Goal: Use online tool/utility: Utilize a website feature to perform a specific function

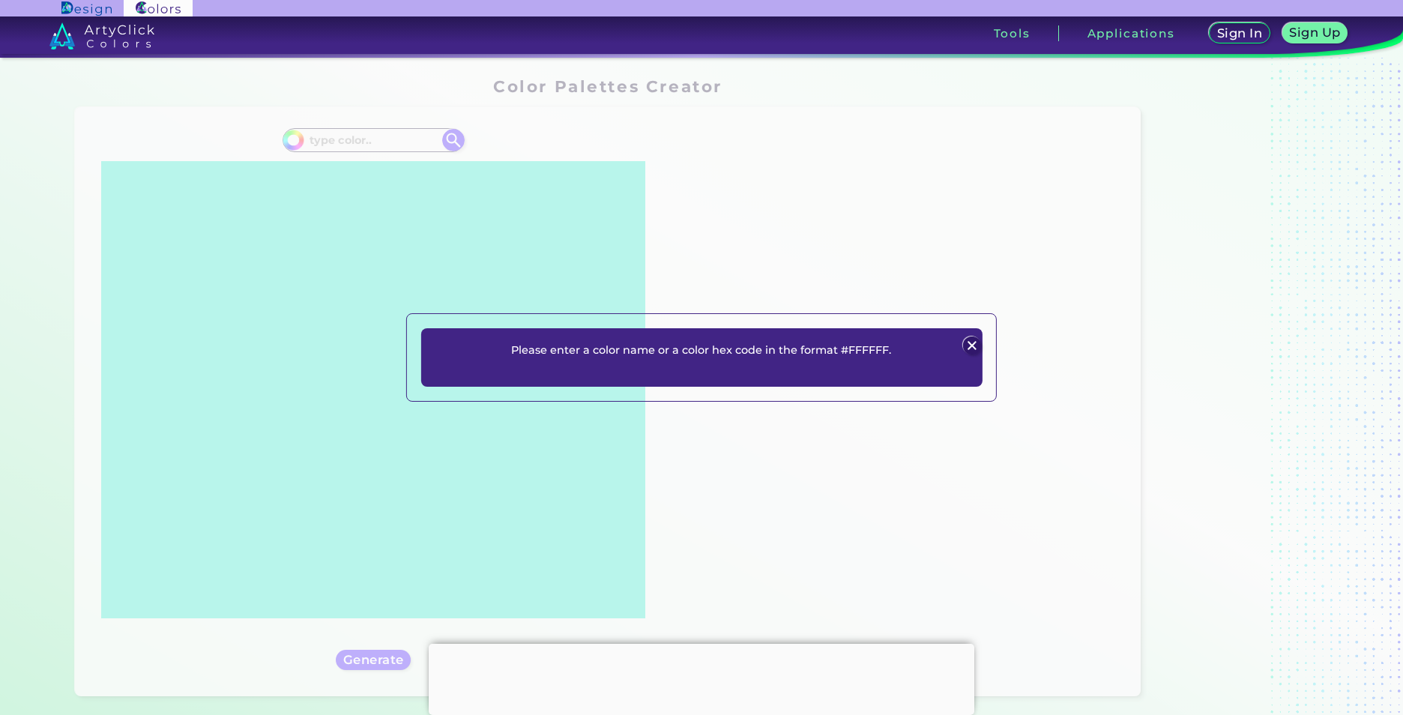
type input "#c88141"
type input "#C88141"
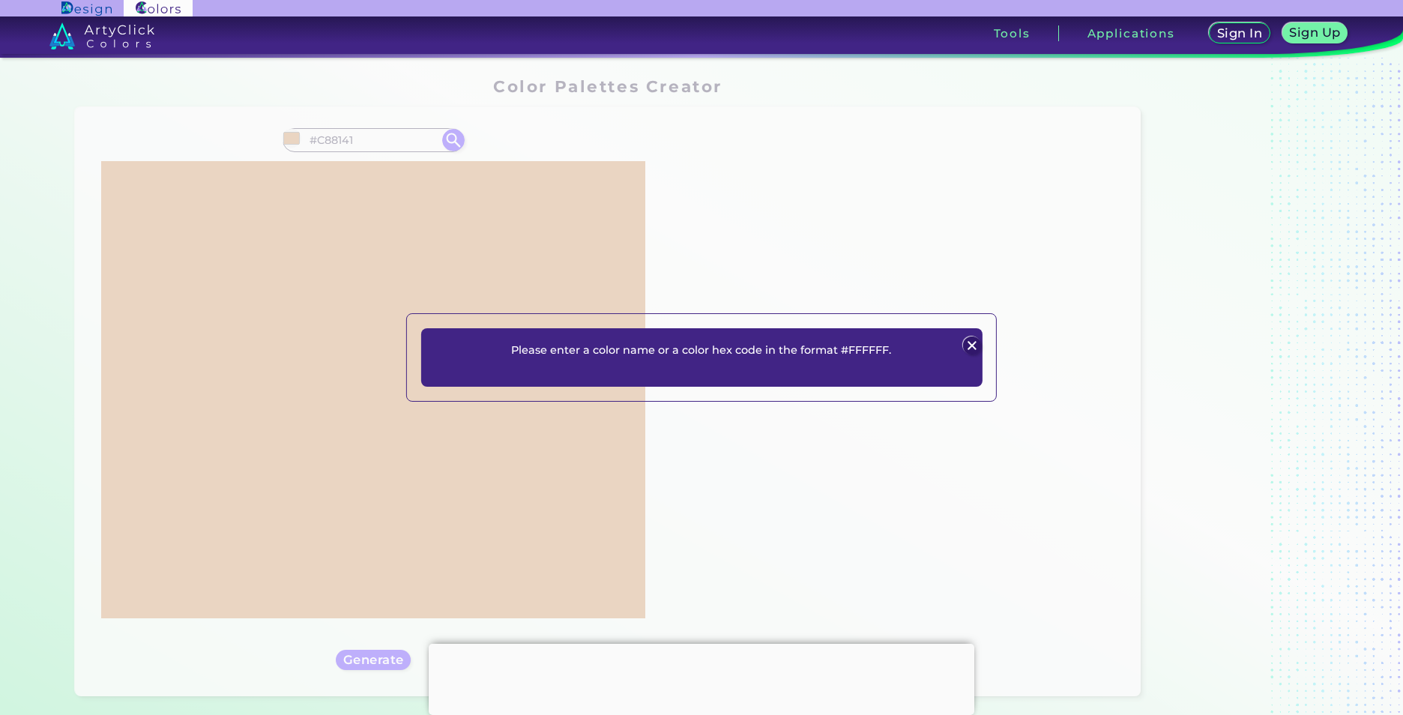
click at [859, 268] on div "Please enter a color name or a color hex code in the format #FFFFFF. Plans Sign…" at bounding box center [701, 357] width 1403 height 715
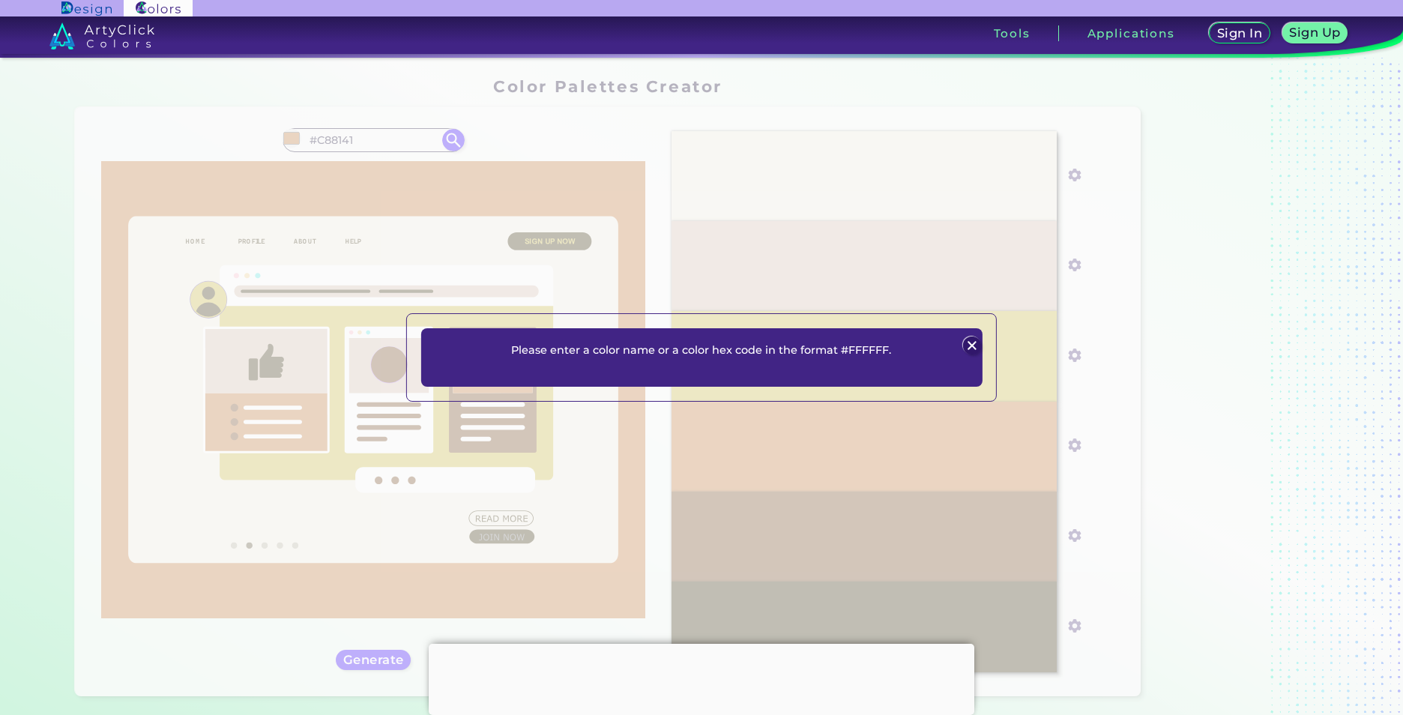
click at [976, 343] on img at bounding box center [972, 346] width 18 height 18
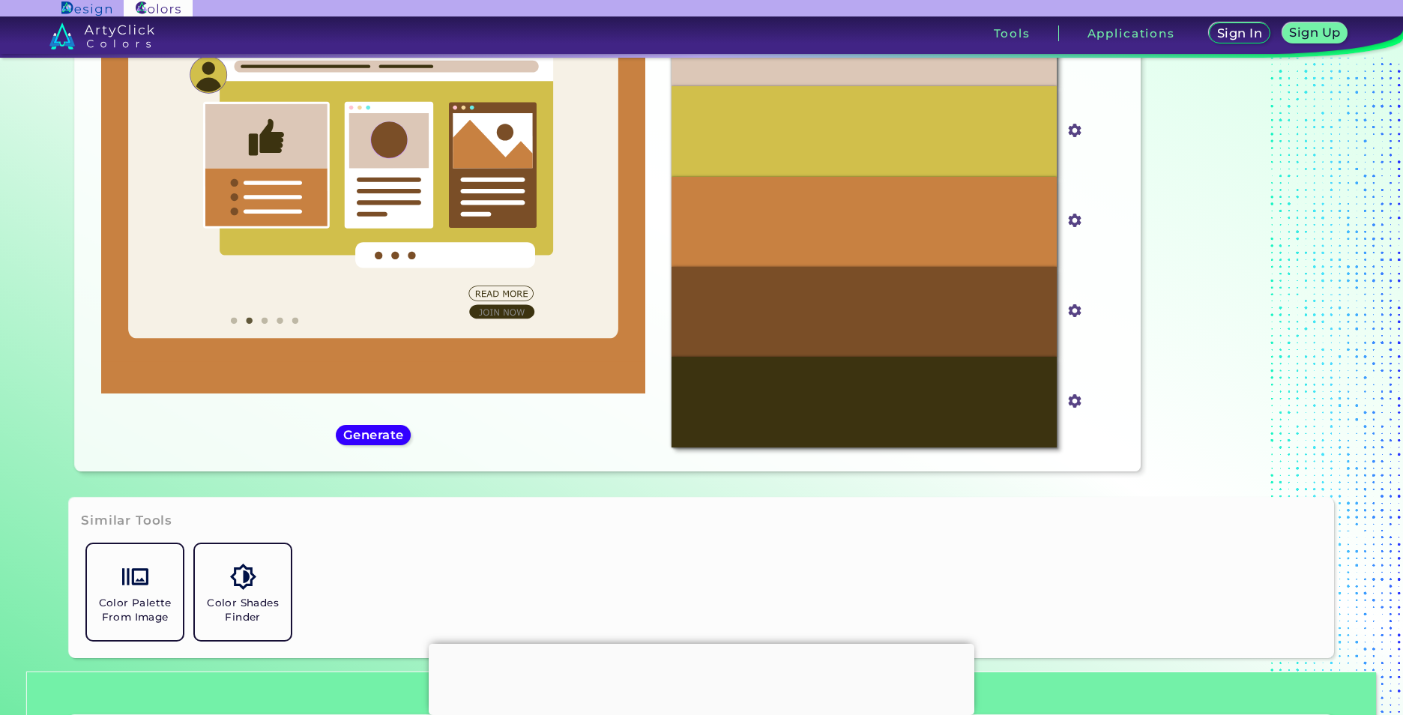
scroll to position [323, 0]
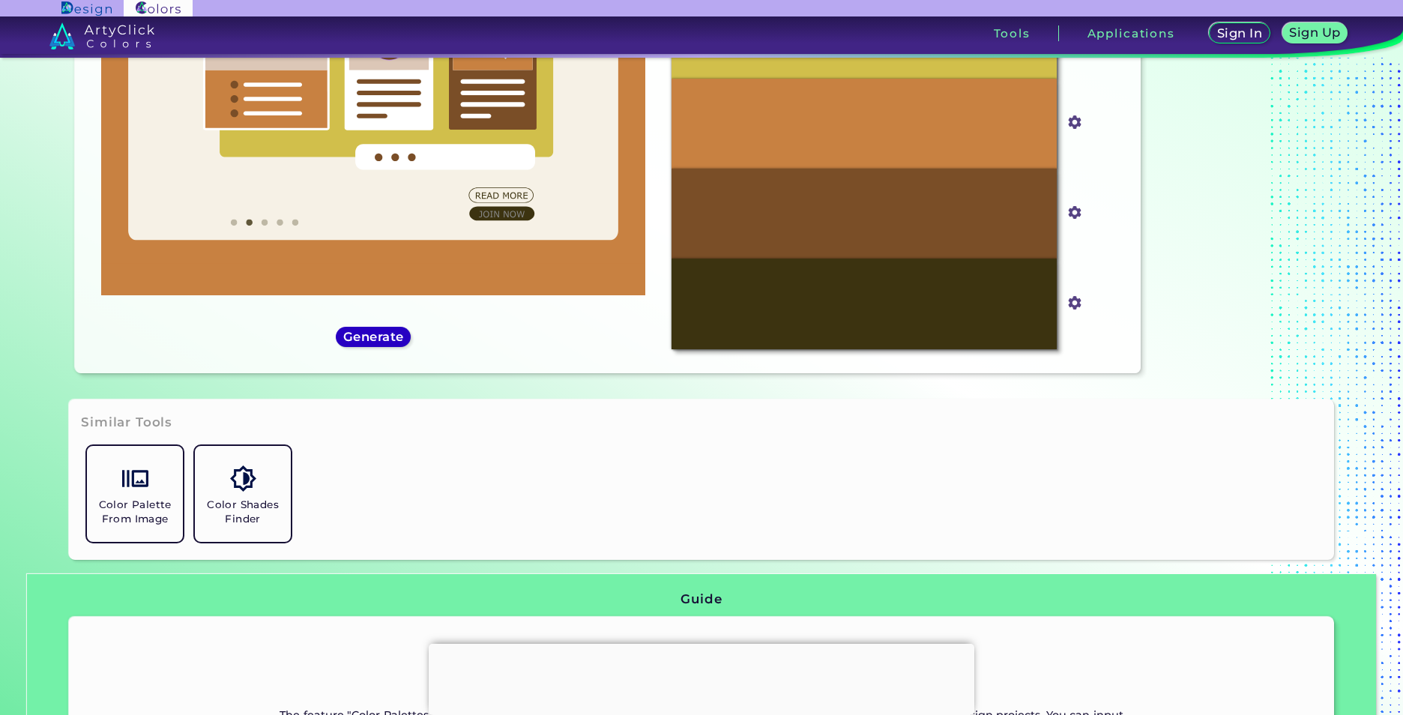
click at [370, 337] on h5 "Generate" at bounding box center [373, 337] width 59 height 12
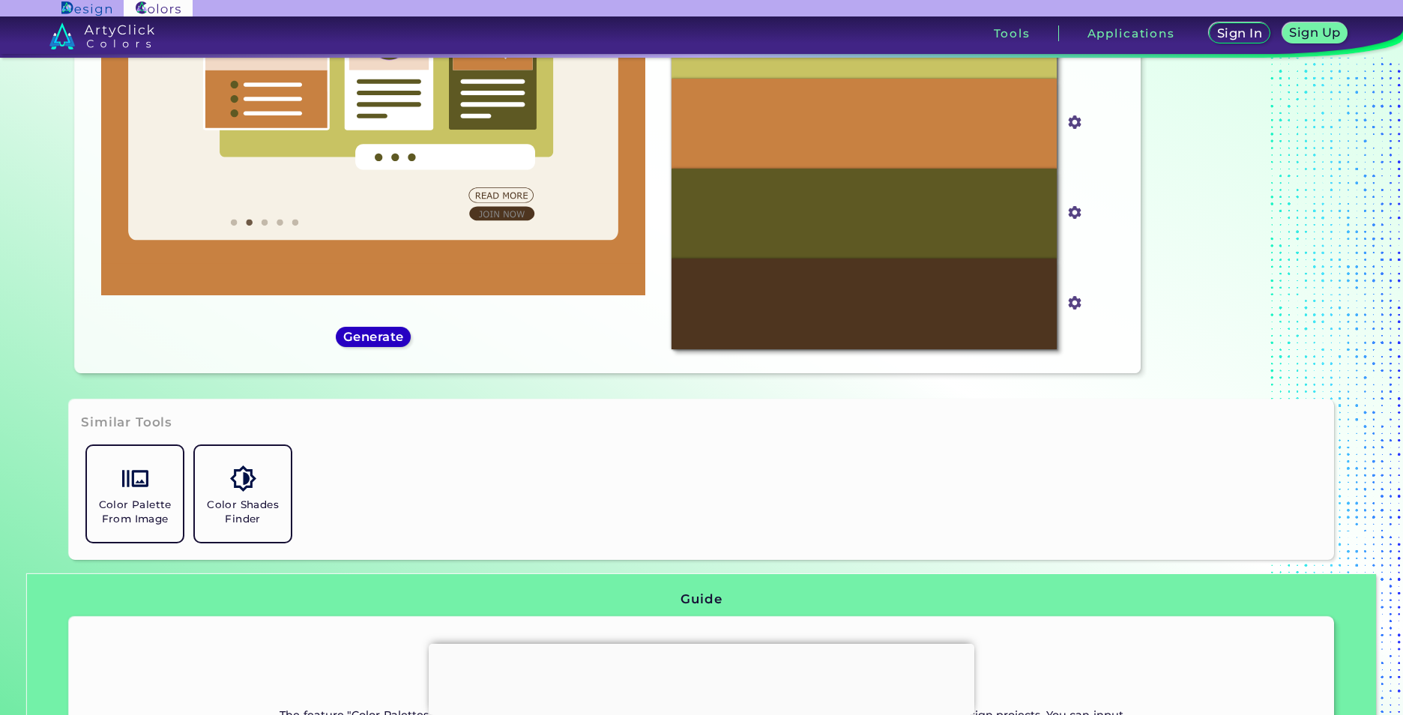
click at [371, 337] on h5 "Generate" at bounding box center [373, 337] width 58 height 12
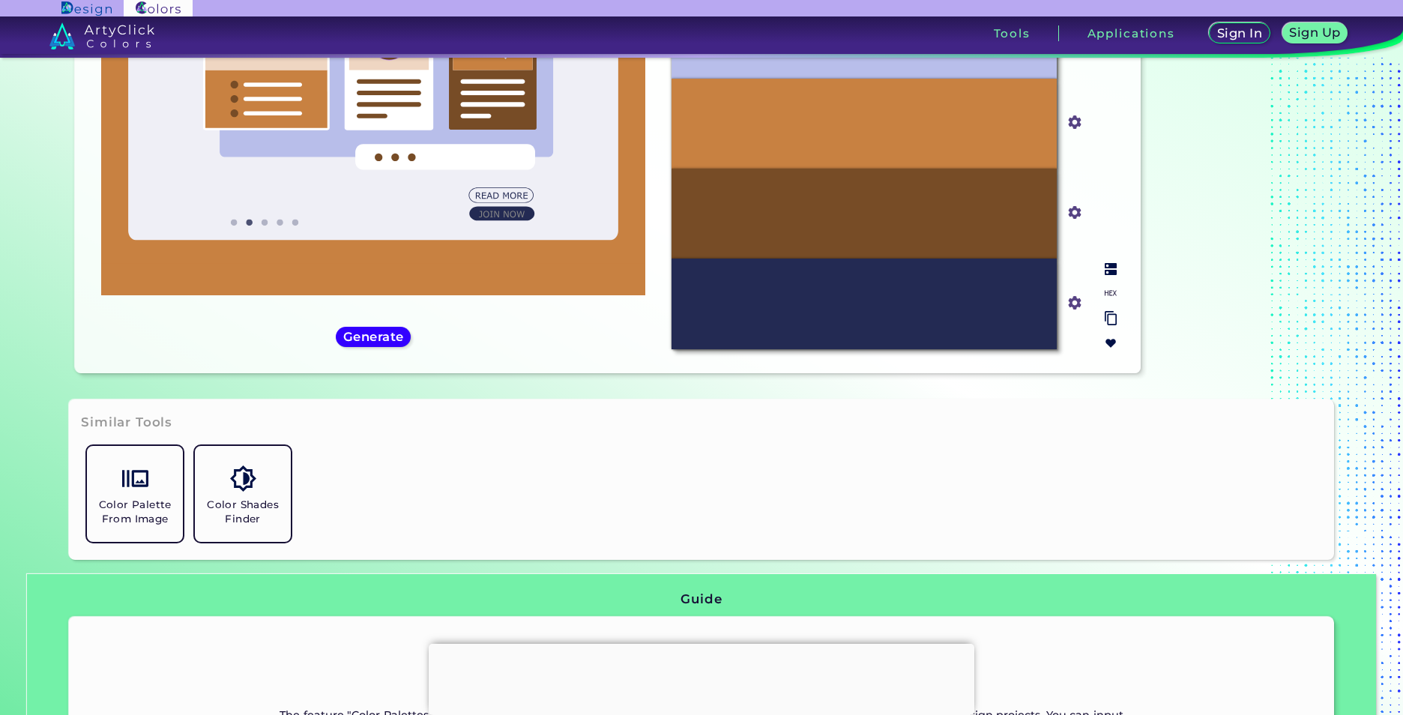
click at [1106, 280] on div at bounding box center [1111, 306] width 24 height 98
click at [1069, 304] on input "#232a53" at bounding box center [1071, 301] width 19 height 19
click at [1099, 280] on div at bounding box center [1111, 306] width 24 height 98
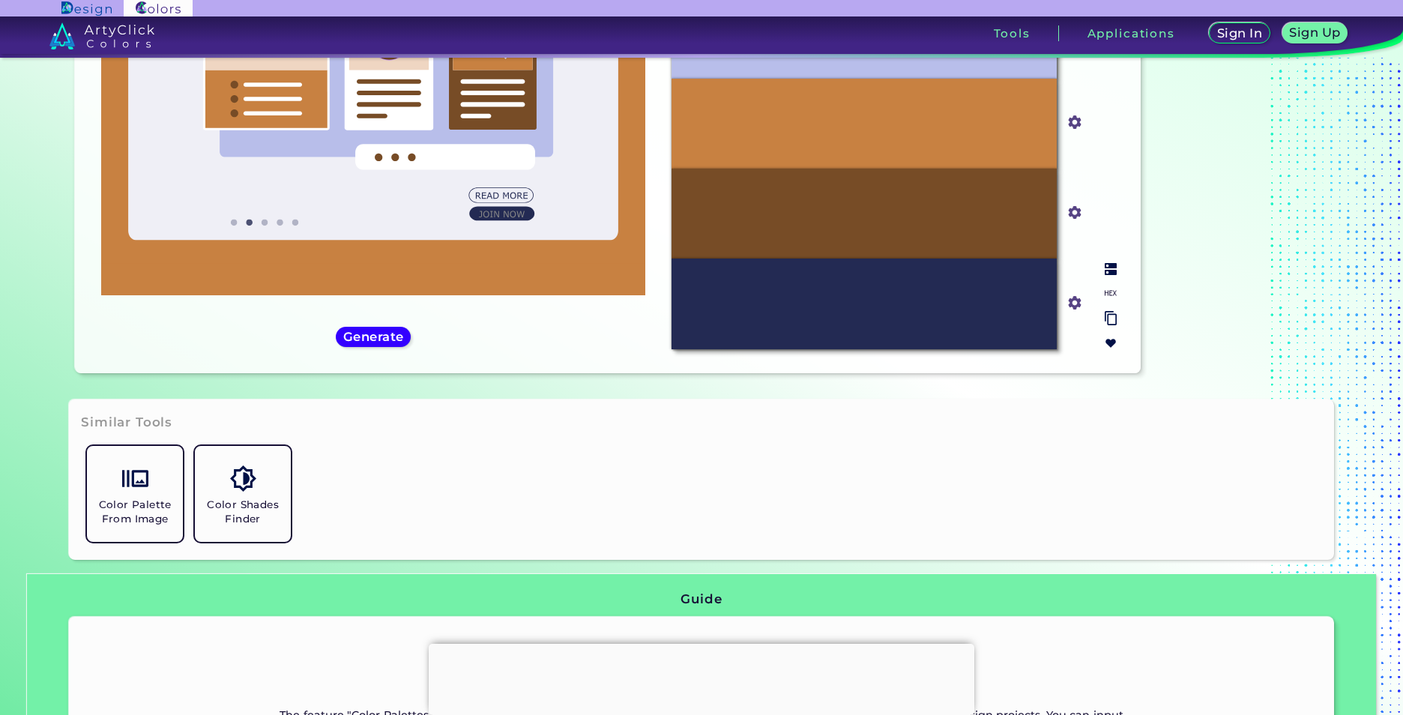
click at [1072, 304] on input "#232a53" at bounding box center [1071, 301] width 19 height 19
click at [1107, 275] on img at bounding box center [1111, 269] width 12 height 12
click at [1112, 280] on div at bounding box center [1111, 306] width 24 height 98
click at [1106, 283] on div at bounding box center [1111, 306] width 24 height 98
click at [1073, 304] on input "#232a53" at bounding box center [1071, 301] width 19 height 19
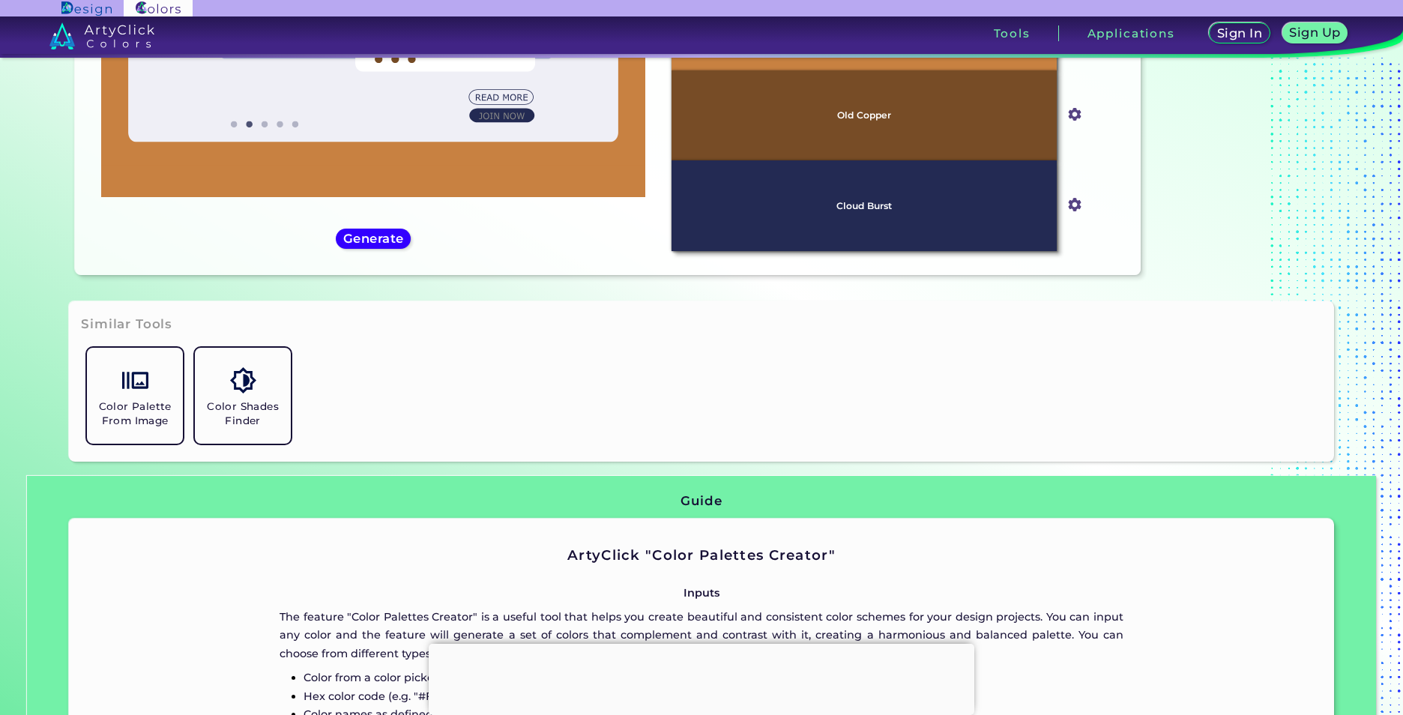
scroll to position [421, 0]
click at [1099, 178] on div at bounding box center [1111, 208] width 24 height 98
click at [1107, 176] on img at bounding box center [1111, 171] width 12 height 12
click at [1104, 178] on div at bounding box center [1111, 208] width 24 height 98
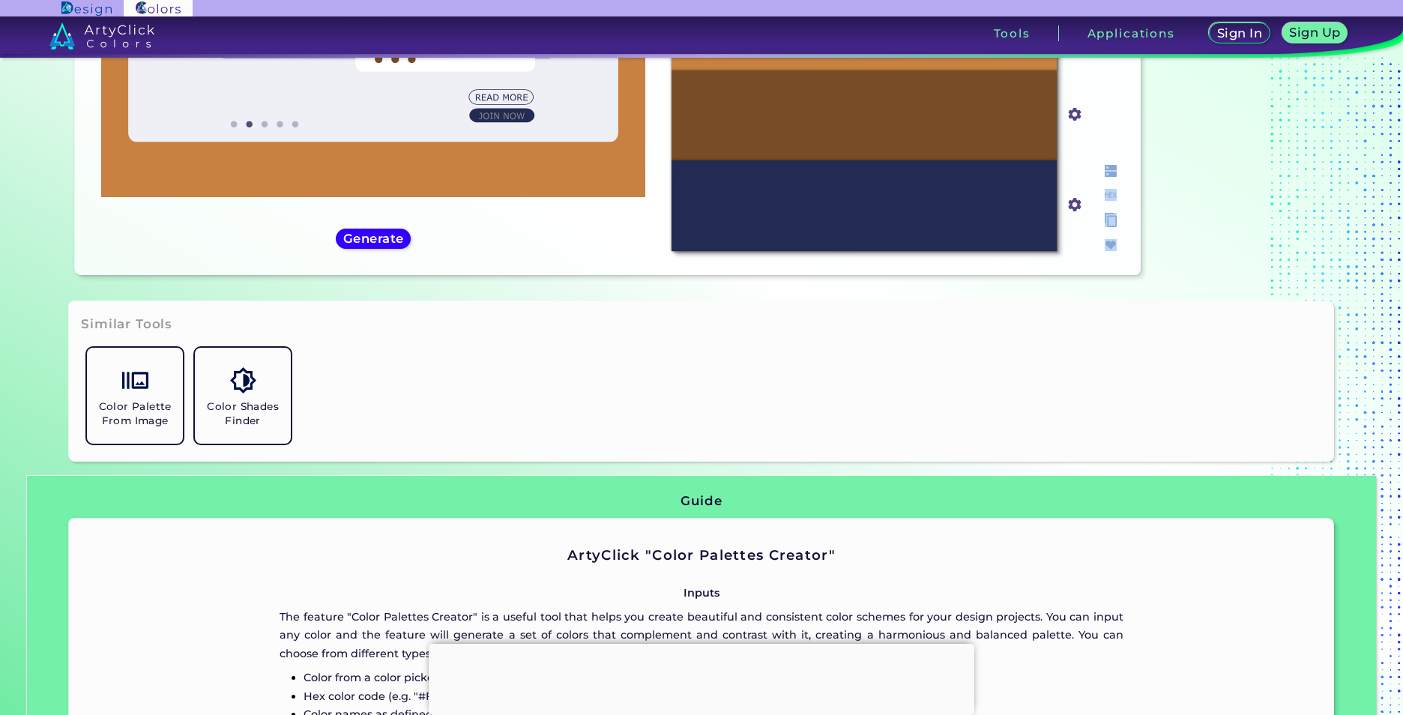
click at [1105, 178] on div at bounding box center [1111, 208] width 24 height 98
click at [1105, 179] on div at bounding box center [1111, 208] width 24 height 98
drag, startPoint x: 1101, startPoint y: 186, endPoint x: 1108, endPoint y: 193, distance: 10.1
click at [1103, 187] on div at bounding box center [1111, 208] width 24 height 98
drag, startPoint x: 1102, startPoint y: 166, endPoint x: 1104, endPoint y: 175, distance: 9.3
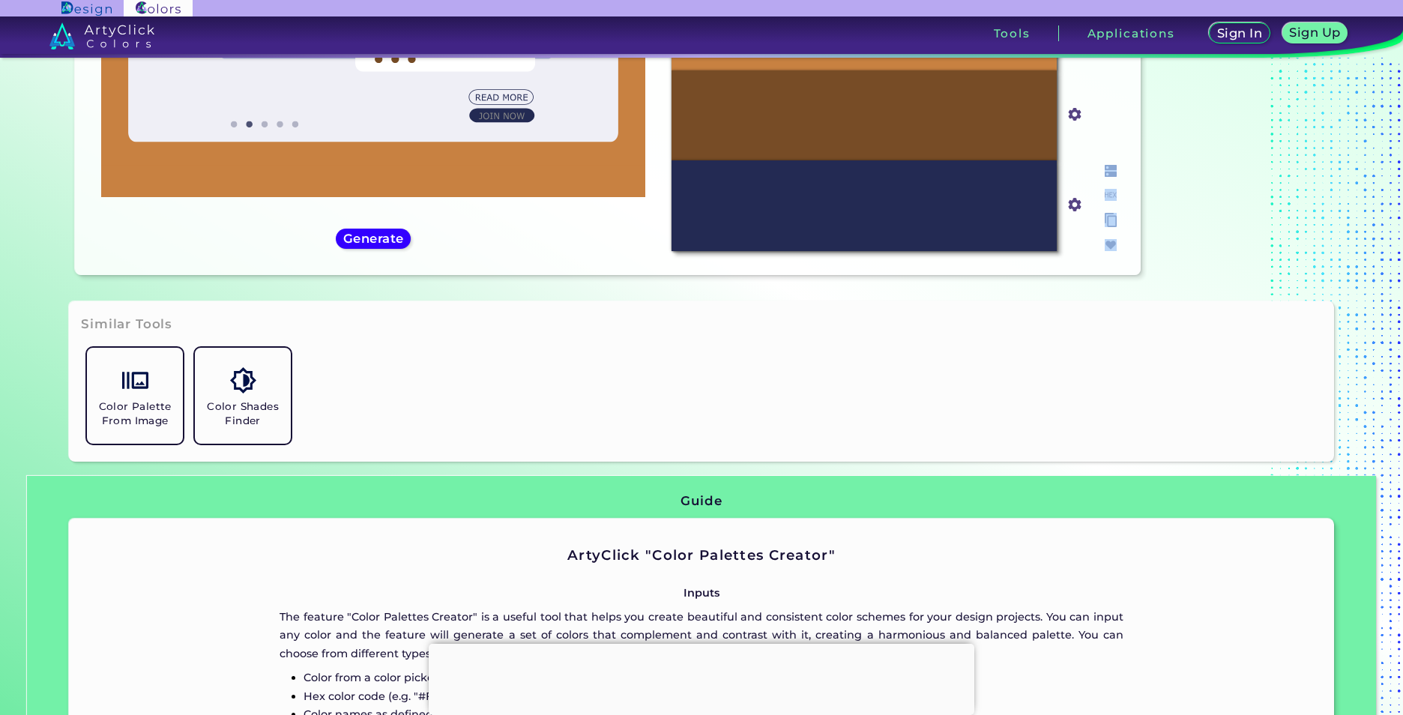
click at [1105, 167] on img at bounding box center [1111, 171] width 12 height 12
click at [1105, 175] on img at bounding box center [1111, 171] width 12 height 12
click at [1107, 187] on div at bounding box center [1111, 208] width 24 height 98
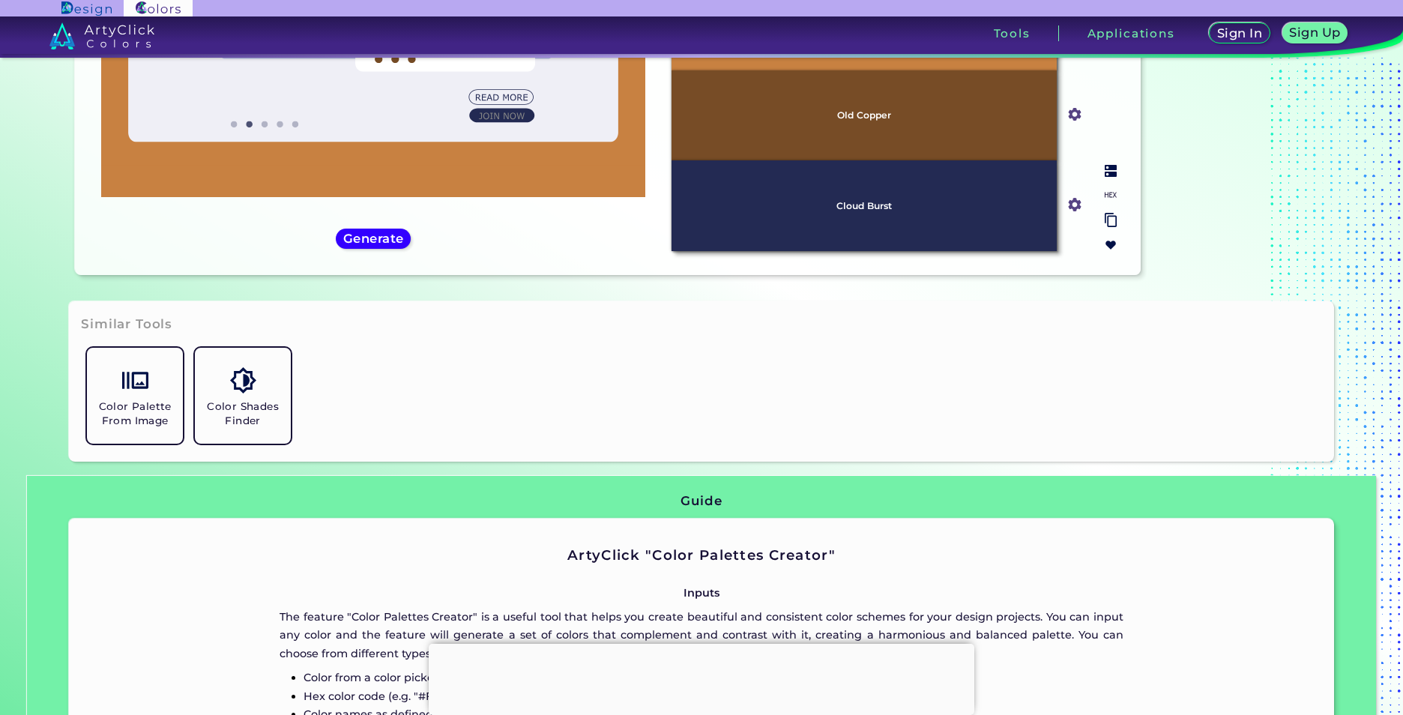
click at [1104, 185] on div at bounding box center [1111, 208] width 24 height 98
click at [368, 233] on h5 "Generate" at bounding box center [374, 239] width 58 height 12
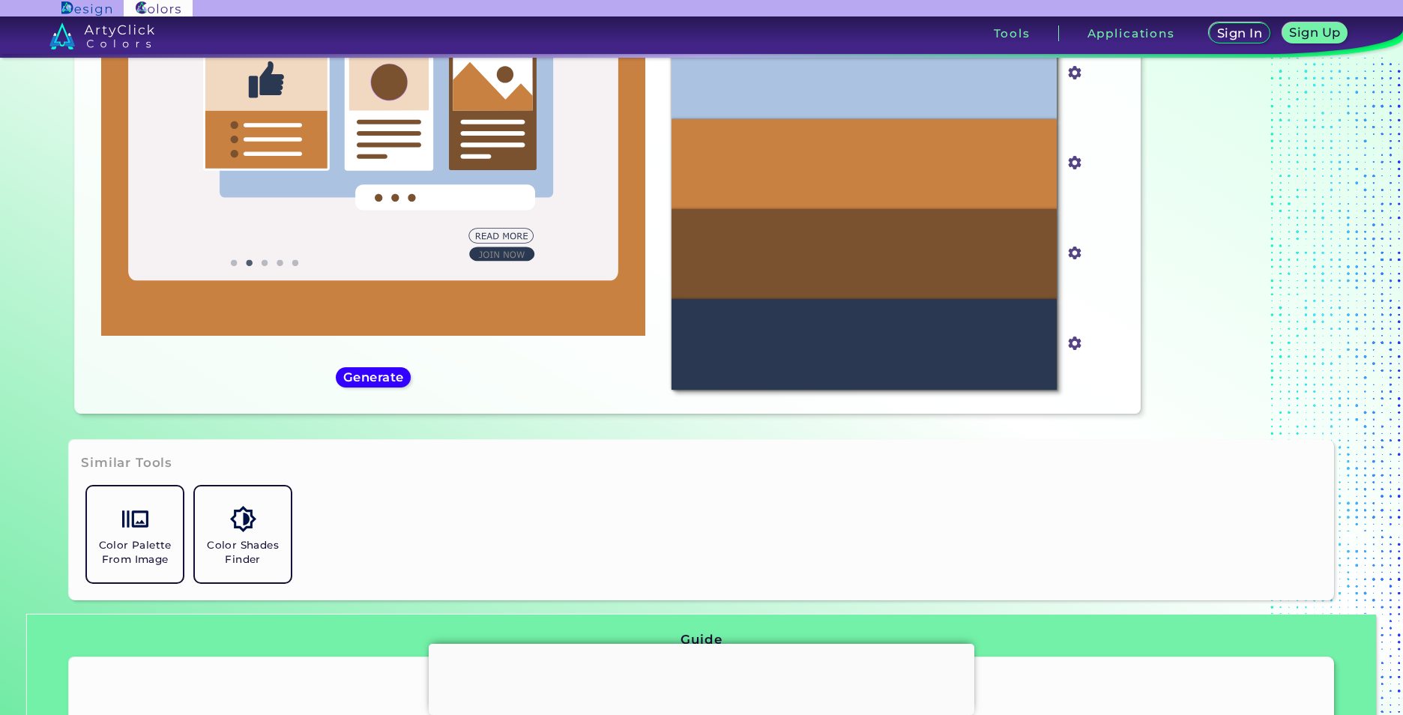
scroll to position [271, 0]
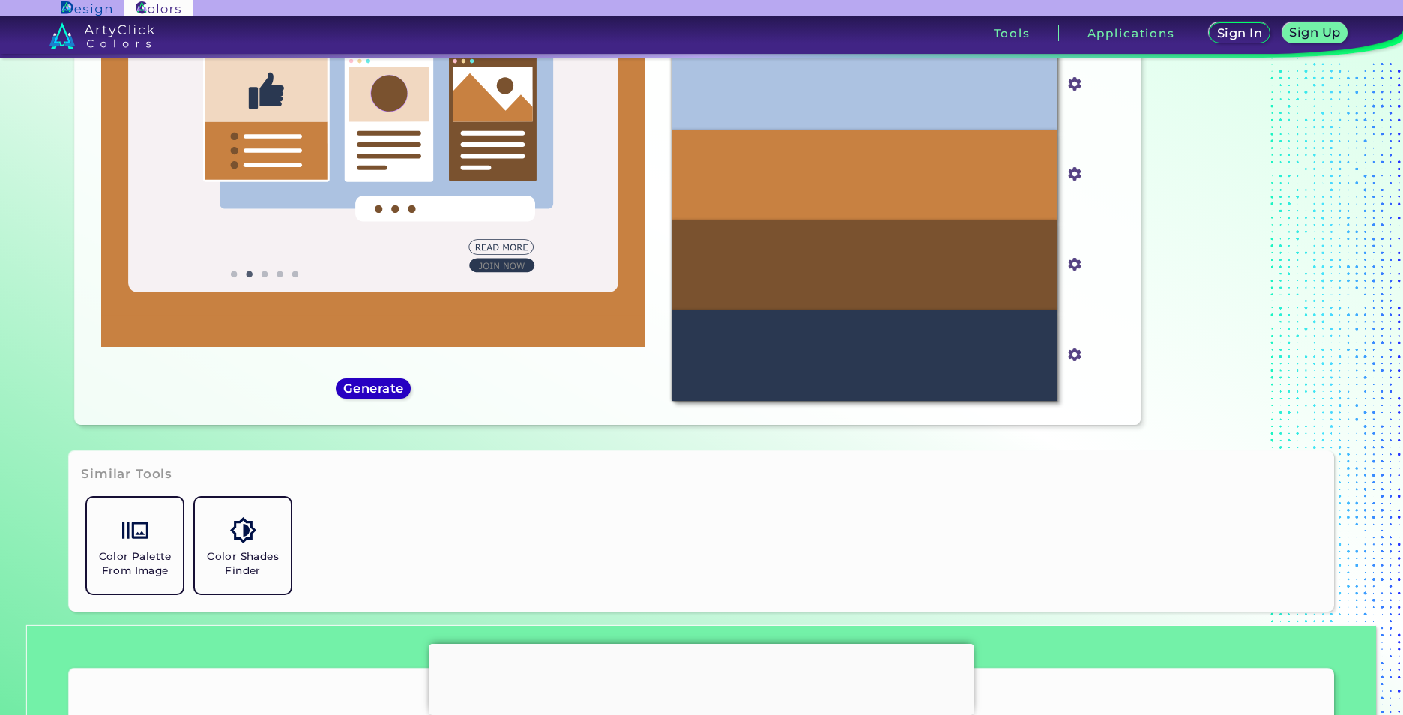
click at [393, 383] on h5 "Generate" at bounding box center [374, 388] width 64 height 13
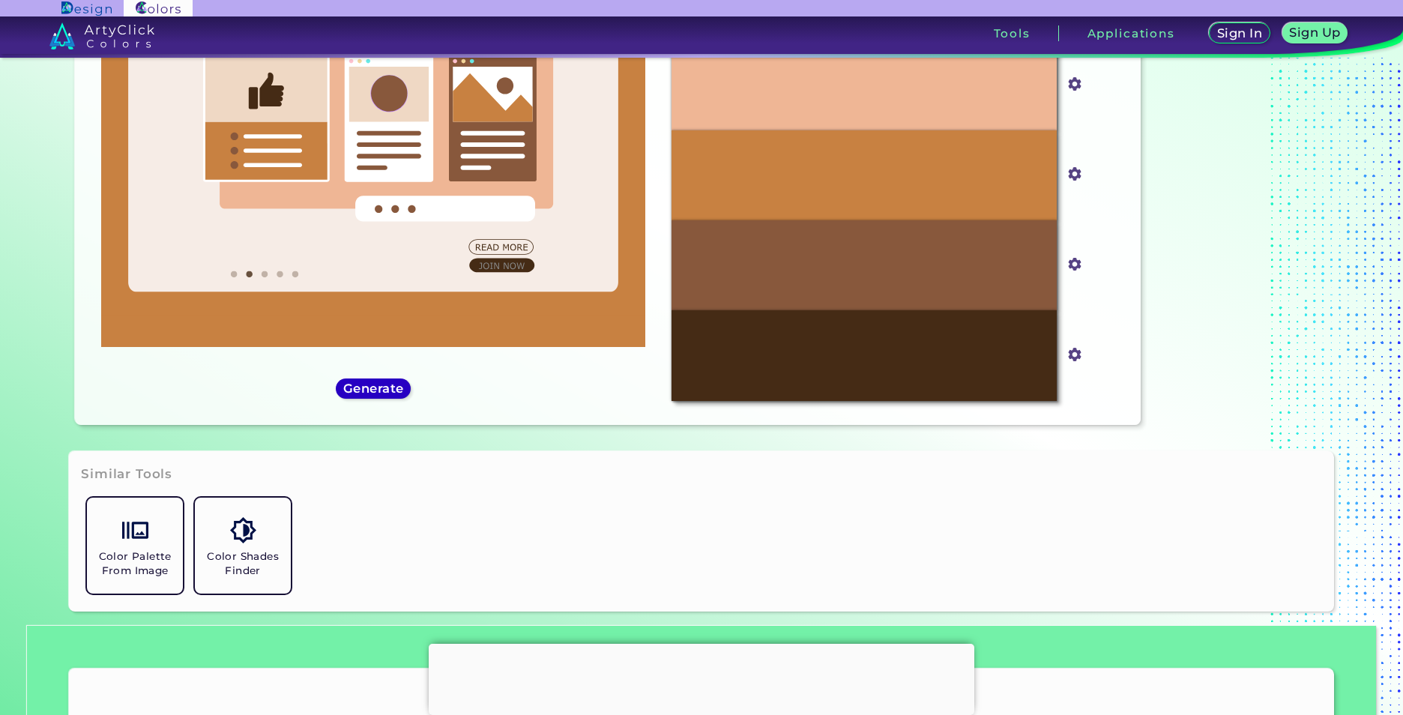
click at [393, 384] on h5 "Generate" at bounding box center [373, 388] width 61 height 13
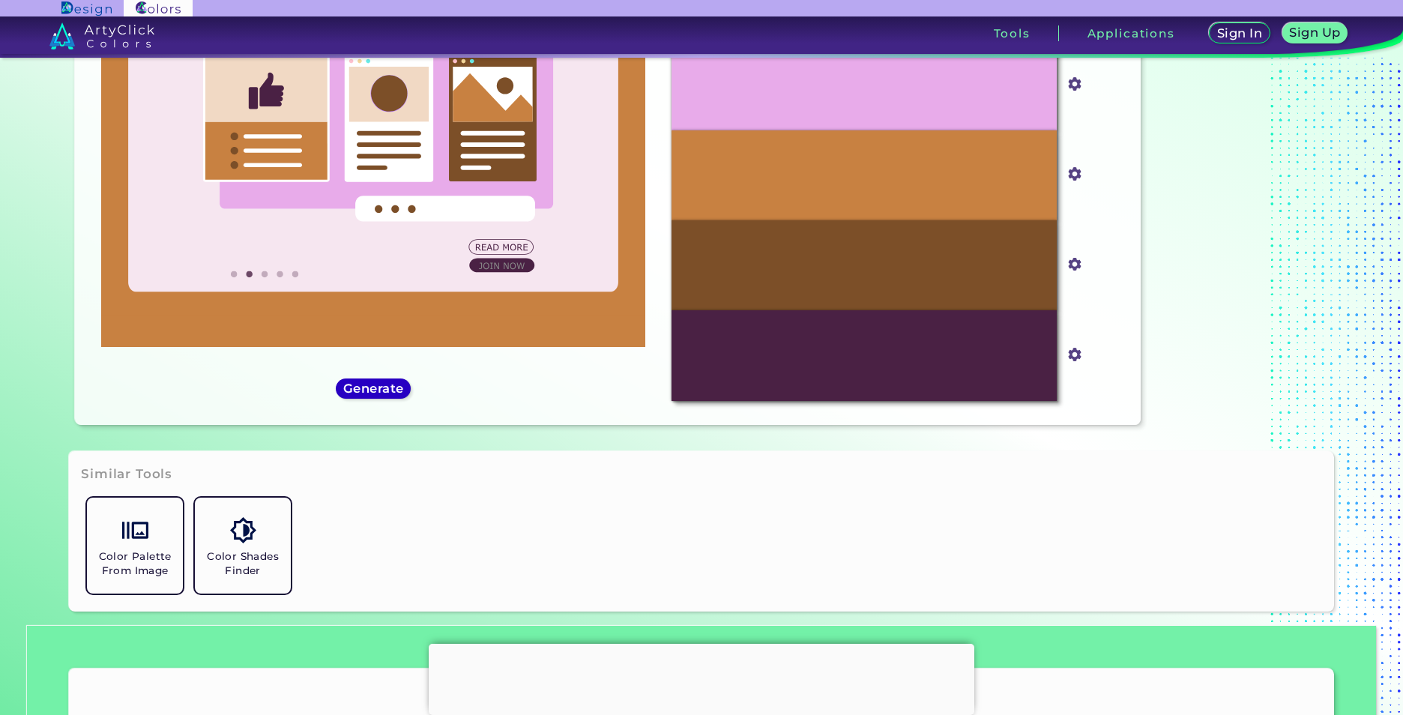
click at [393, 384] on h5 "Generate" at bounding box center [373, 388] width 63 height 13
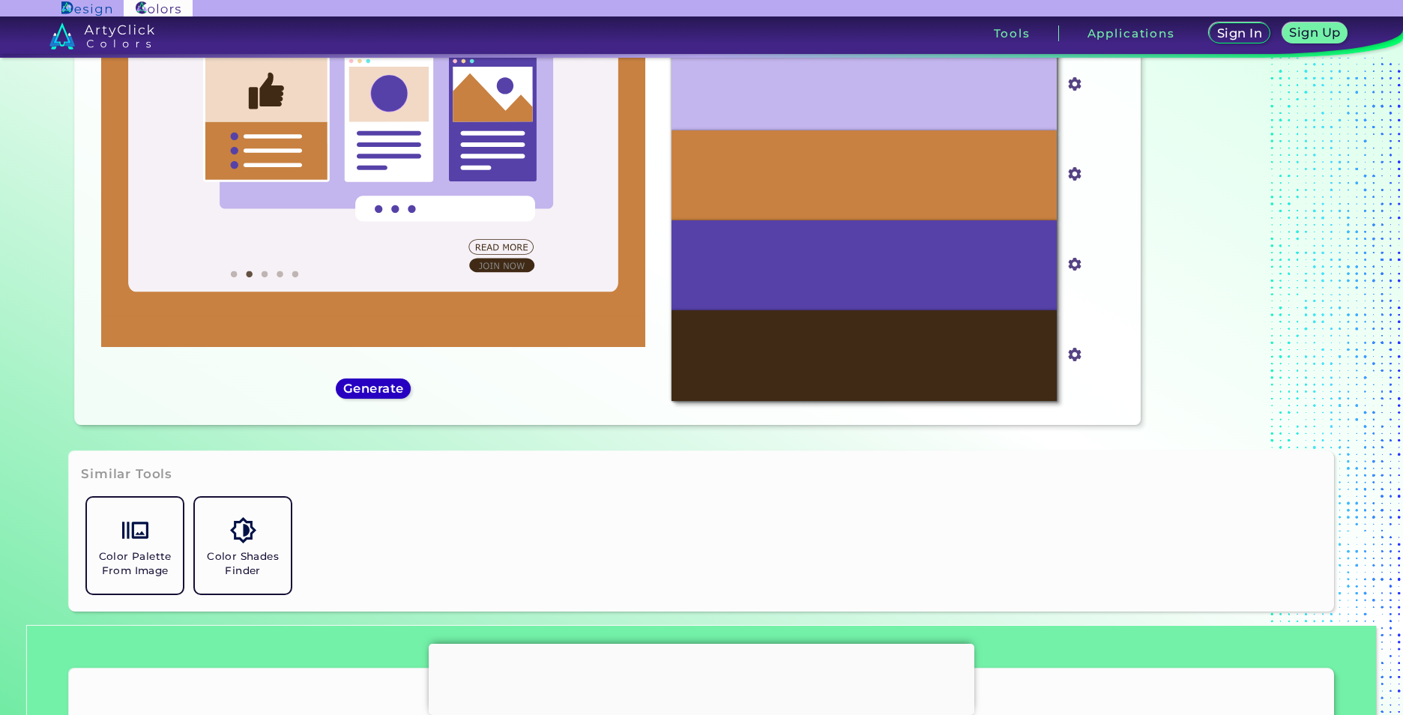
click at [393, 384] on h5 "Generate" at bounding box center [373, 388] width 59 height 12
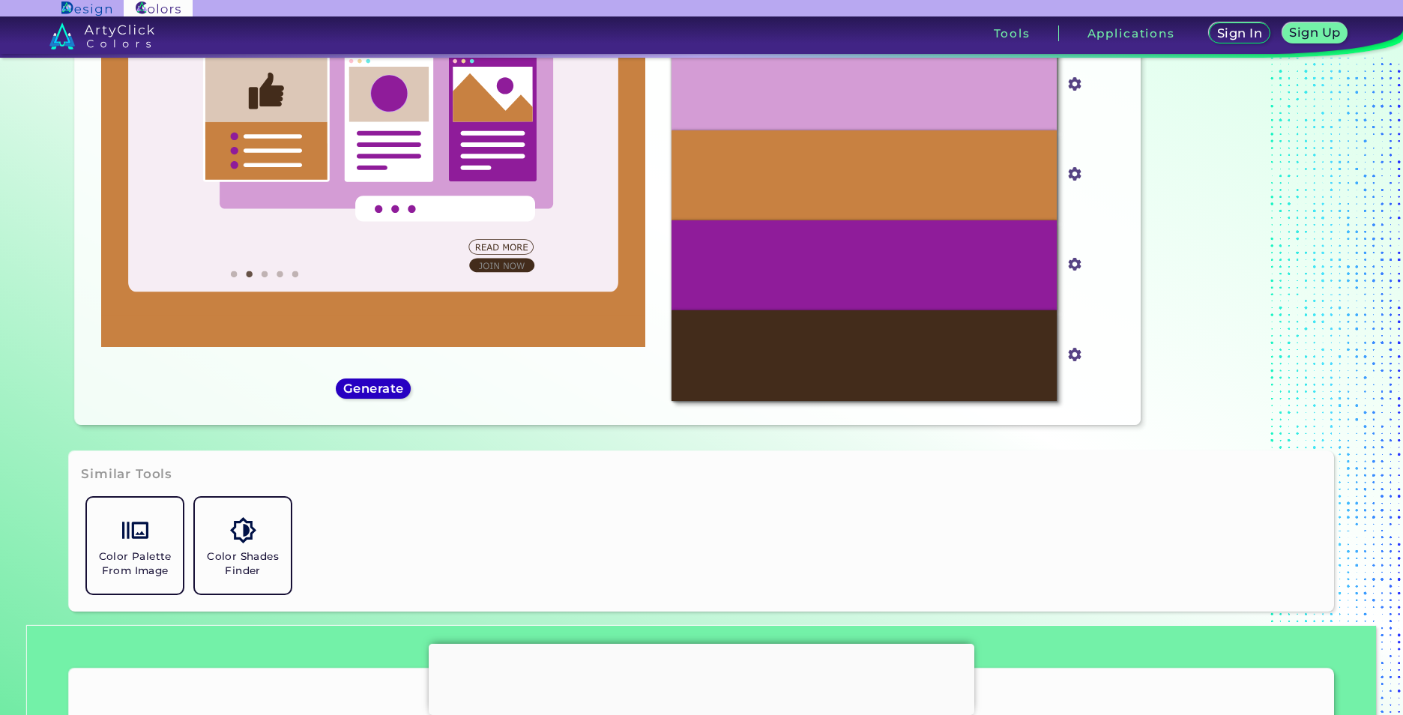
click at [393, 384] on h5 "Generate" at bounding box center [373, 388] width 59 height 12
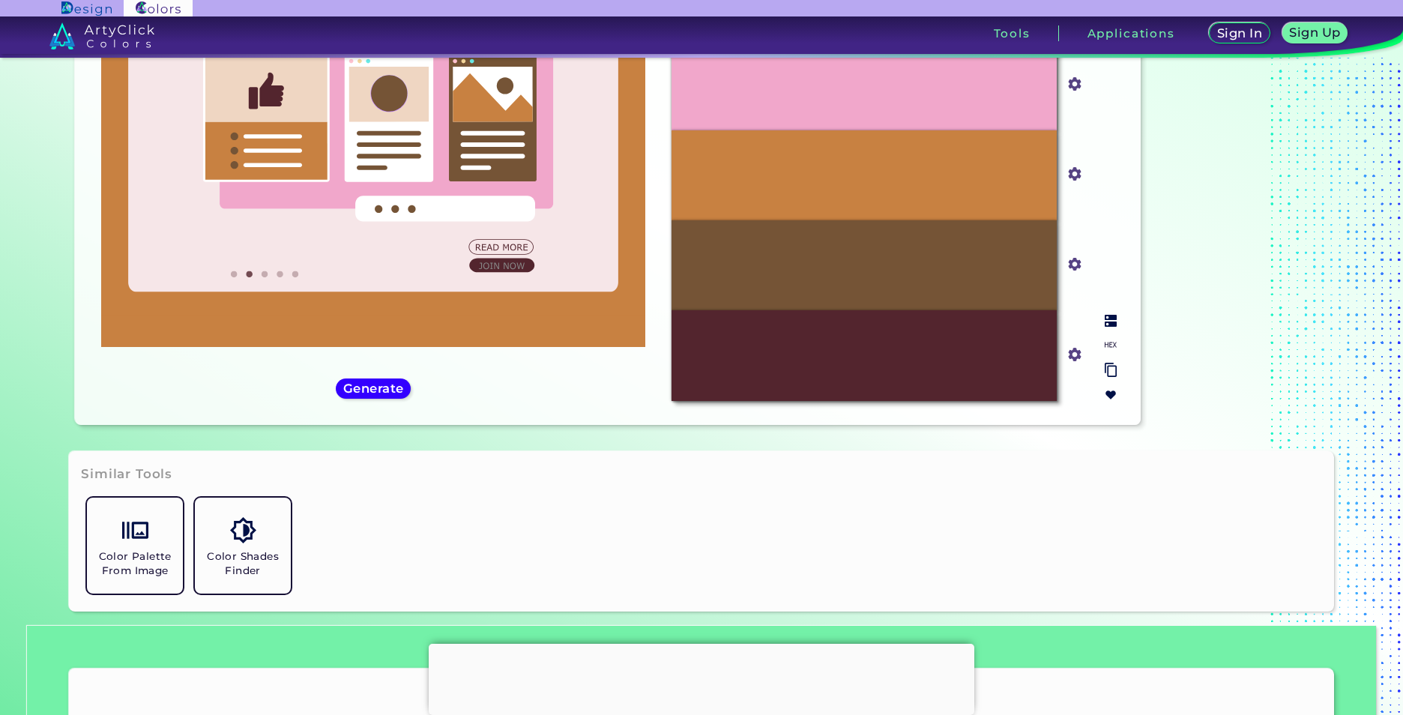
click at [1110, 337] on div at bounding box center [1111, 358] width 24 height 98
click at [1079, 359] on img at bounding box center [1074, 354] width 19 height 19
click at [1113, 331] on div at bounding box center [1111, 358] width 24 height 98
click at [1107, 372] on img at bounding box center [1111, 370] width 12 height 14
click at [1071, 356] on input "#53252e" at bounding box center [1071, 352] width 19 height 19
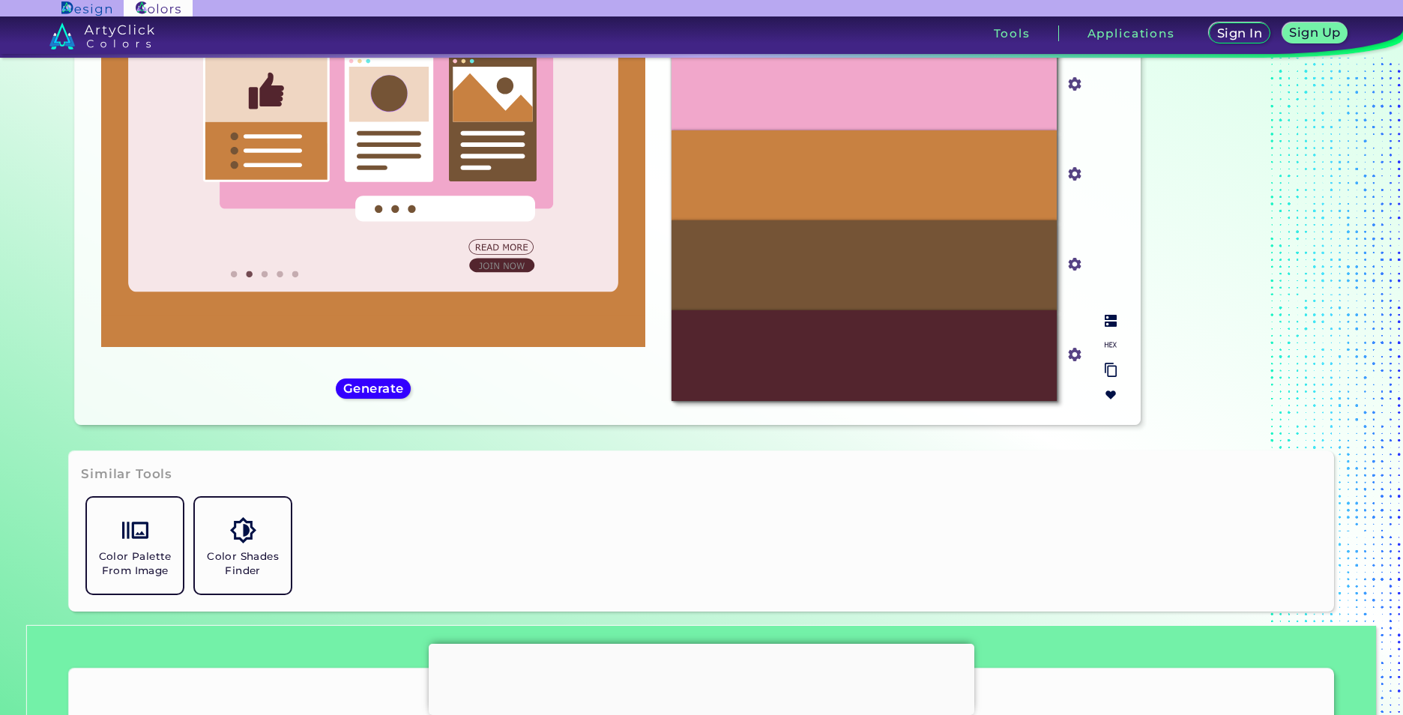
click at [1077, 360] on img at bounding box center [1074, 354] width 19 height 19
click at [1075, 359] on input "#53252e" at bounding box center [1071, 352] width 19 height 19
click at [1075, 355] on input "#53252e" at bounding box center [1071, 352] width 19 height 19
click at [1110, 327] on img at bounding box center [1111, 321] width 12 height 12
click at [1107, 367] on img at bounding box center [1111, 370] width 12 height 14
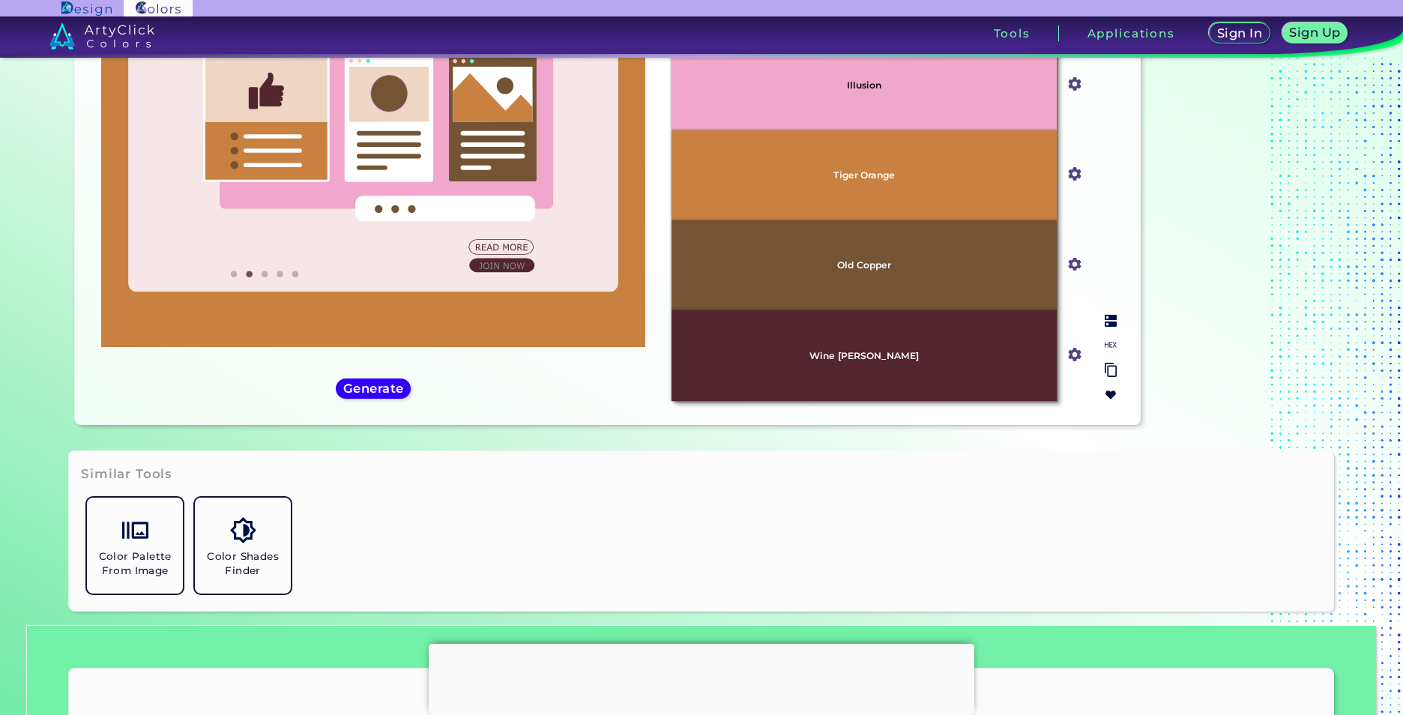
click at [1073, 355] on input "#53252e" at bounding box center [1071, 352] width 19 height 19
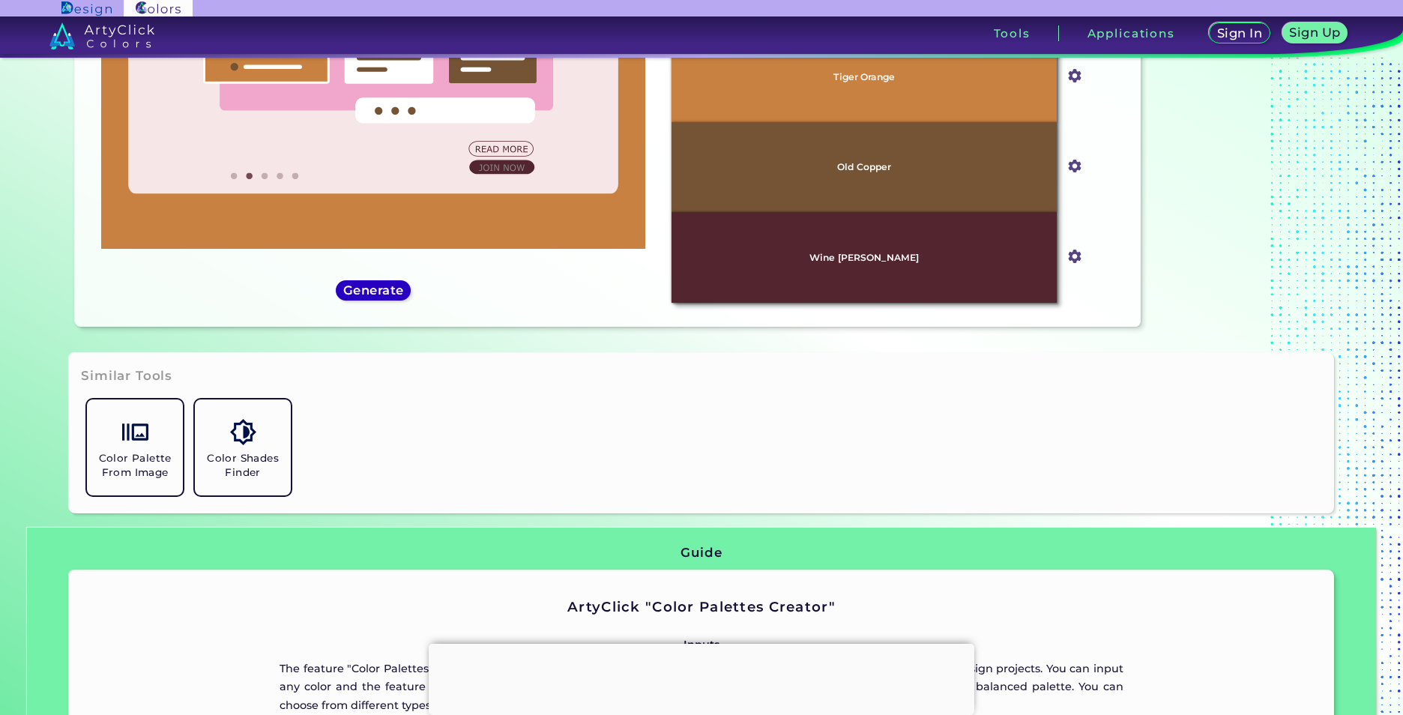
click at [393, 291] on h5 "Generate" at bounding box center [373, 290] width 60 height 12
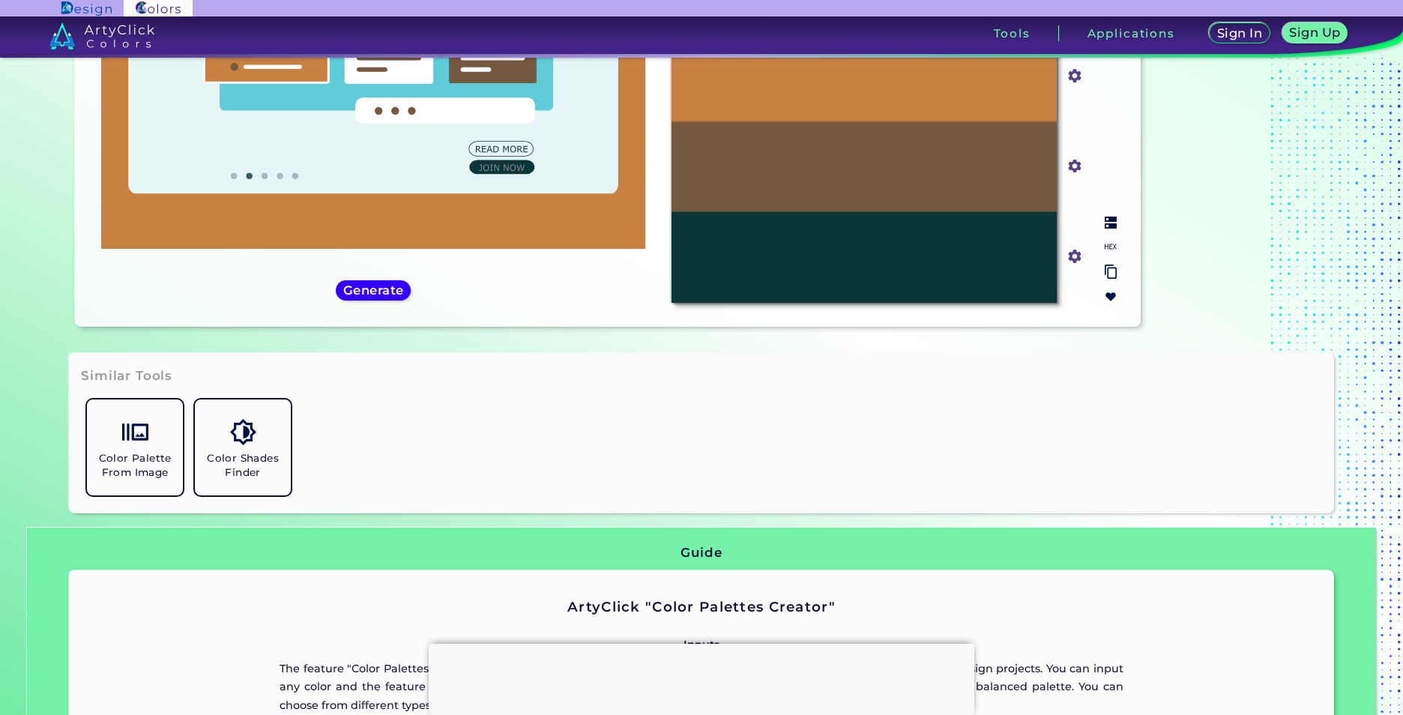
click at [1070, 259] on input "#0a3539" at bounding box center [1071, 254] width 19 height 19
click at [1088, 231] on div "#0a3539" at bounding box center [1075, 257] width 36 height 90
click at [1108, 232] on div at bounding box center [1111, 260] width 24 height 98
click at [1110, 258] on div at bounding box center [1111, 260] width 24 height 98
click at [1110, 225] on img at bounding box center [1111, 223] width 12 height 12
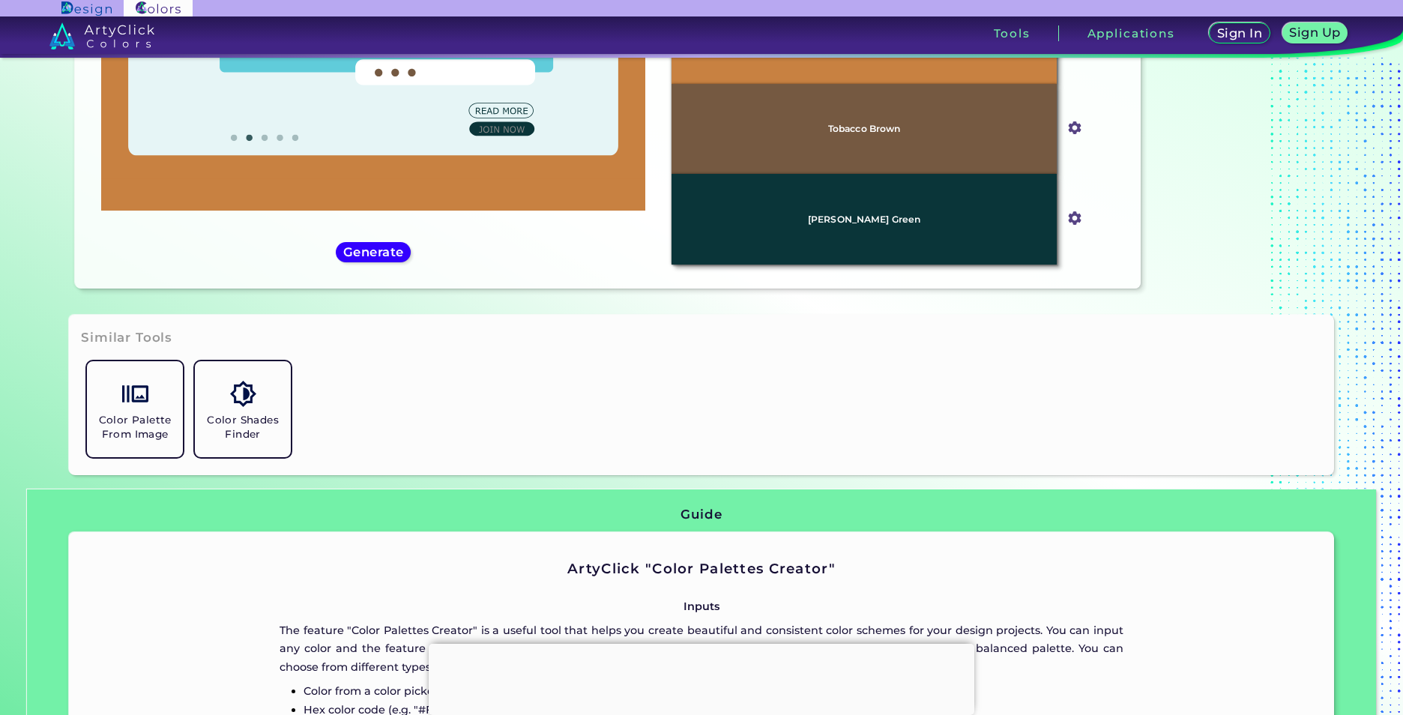
scroll to position [318, 0]
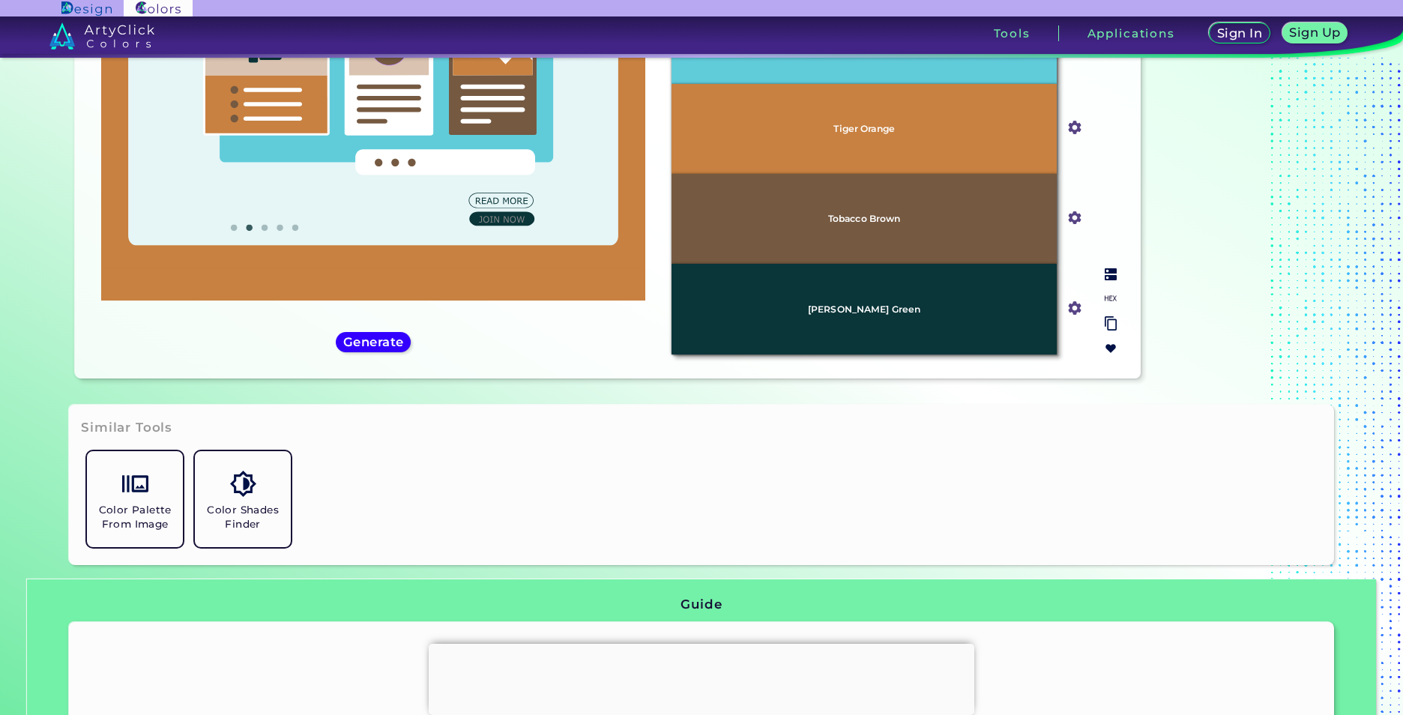
click at [1066, 311] on input "#0a3539" at bounding box center [1071, 306] width 19 height 19
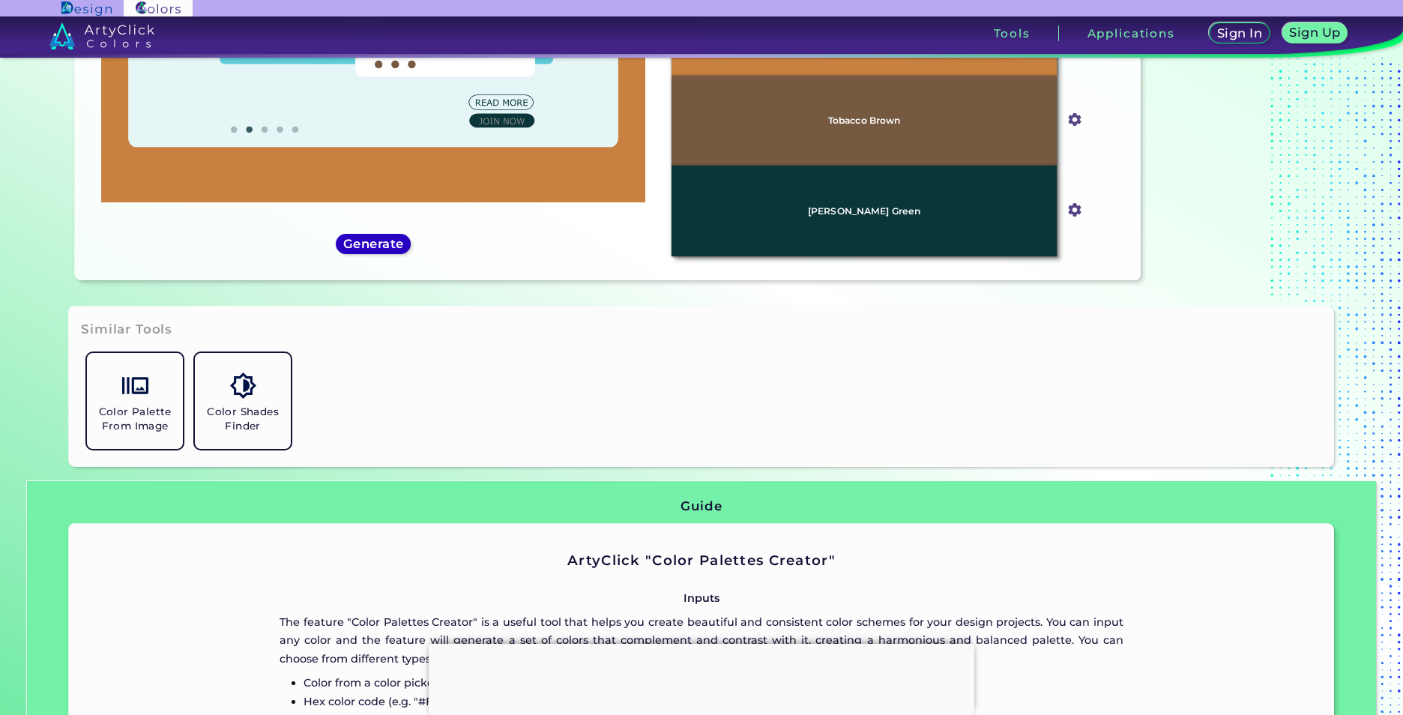
click at [385, 239] on h5 "Generate" at bounding box center [374, 243] width 56 height 11
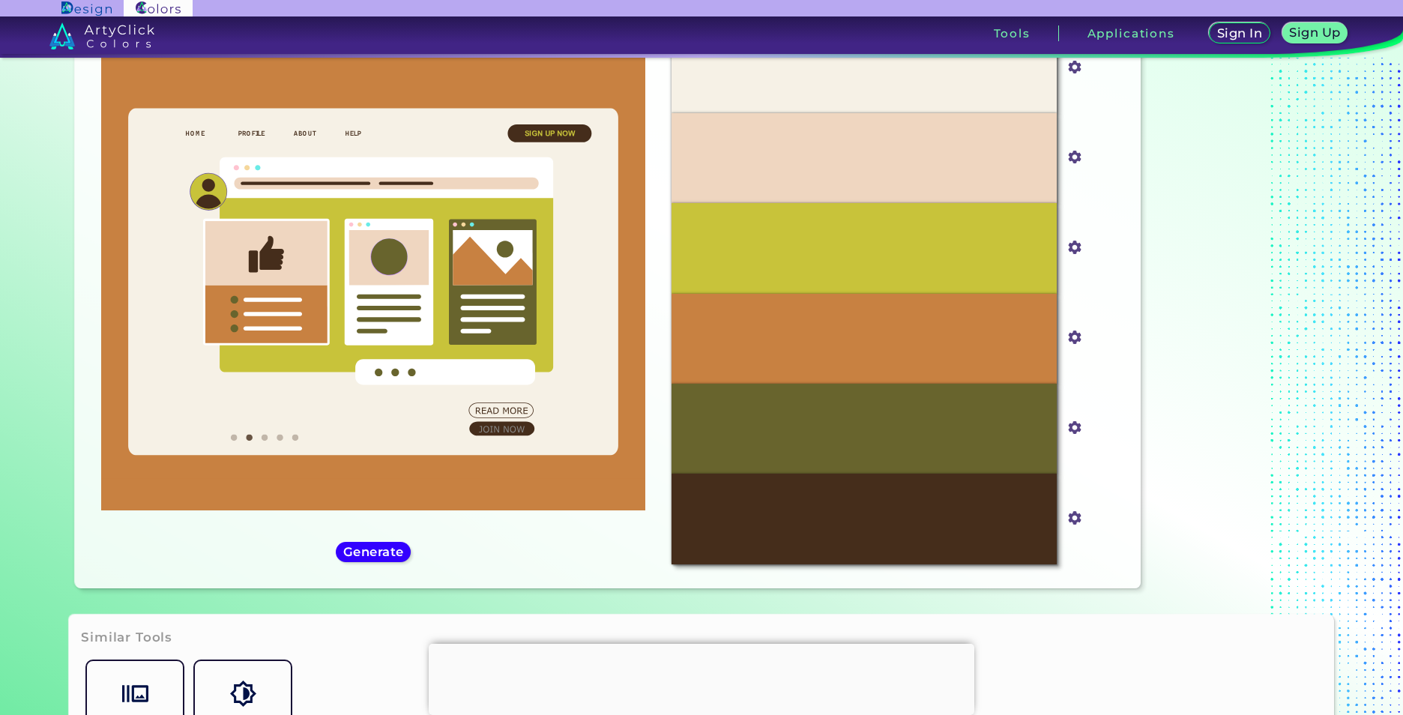
scroll to position [41, 0]
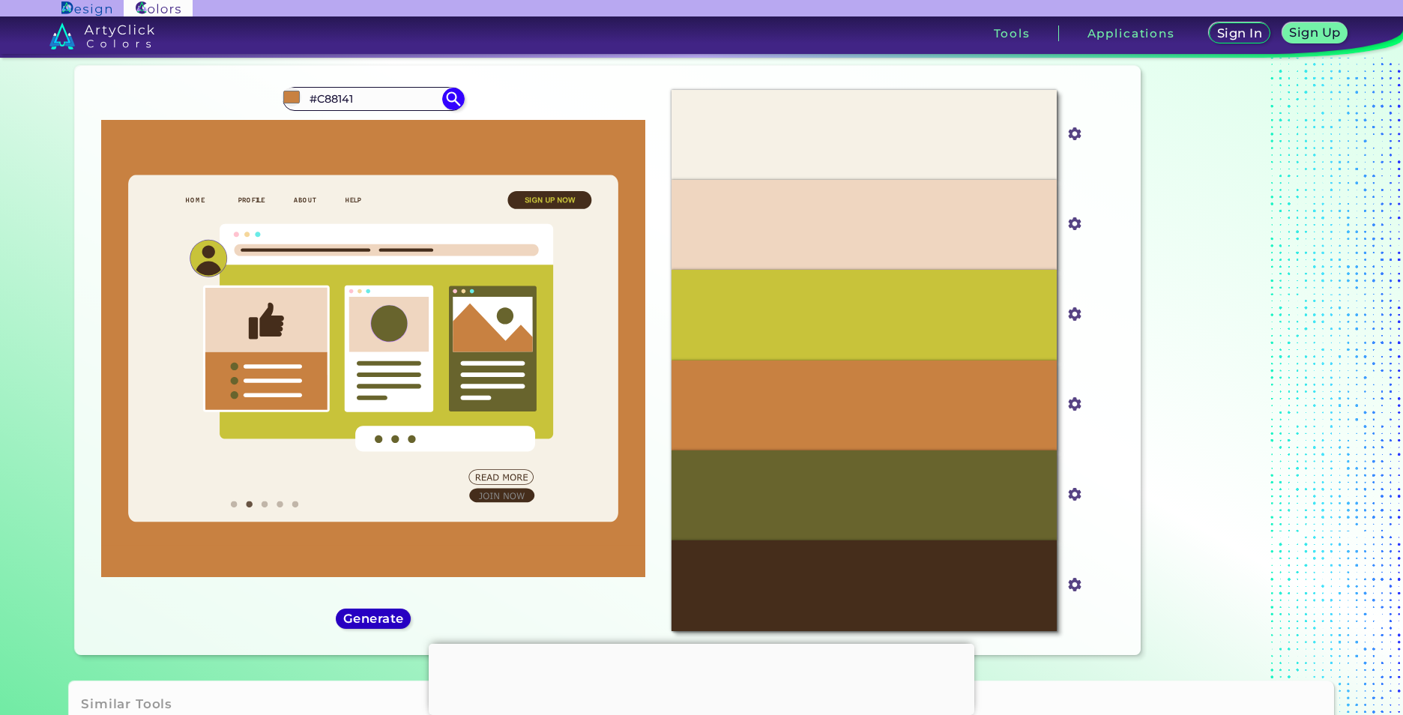
click at [385, 626] on div "Generate" at bounding box center [373, 618] width 76 height 19
click at [385, 620] on h5 "Generate" at bounding box center [373, 618] width 55 height 11
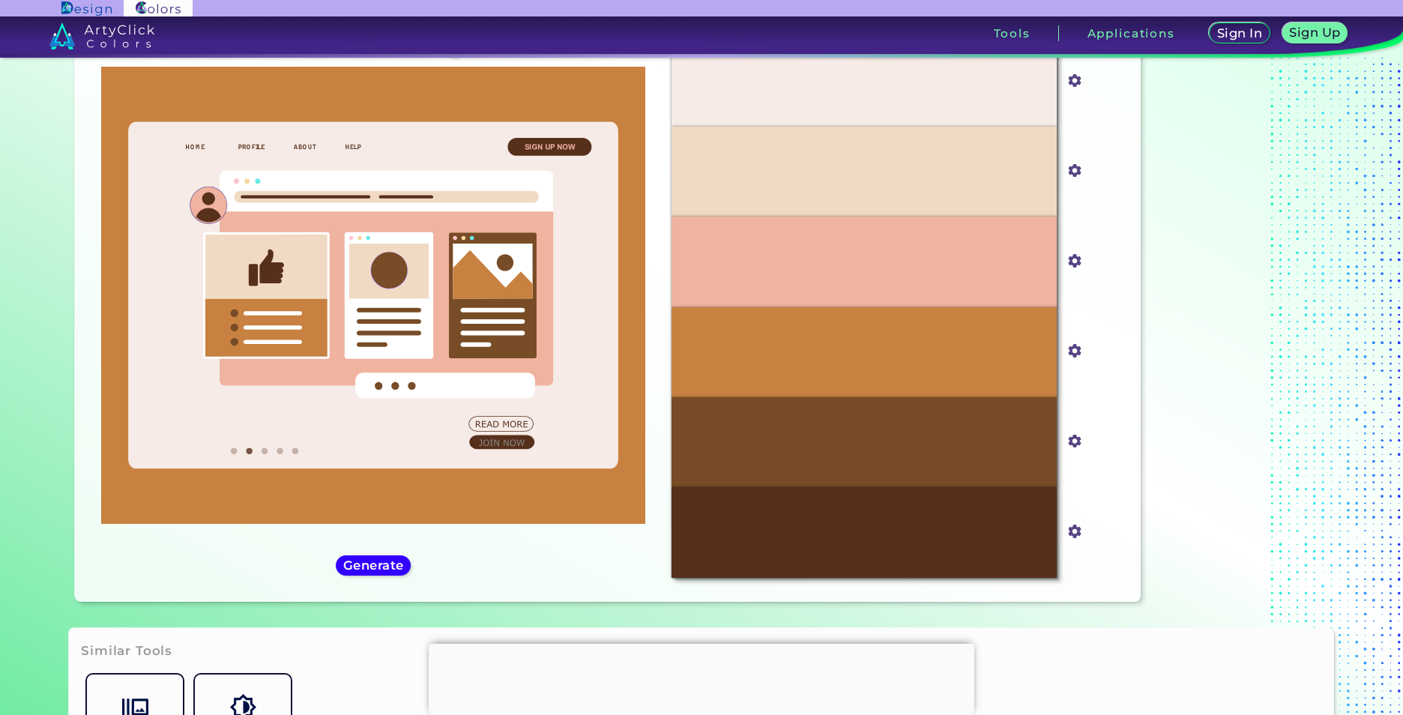
scroll to position [116, 0]
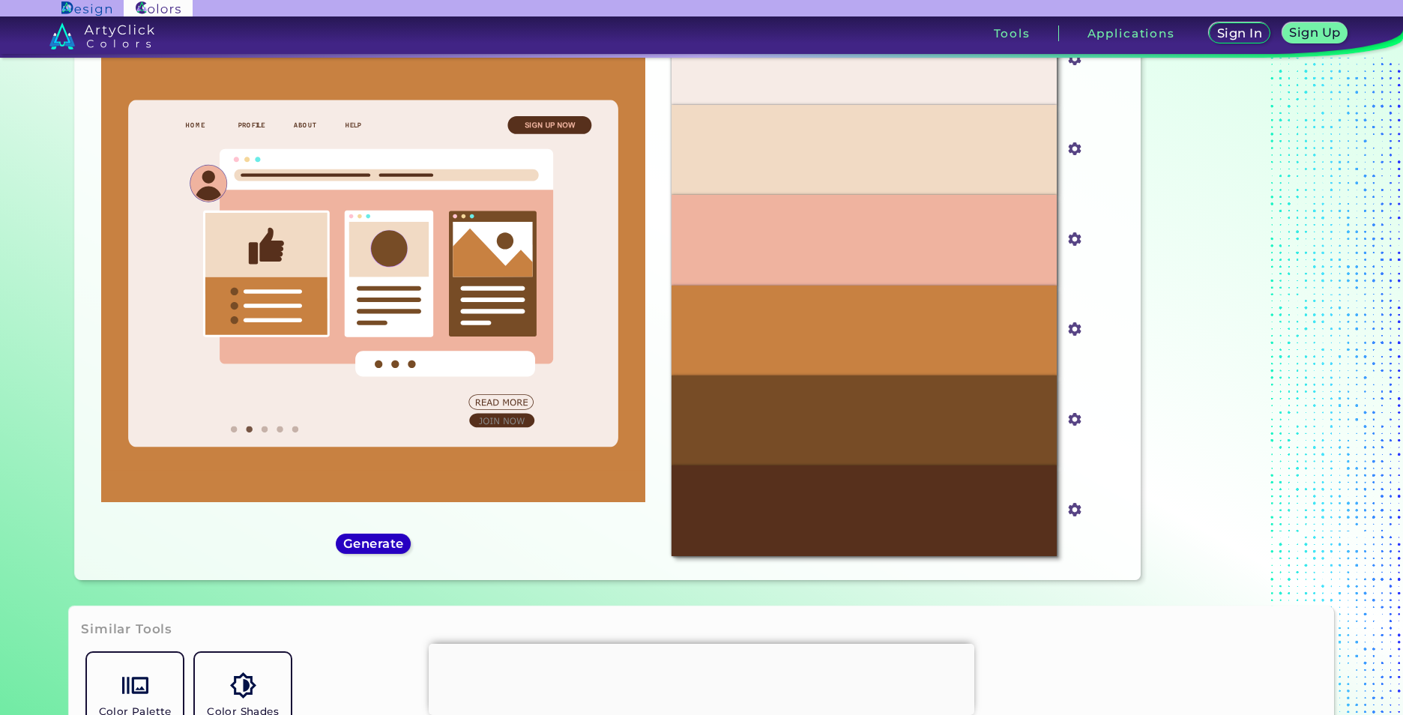
click at [375, 552] on div "#c88141 #C88141 Generate Acadia ◉ ◉" at bounding box center [373, 285] width 573 height 565
click at [375, 552] on div "Generate" at bounding box center [374, 544] width 74 height 19
click at [378, 544] on h5 "Generate" at bounding box center [373, 544] width 61 height 13
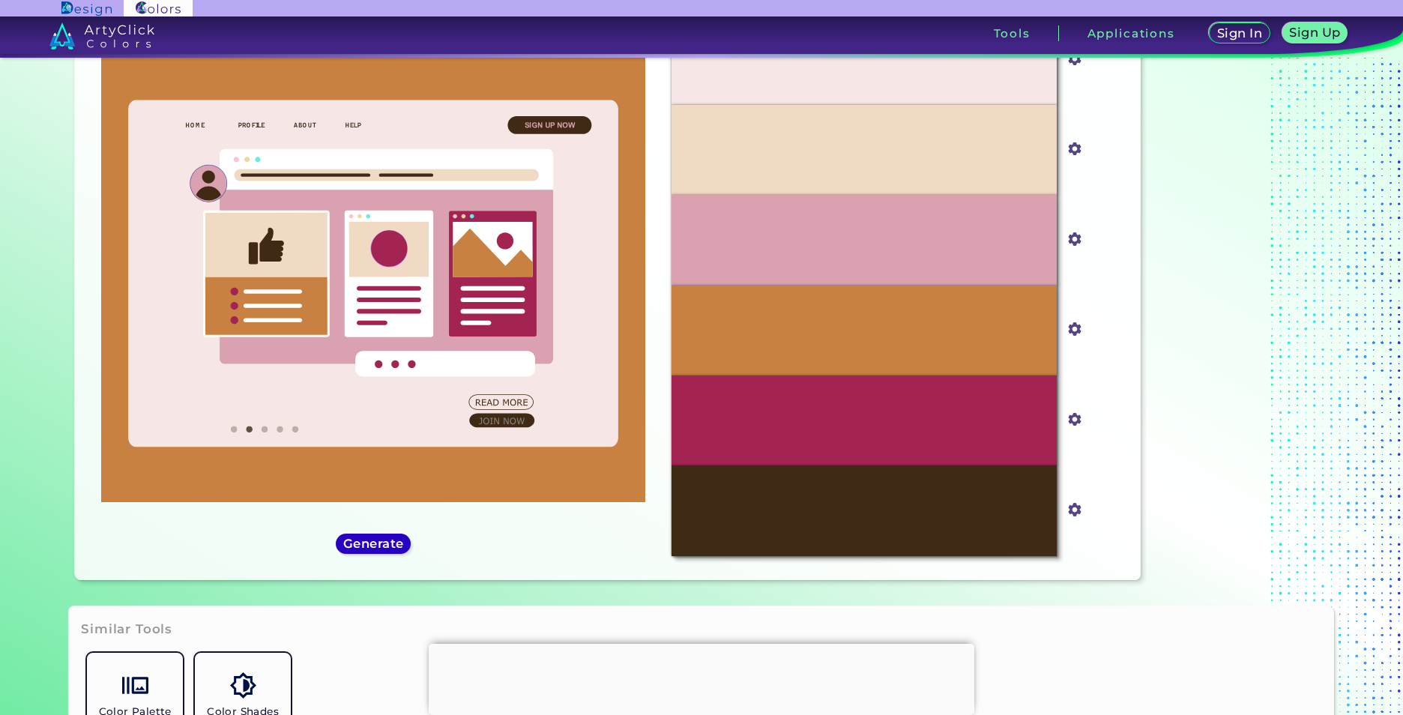
click at [378, 544] on h5 "Generate" at bounding box center [374, 544] width 62 height 13
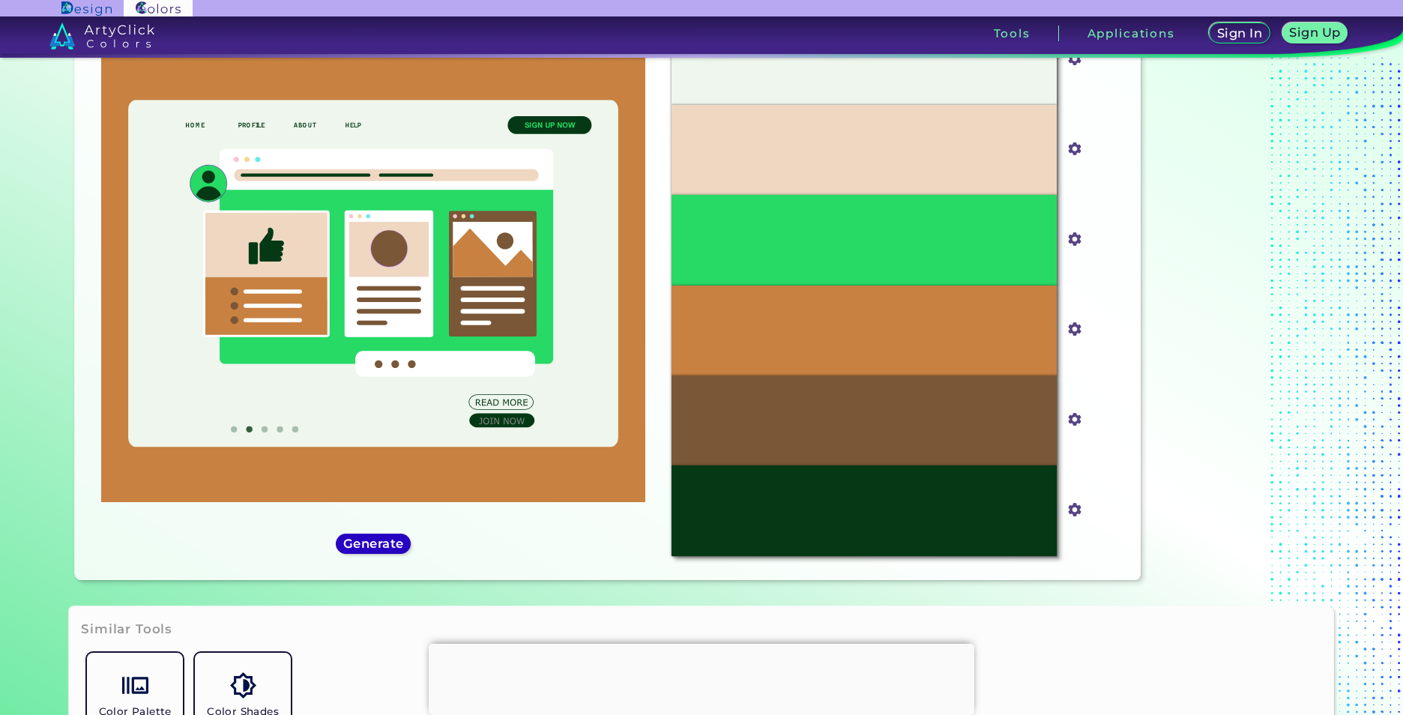
click at [378, 544] on h5 "Generate" at bounding box center [374, 544] width 64 height 13
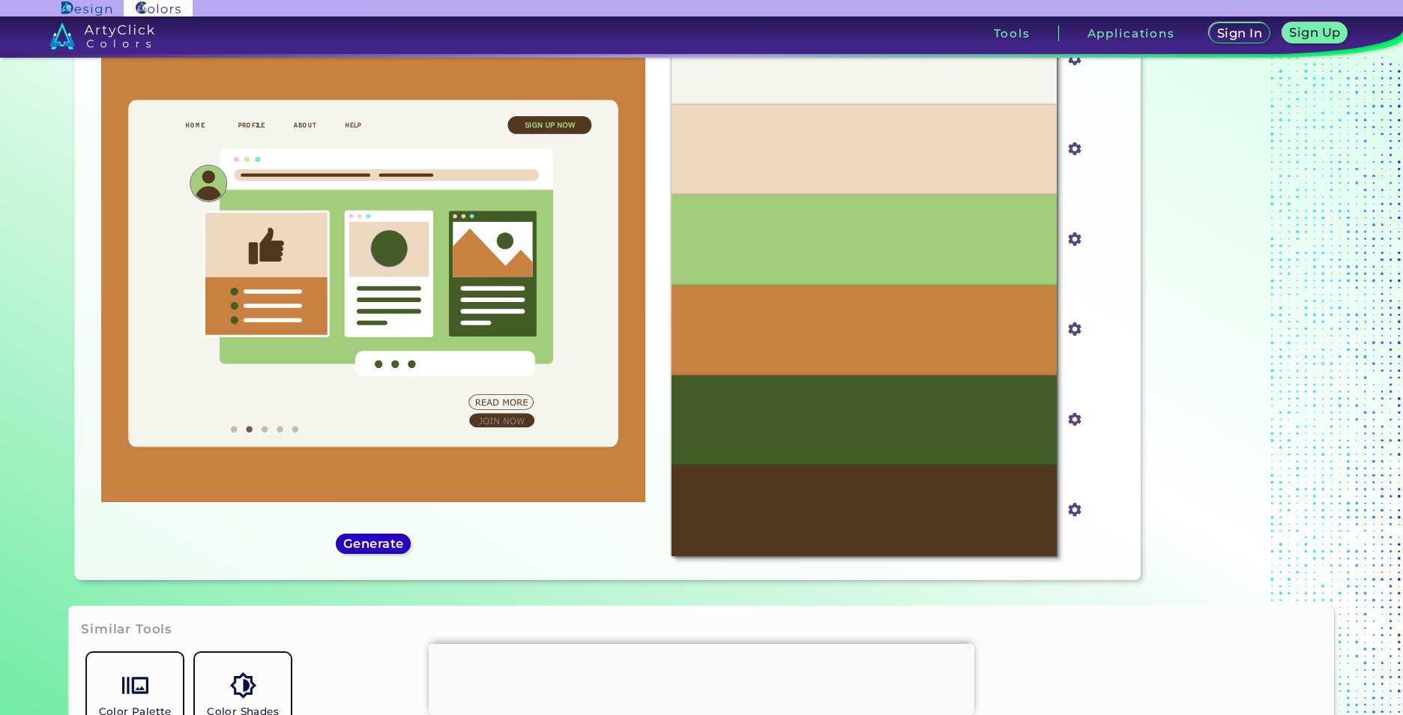
click at [378, 544] on h5 "Generate" at bounding box center [373, 544] width 57 height 12
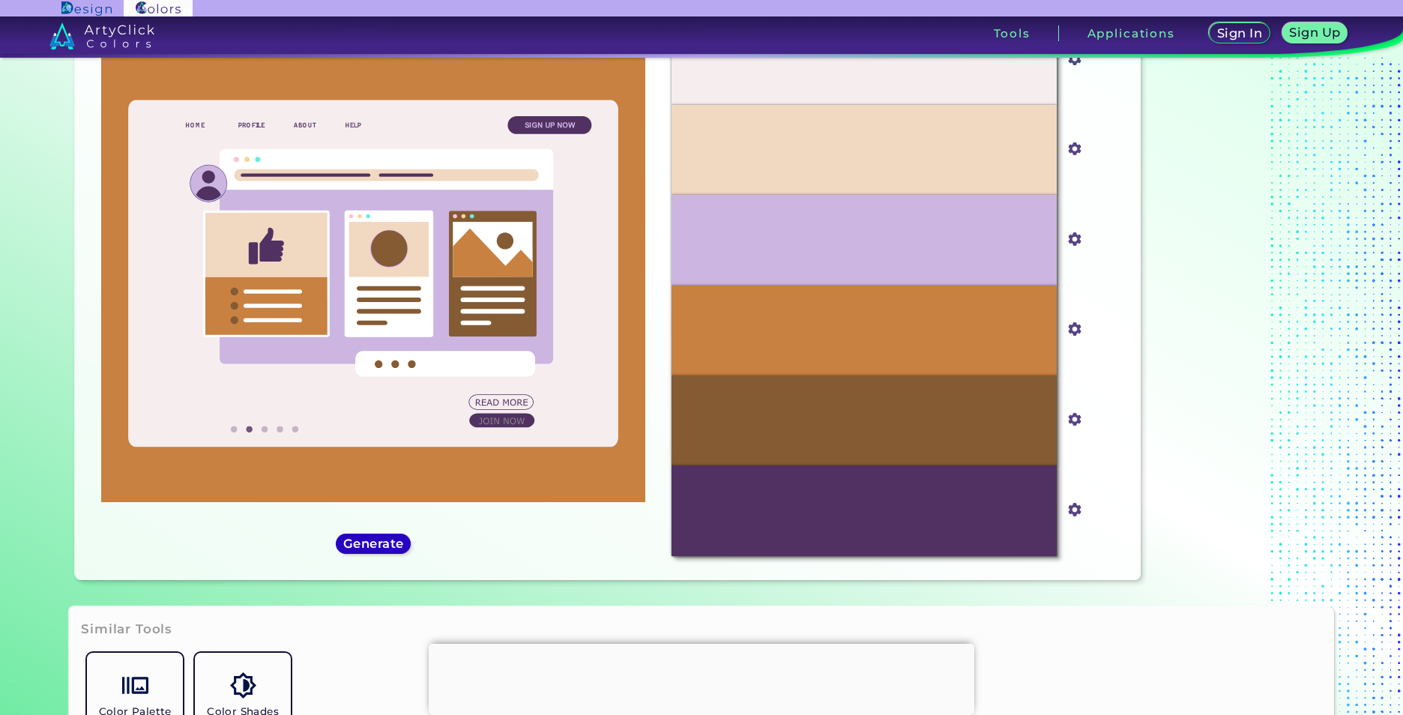
click at [378, 544] on h5 "Generate" at bounding box center [374, 544] width 58 height 12
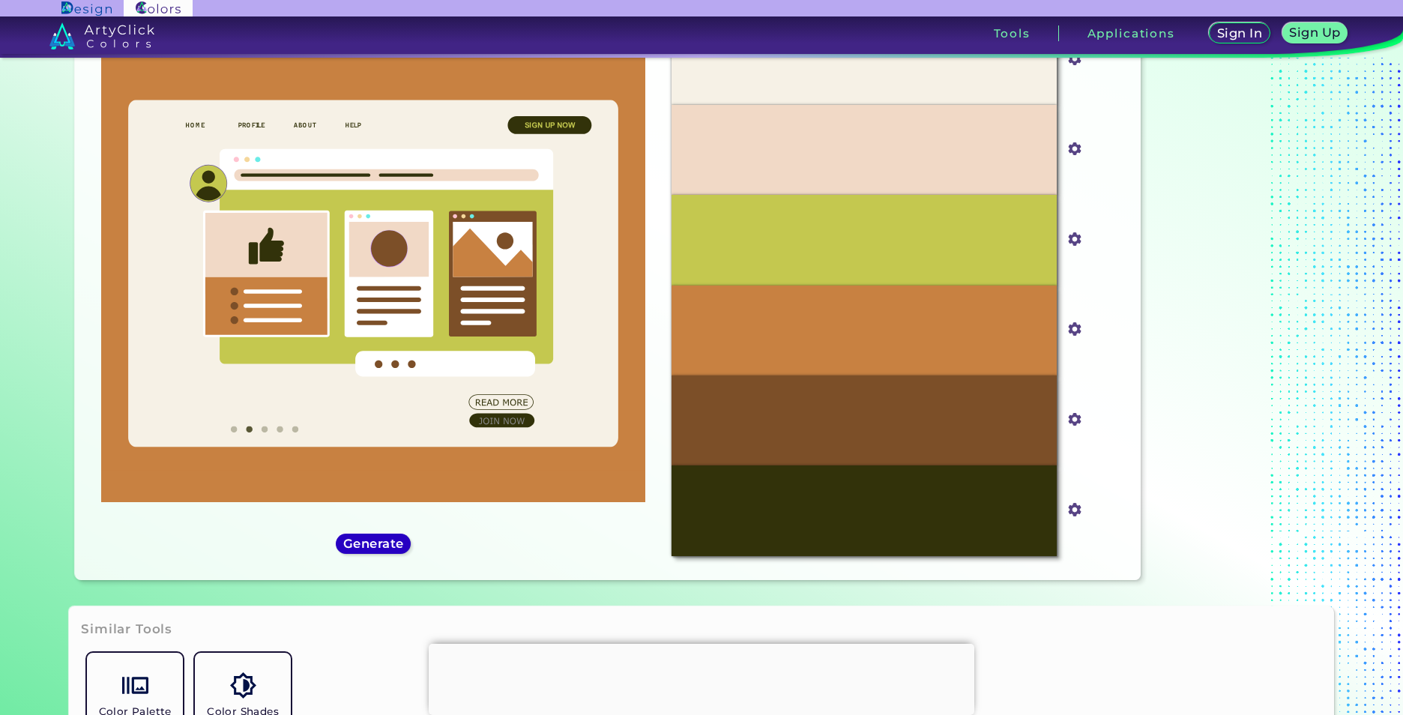
click at [378, 544] on h5 "Generate" at bounding box center [373, 543] width 57 height 11
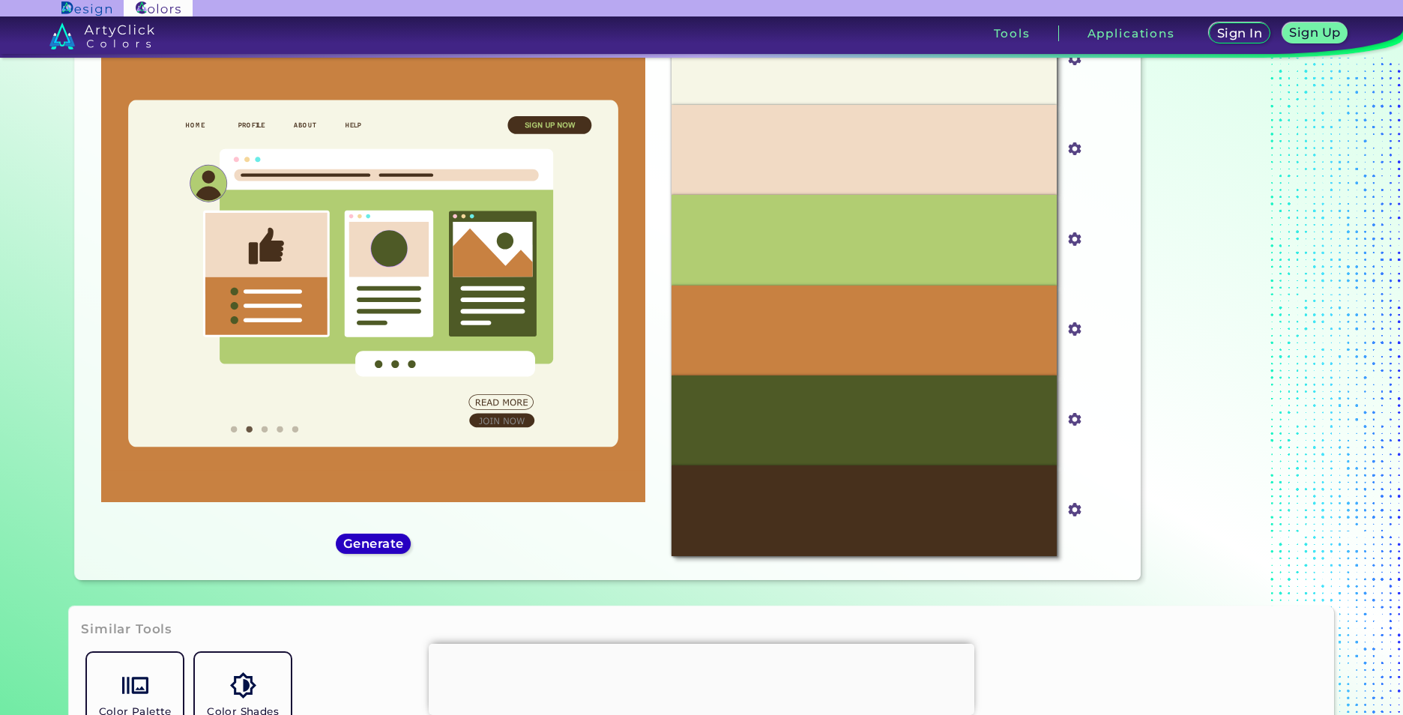
click at [378, 544] on h5 "Generate" at bounding box center [374, 544] width 62 height 13
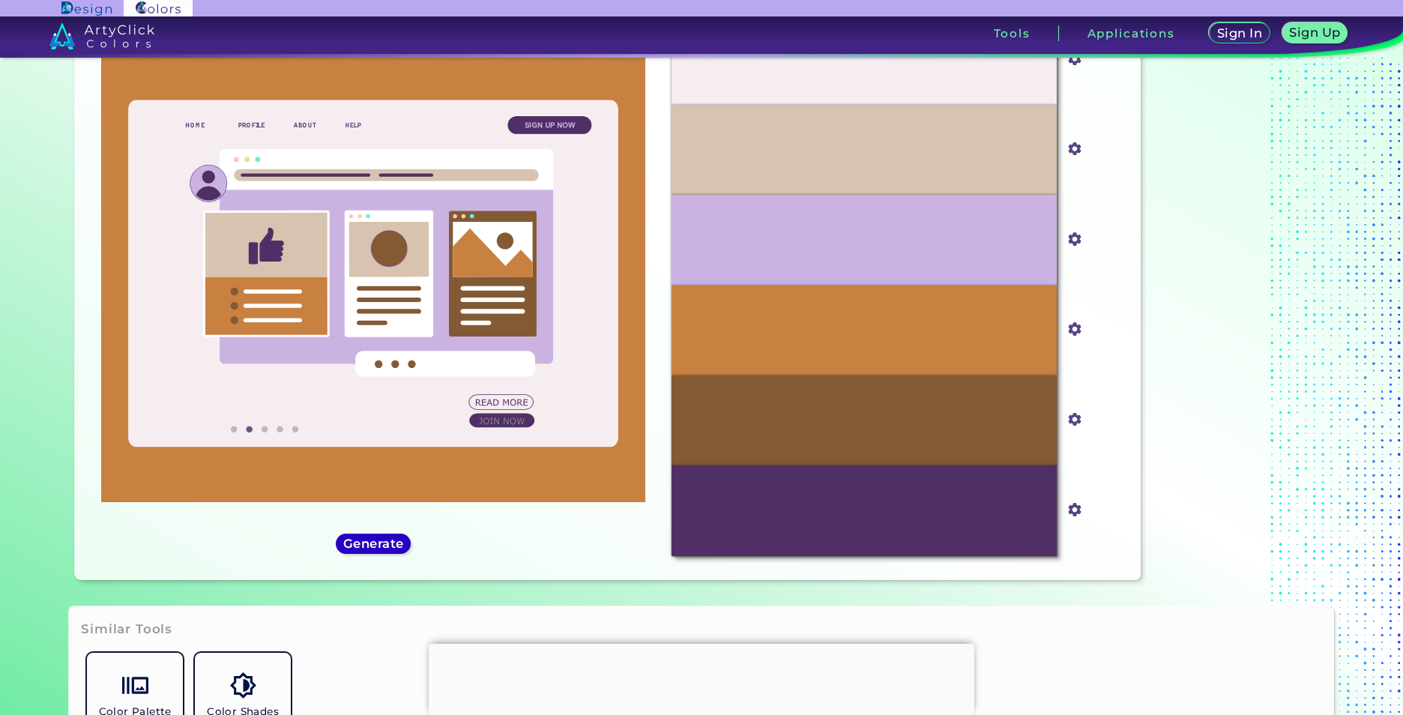
click at [378, 544] on h5 "Generate" at bounding box center [373, 544] width 61 height 12
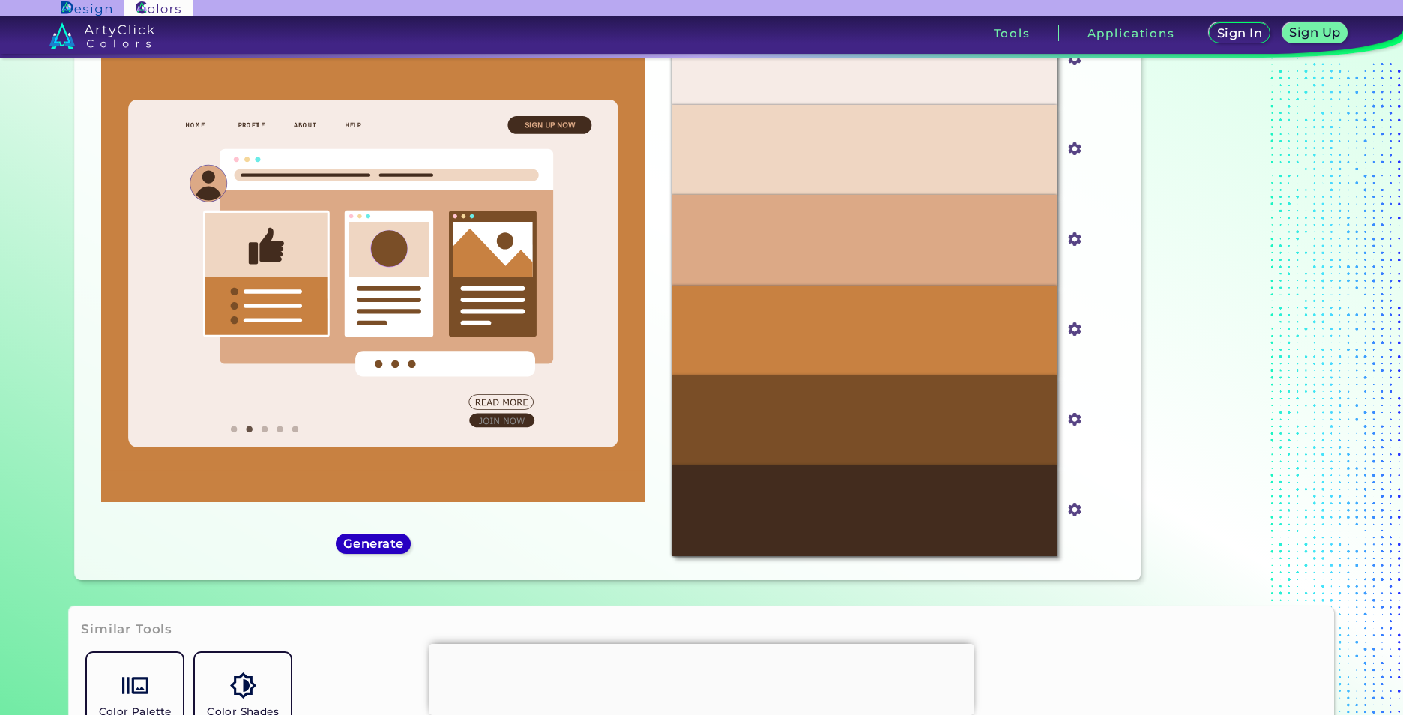
click at [378, 544] on h5 "Generate" at bounding box center [373, 544] width 61 height 12
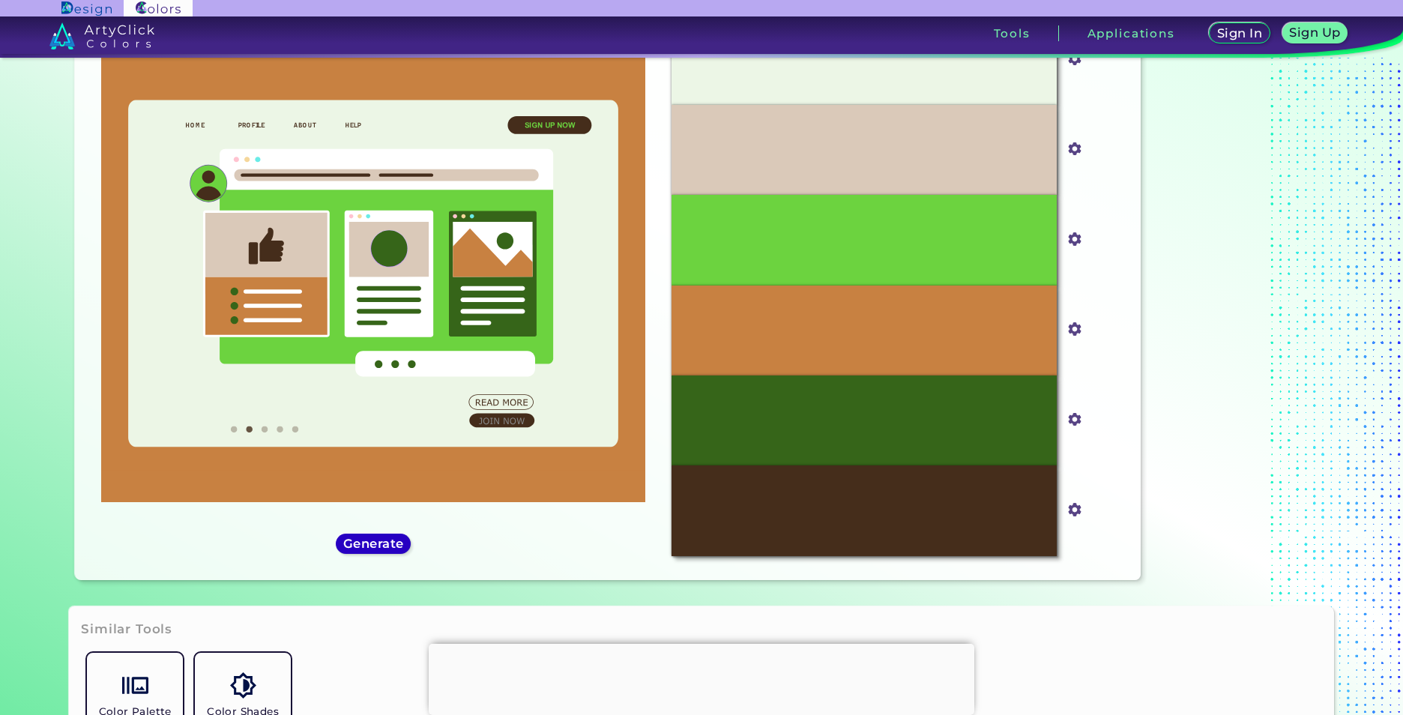
click at [378, 544] on h5 "Generate" at bounding box center [373, 544] width 59 height 12
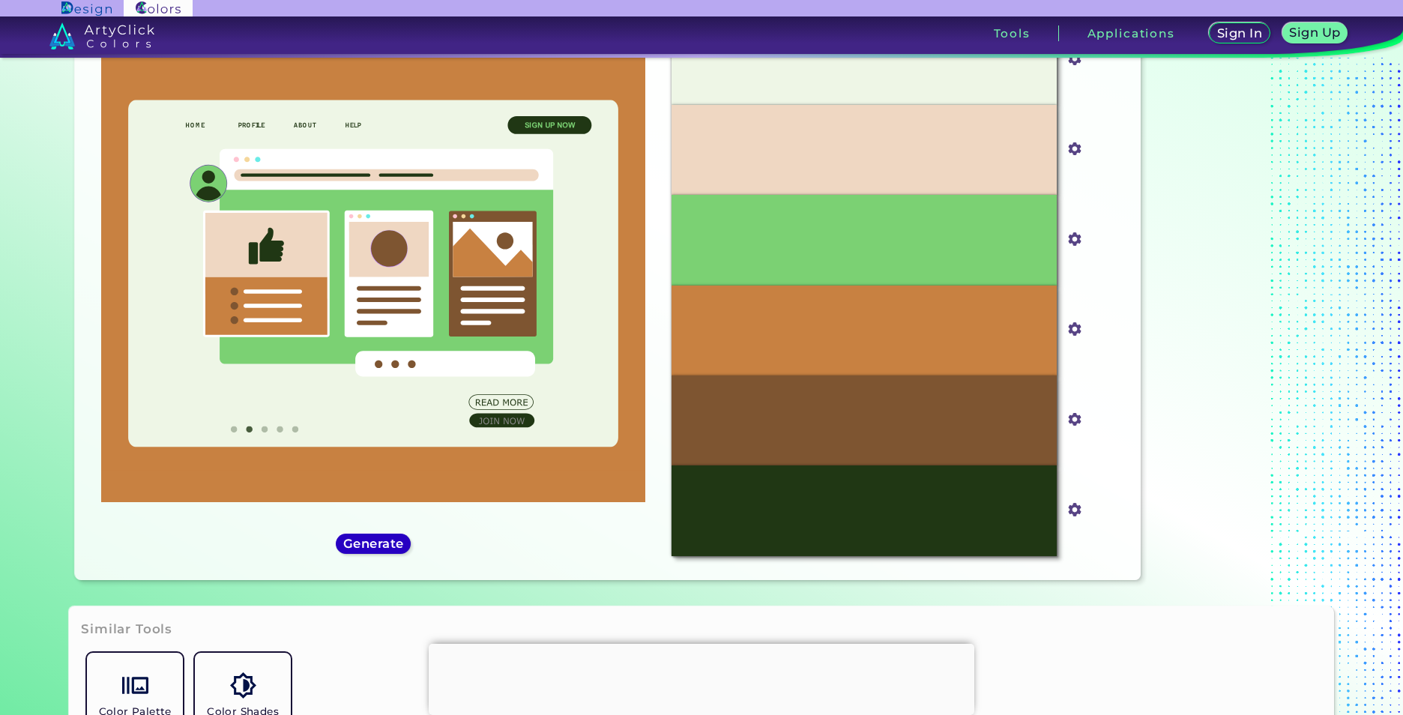
click at [378, 544] on h5 "Generate" at bounding box center [373, 544] width 57 height 12
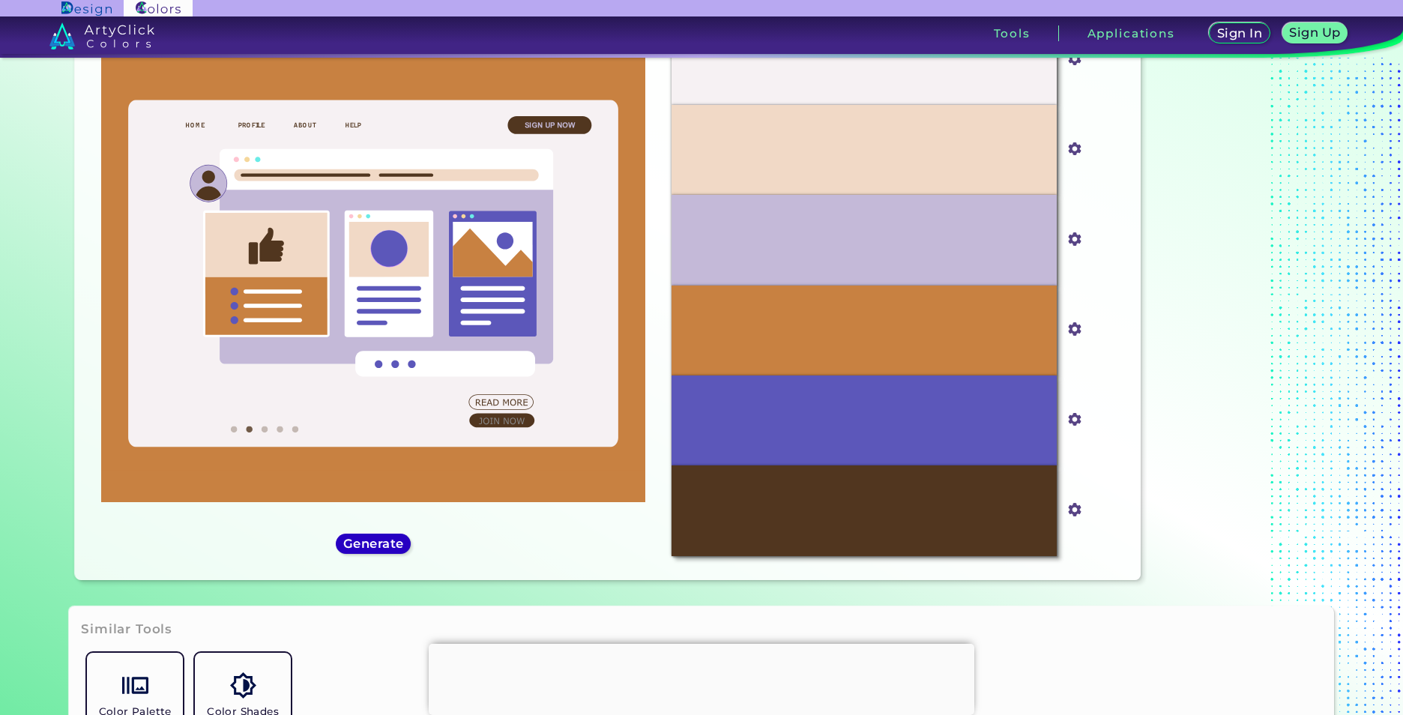
click at [378, 544] on h5 "Generate" at bounding box center [373, 543] width 55 height 11
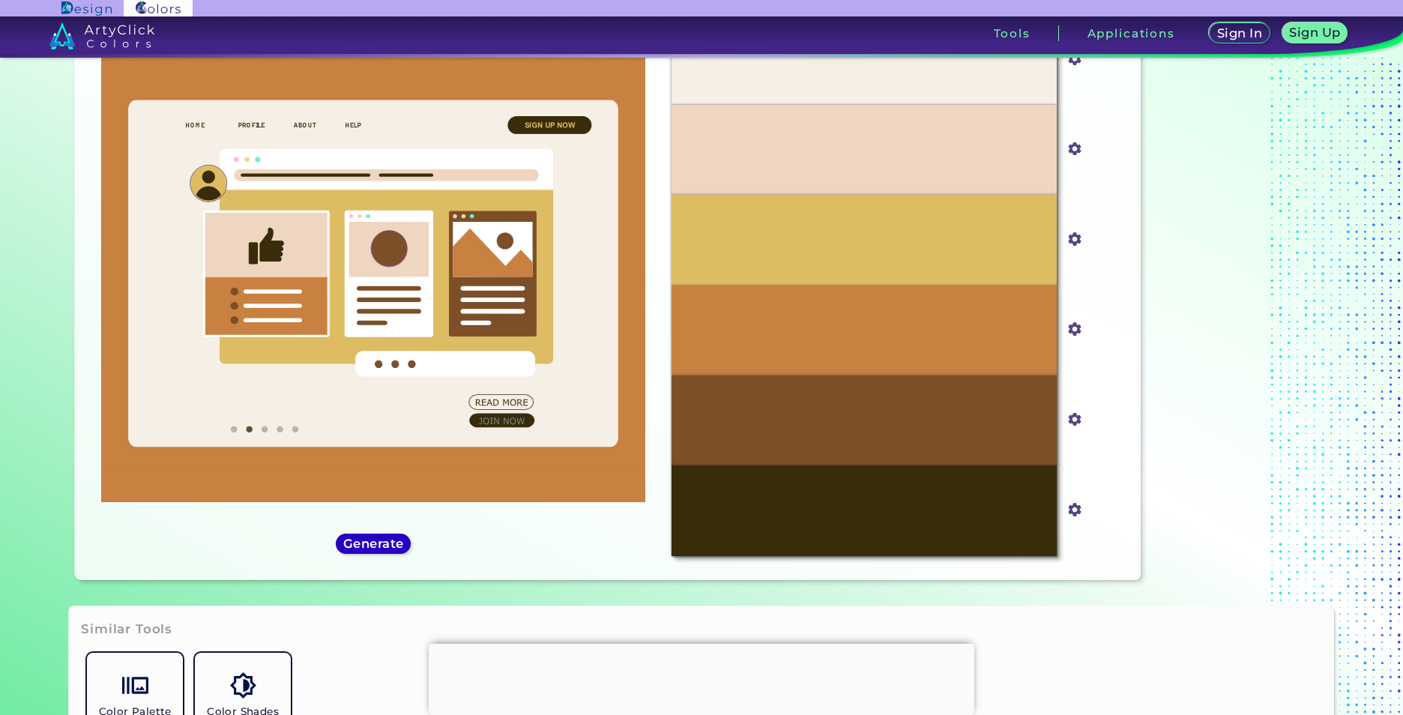
click at [378, 544] on h5 "Generate" at bounding box center [374, 543] width 56 height 11
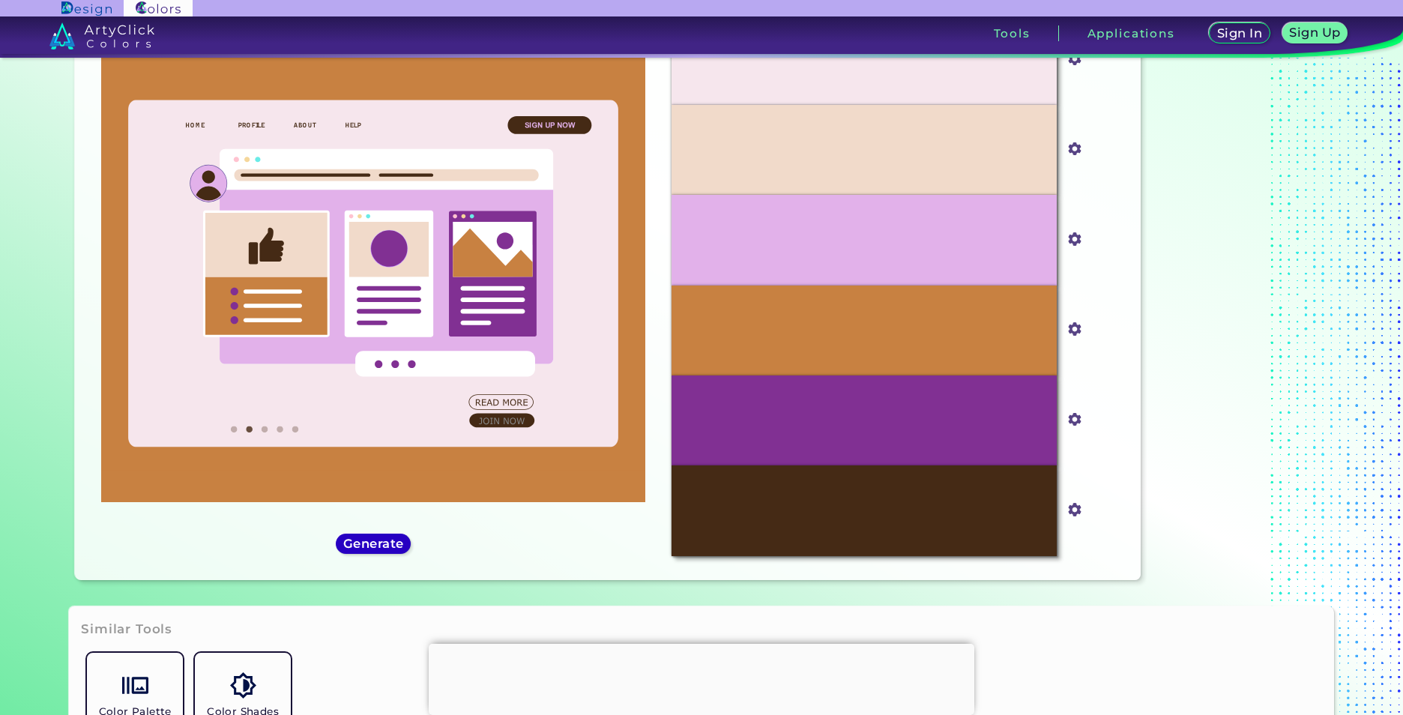
click at [378, 544] on h5 "Generate" at bounding box center [373, 544] width 61 height 12
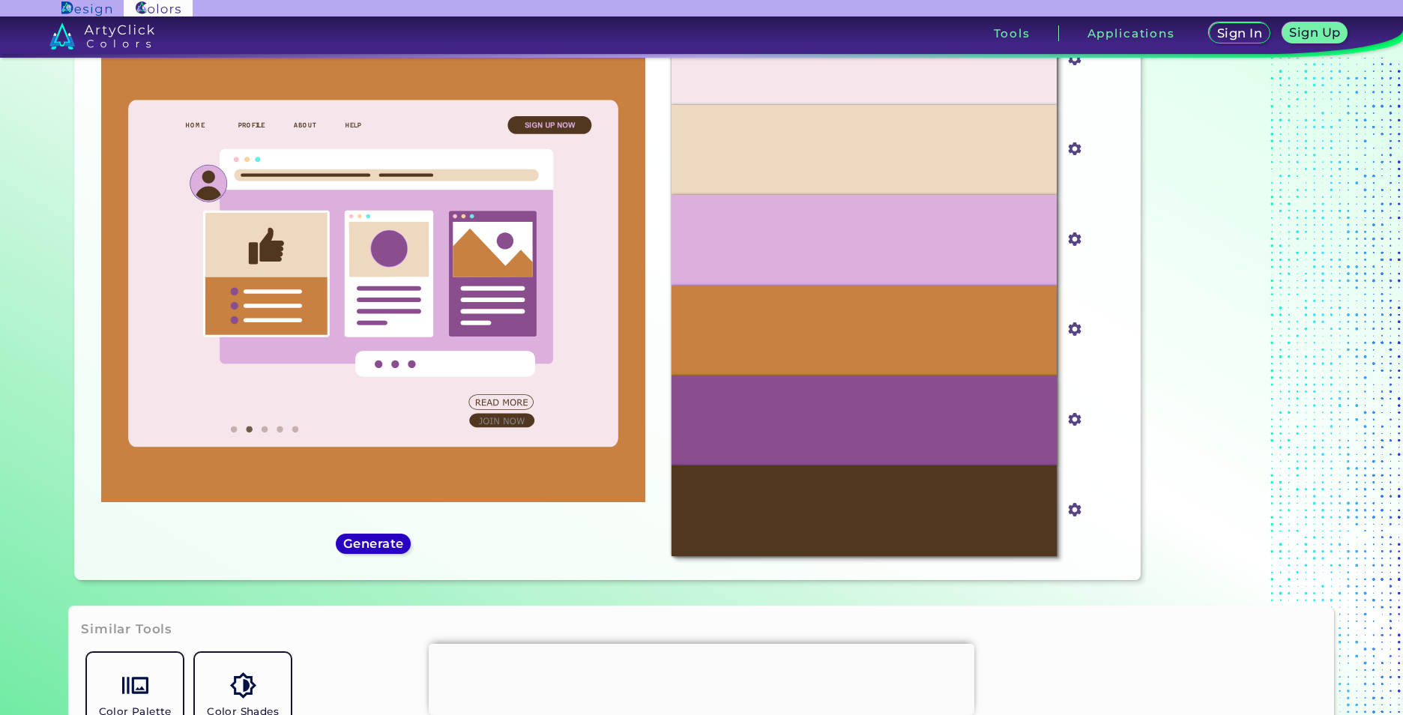
click at [378, 544] on h5 "Generate" at bounding box center [373, 544] width 61 height 13
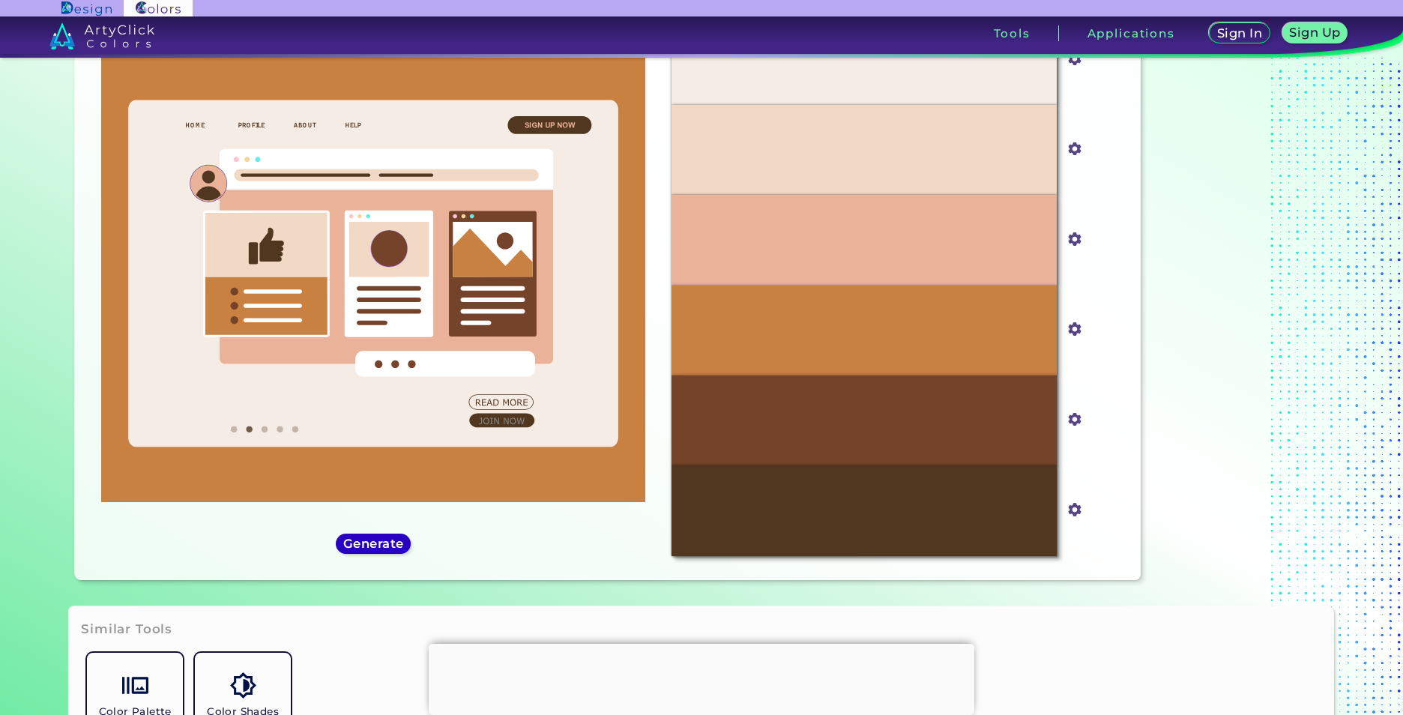
click at [378, 544] on h5 "Generate" at bounding box center [374, 543] width 56 height 11
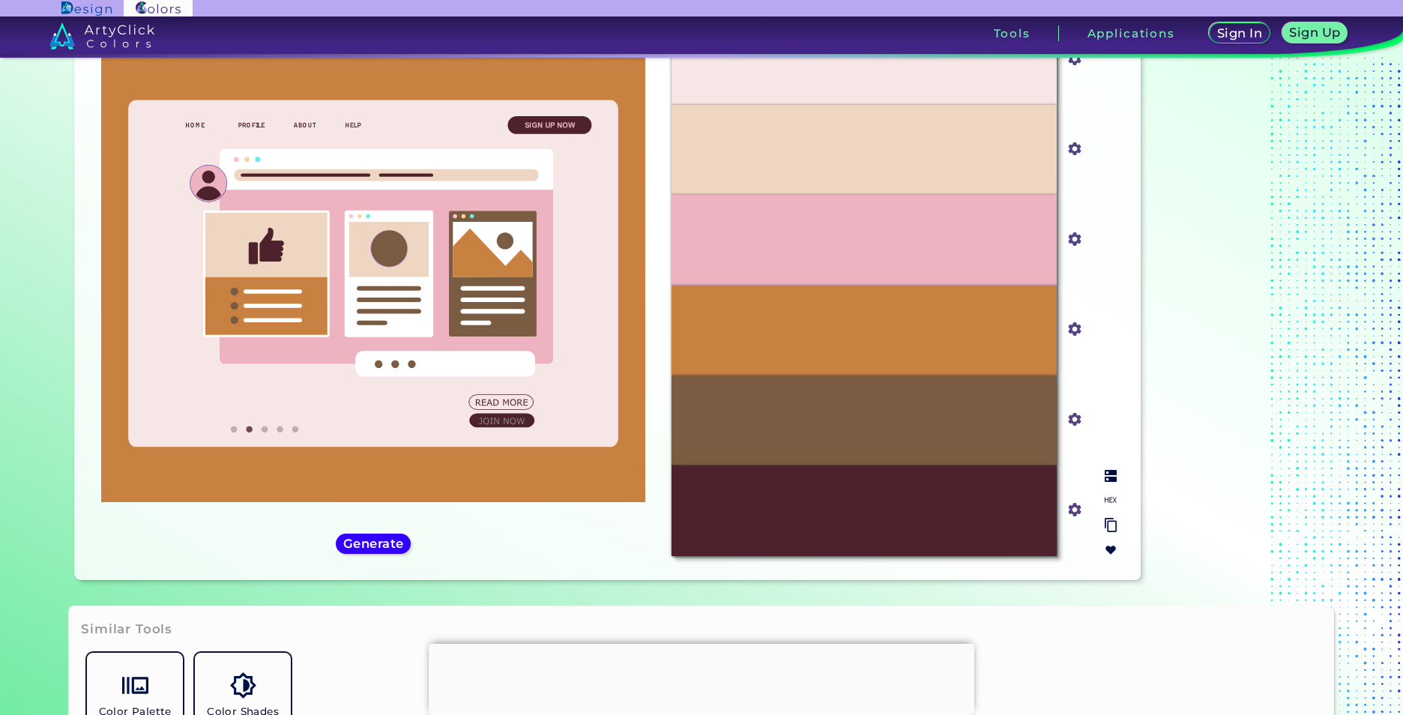
click at [1071, 514] on input "#4e222c" at bounding box center [1071, 508] width 19 height 19
click at [1073, 512] on input "#4e222c" at bounding box center [1071, 508] width 19 height 19
click at [1071, 510] on input "#4e222c" at bounding box center [1071, 508] width 19 height 19
click at [1068, 507] on input "#4e222c" at bounding box center [1071, 508] width 19 height 19
click at [1114, 490] on div at bounding box center [1111, 513] width 24 height 98
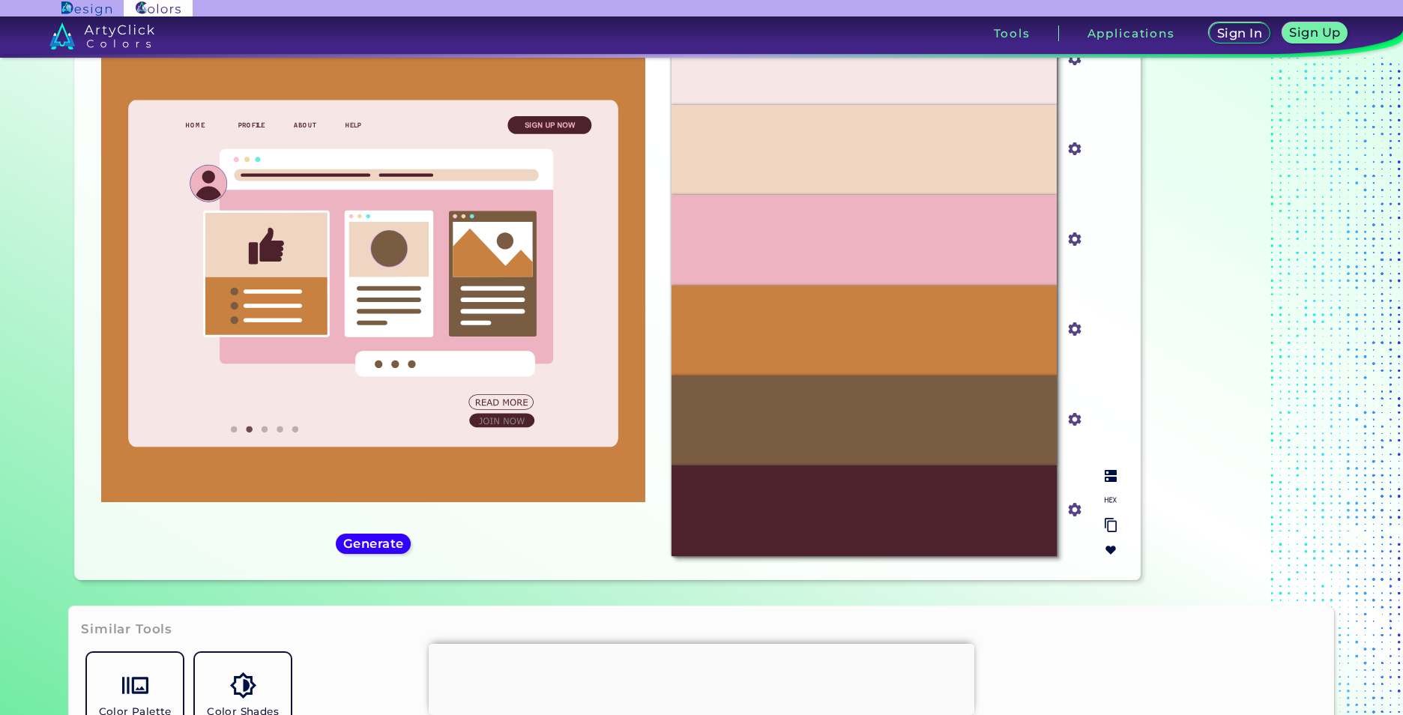
click at [1107, 490] on div at bounding box center [1111, 513] width 24 height 98
click at [1030, 502] on div "#4E222C" at bounding box center [864, 511] width 385 height 90
click at [990, 506] on div "#4E222C" at bounding box center [864, 511] width 385 height 90
click at [985, 506] on div "#4E222C" at bounding box center [864, 511] width 385 height 90
click at [1107, 528] on img at bounding box center [1111, 525] width 12 height 14
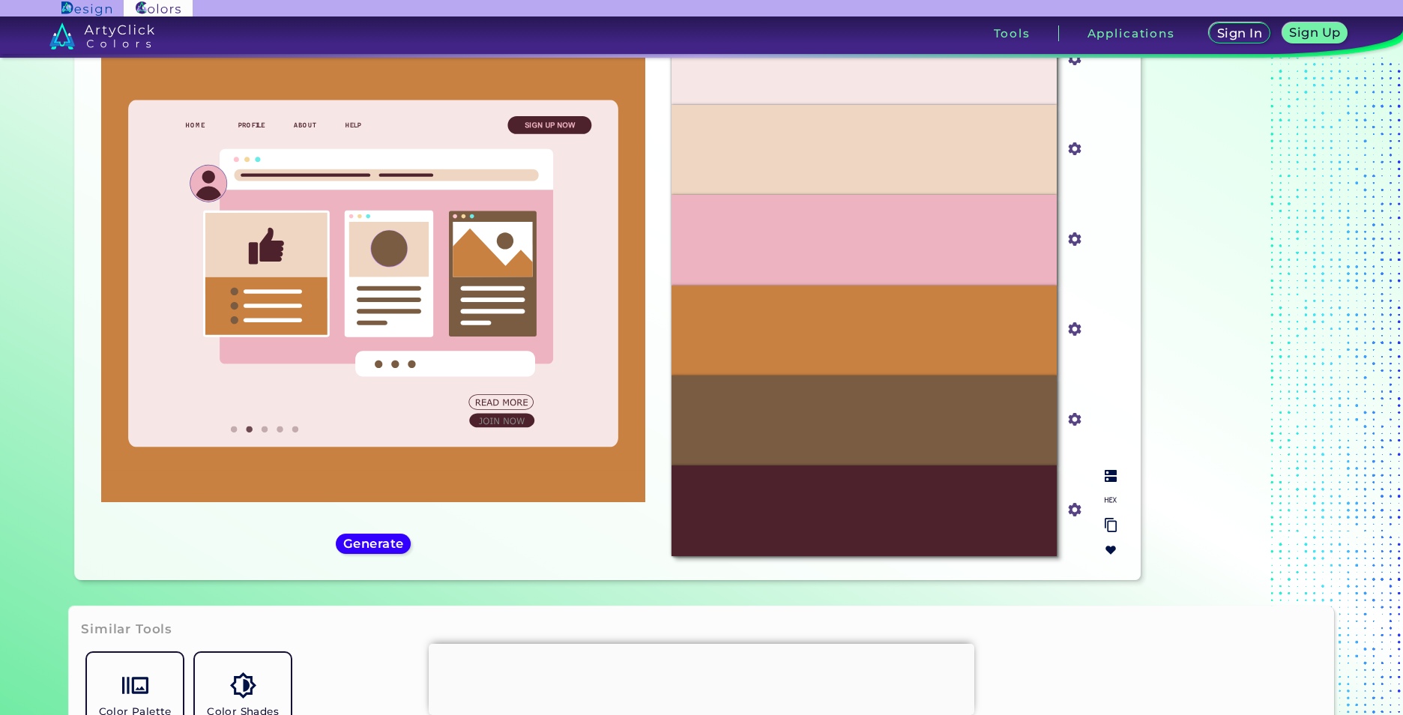
click at [1069, 511] on input "#4e222c" at bounding box center [1071, 508] width 19 height 19
click at [1105, 497] on img at bounding box center [1111, 500] width 12 height 12
click at [1103, 488] on div at bounding box center [1111, 513] width 24 height 98
click at [1107, 521] on img at bounding box center [1111, 525] width 12 height 14
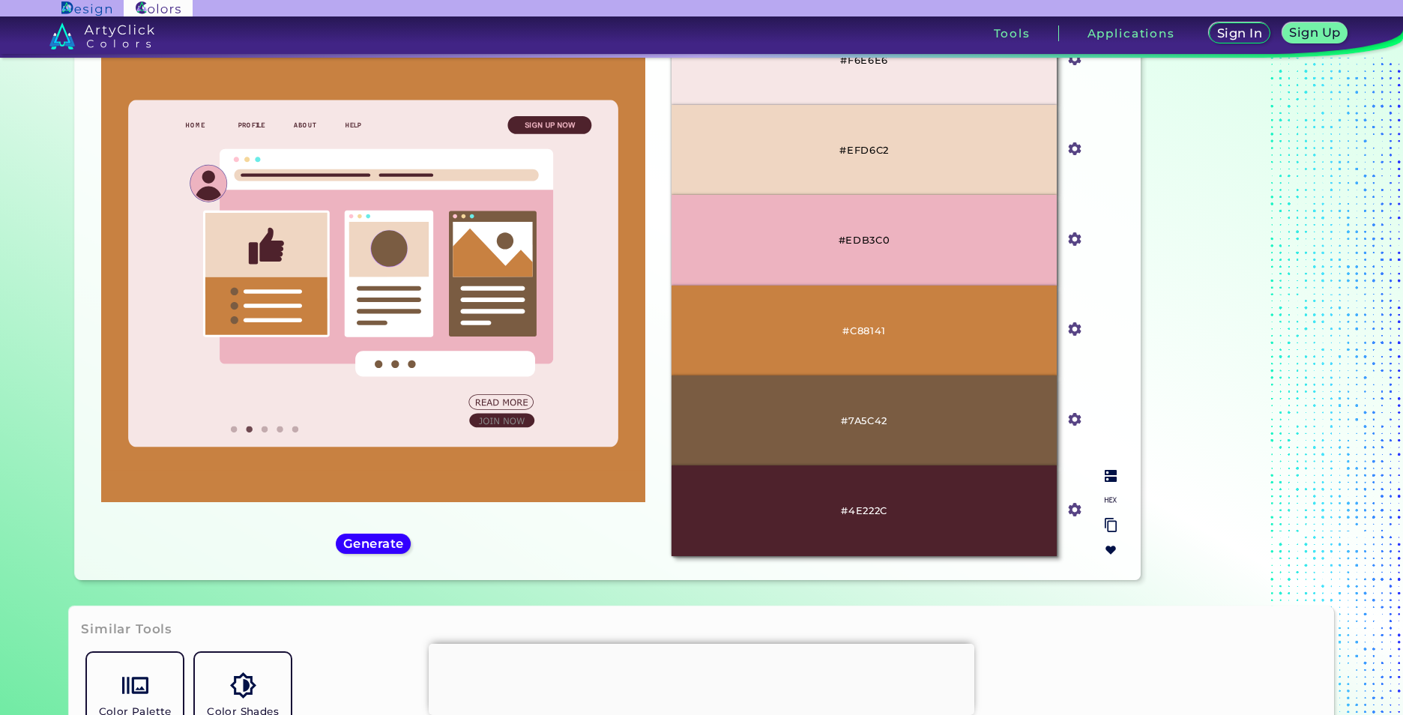
click at [1107, 521] on img at bounding box center [1111, 525] width 12 height 14
click at [1074, 514] on input "#4e222c" at bounding box center [1071, 508] width 19 height 19
click at [1105, 500] on img at bounding box center [1111, 500] width 12 height 12
click at [1107, 526] on img at bounding box center [1111, 525] width 12 height 14
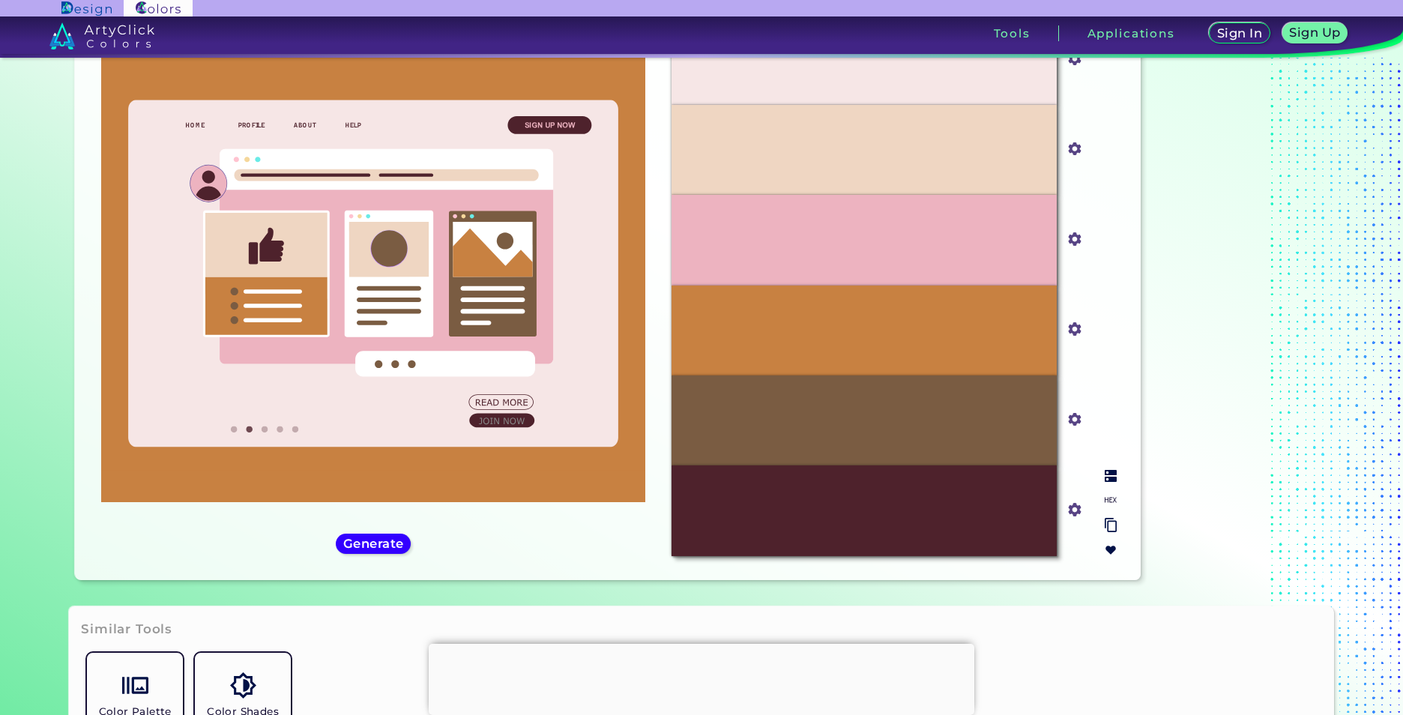
click at [1107, 526] on img at bounding box center [1111, 525] width 12 height 14
click at [1105, 527] on img at bounding box center [1111, 525] width 12 height 14
click at [938, 514] on div "#4E222C" at bounding box center [864, 511] width 385 height 90
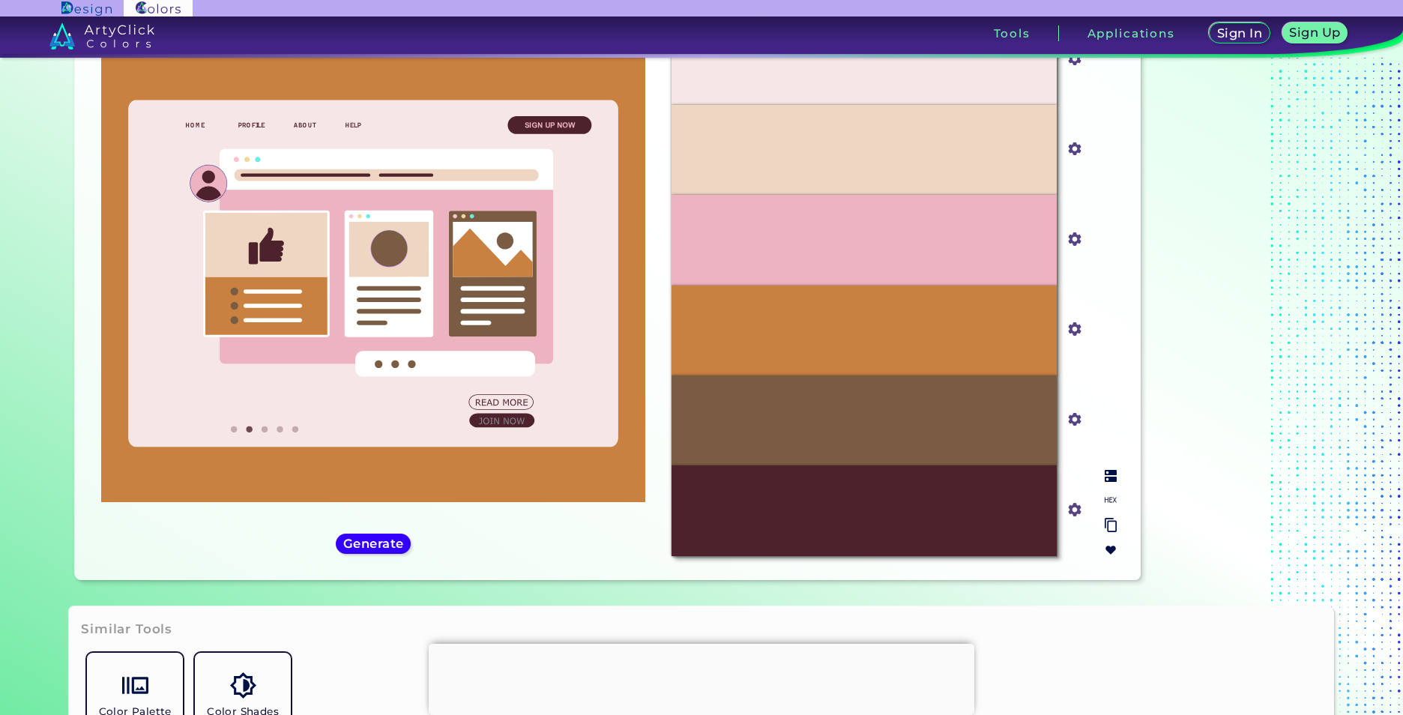
click at [938, 514] on div "#4E222C" at bounding box center [864, 511] width 385 height 90
drag, startPoint x: 938, startPoint y: 514, endPoint x: 910, endPoint y: 530, distance: 32.3
click at [909, 530] on div "#4E222C" at bounding box center [864, 511] width 385 height 90
click at [1107, 530] on img at bounding box center [1111, 525] width 12 height 14
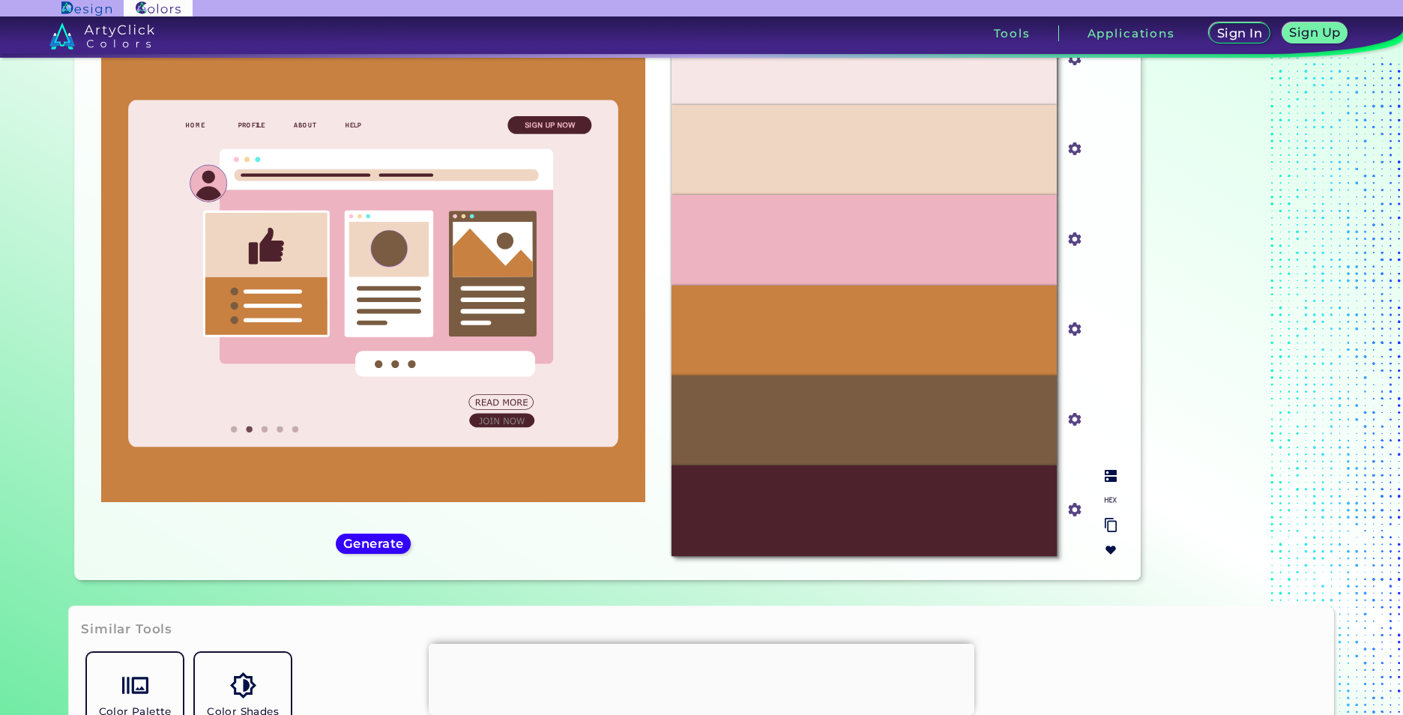
click at [1071, 515] on input "#4e222c" at bounding box center [1071, 508] width 19 height 19
click at [1104, 493] on div at bounding box center [1111, 513] width 24 height 98
click at [1107, 478] on img at bounding box center [1111, 476] width 12 height 12
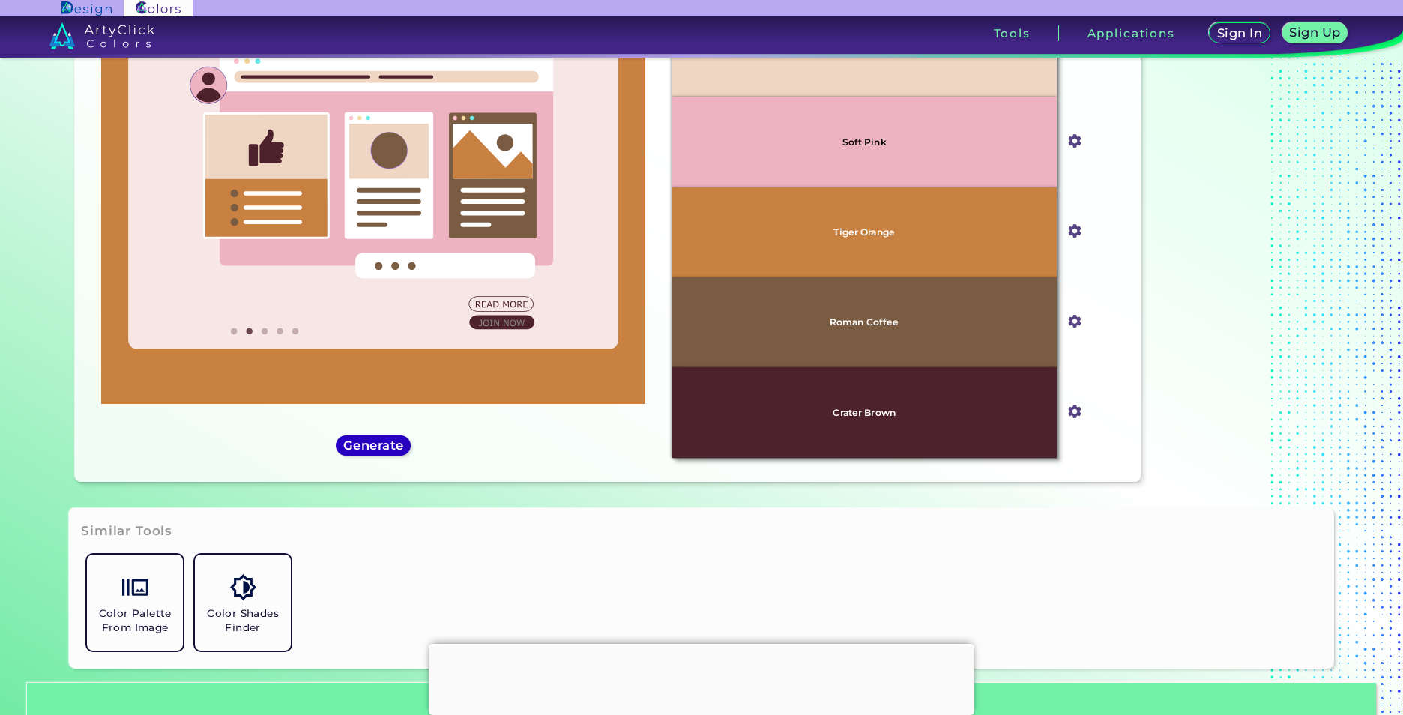
click at [363, 446] on h5 "Generate" at bounding box center [374, 445] width 56 height 11
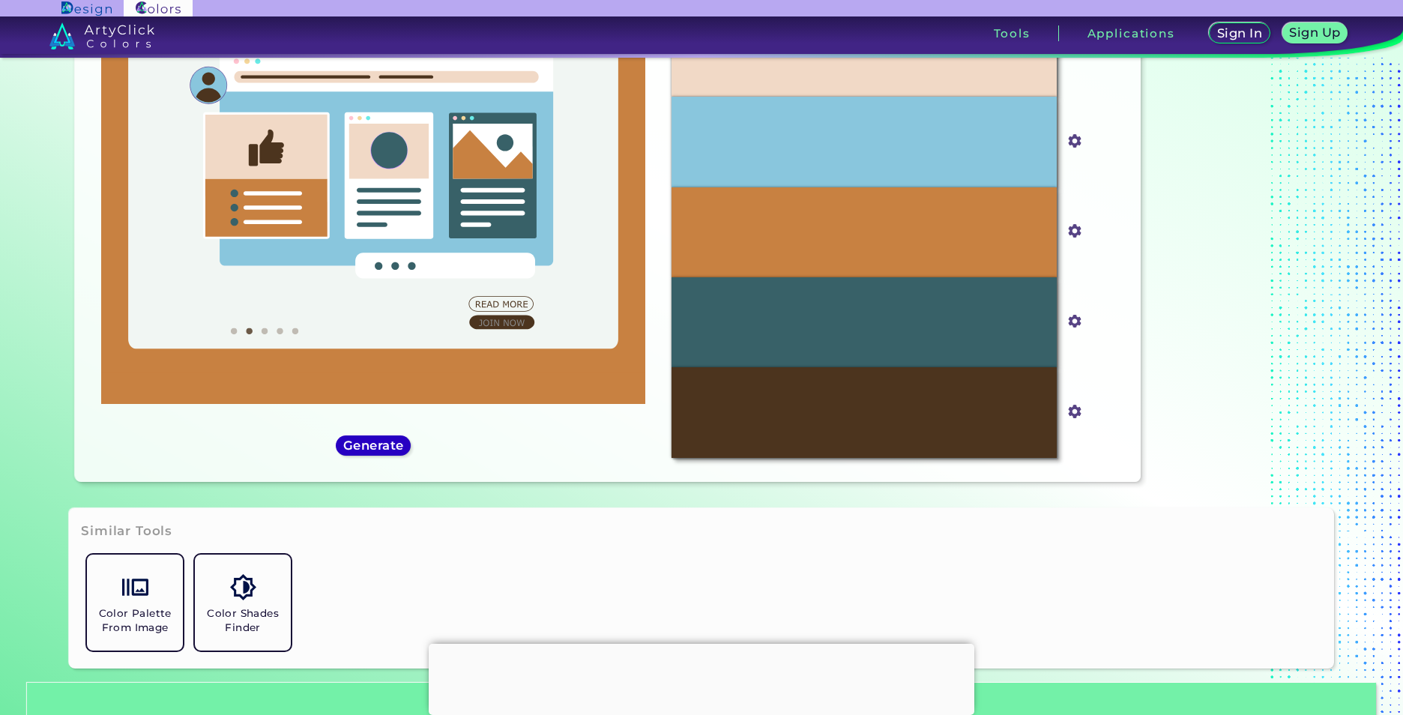
click at [364, 445] on h5 "Generate" at bounding box center [373, 445] width 63 height 13
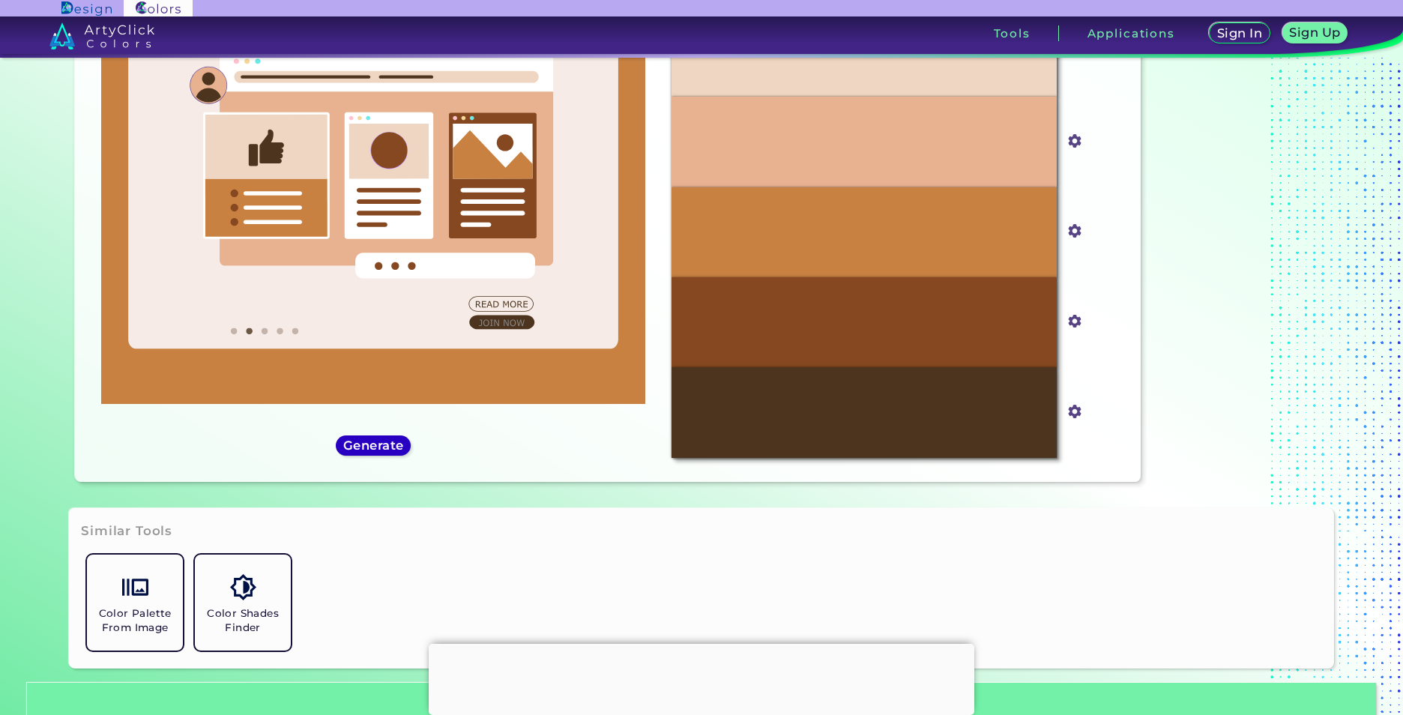
click at [364, 445] on h5 "Generate" at bounding box center [373, 445] width 61 height 13
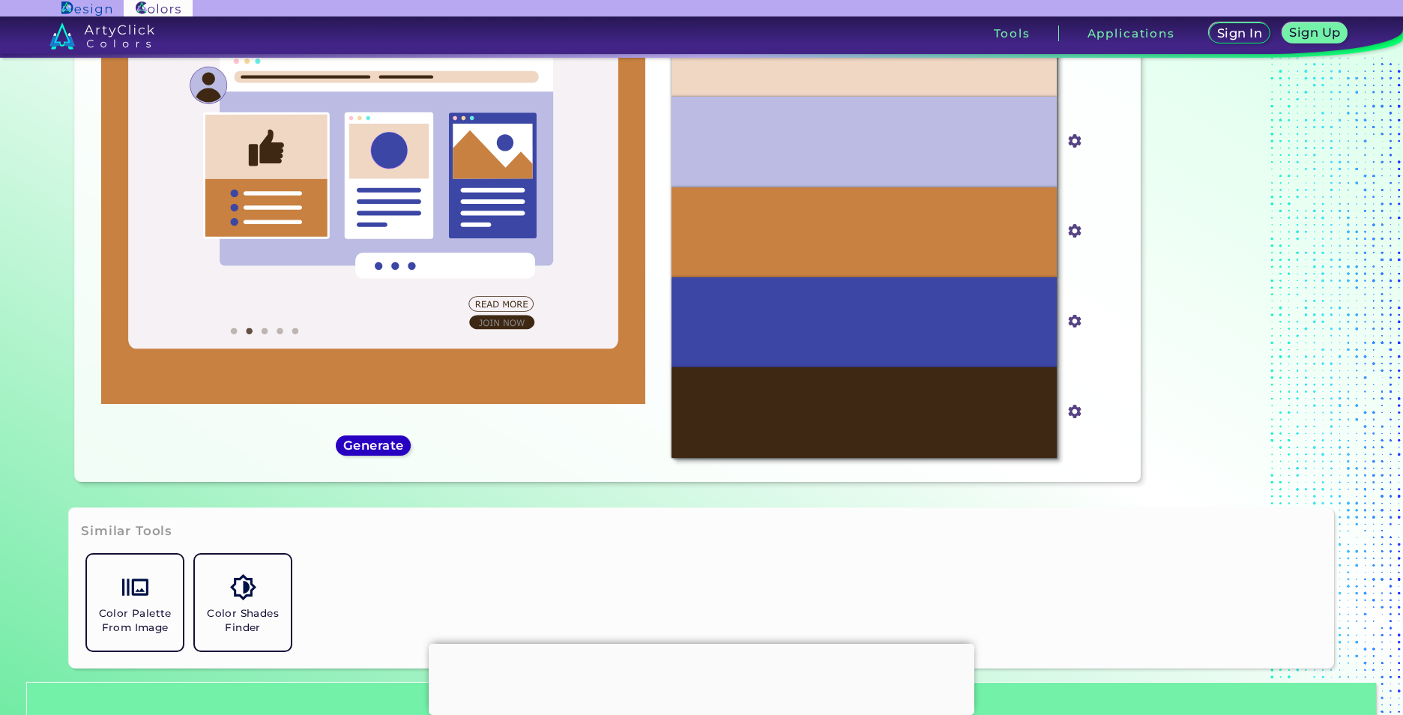
click at [364, 445] on h5 "Generate" at bounding box center [374, 445] width 56 height 11
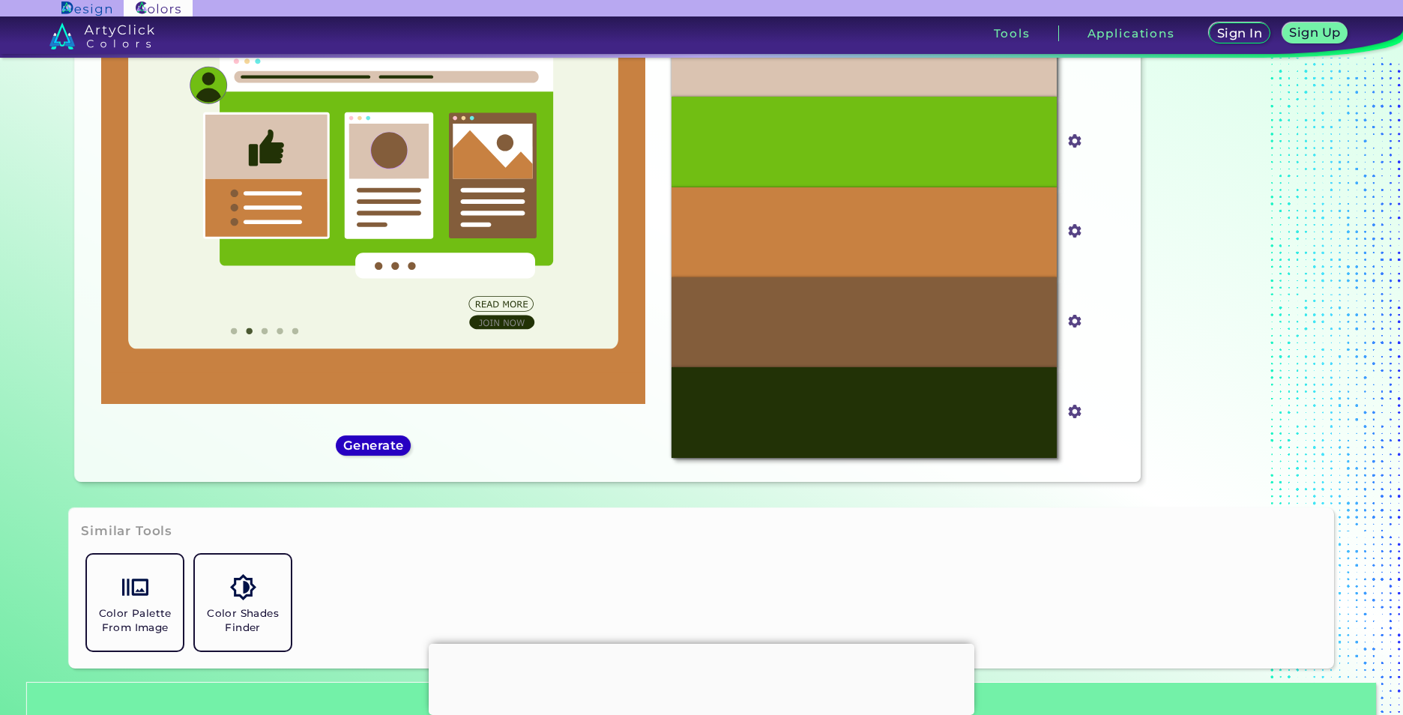
click at [364, 445] on h5 "Generate" at bounding box center [374, 445] width 62 height 13
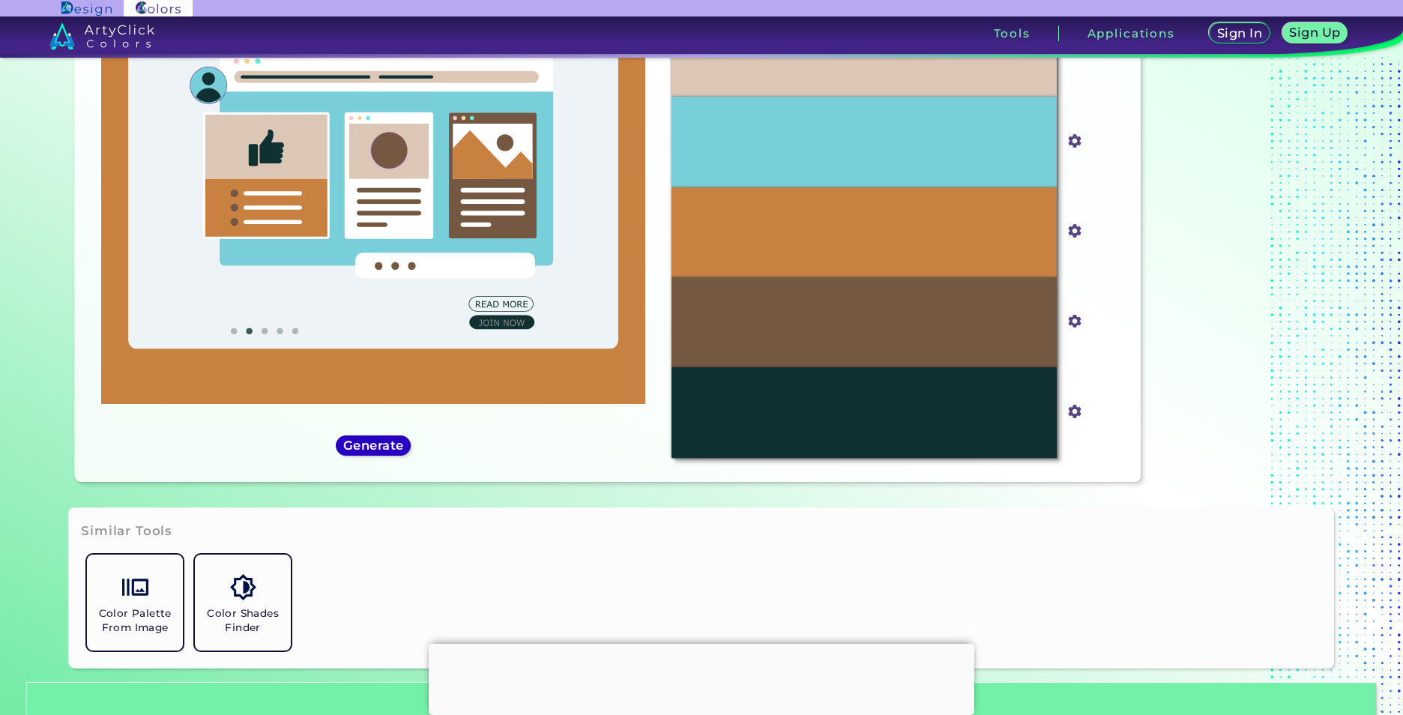
click at [373, 448] on h5 "Generate" at bounding box center [373, 445] width 63 height 13
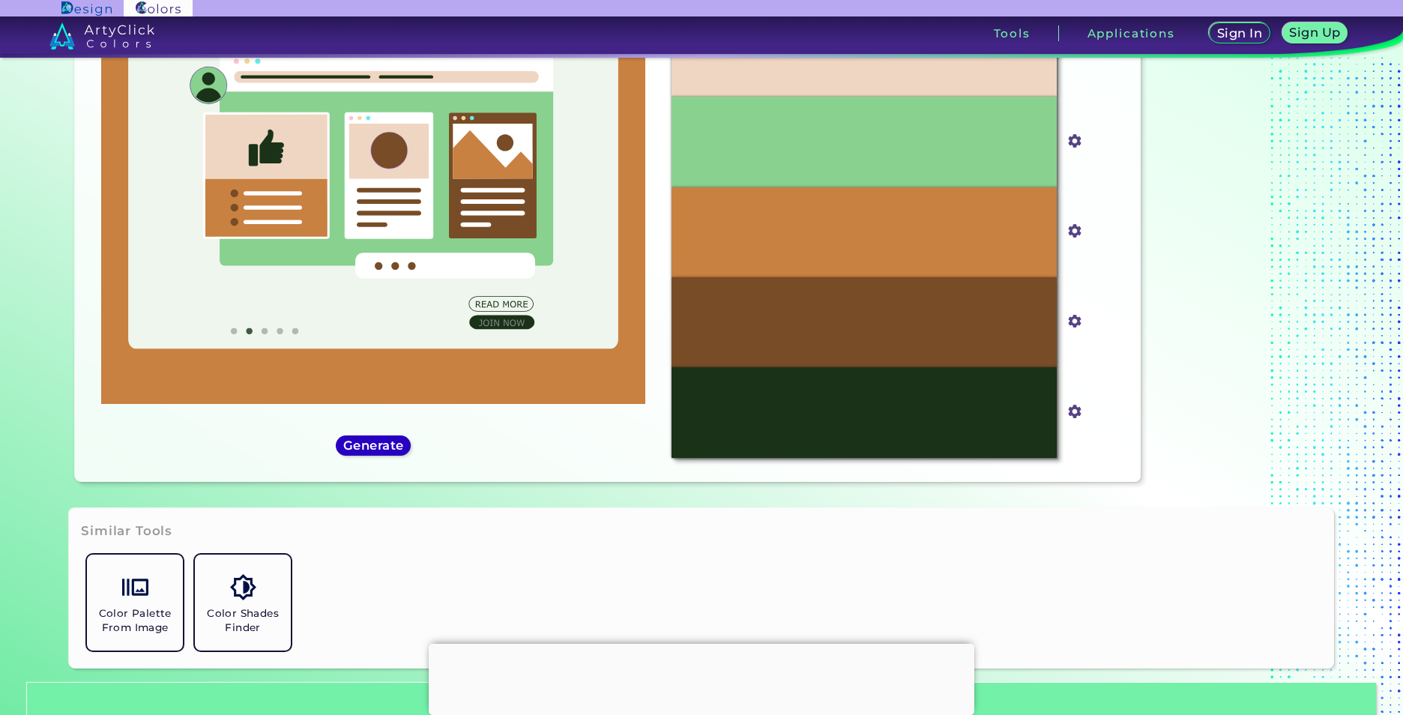
click at [374, 448] on h5 "Generate" at bounding box center [373, 445] width 61 height 13
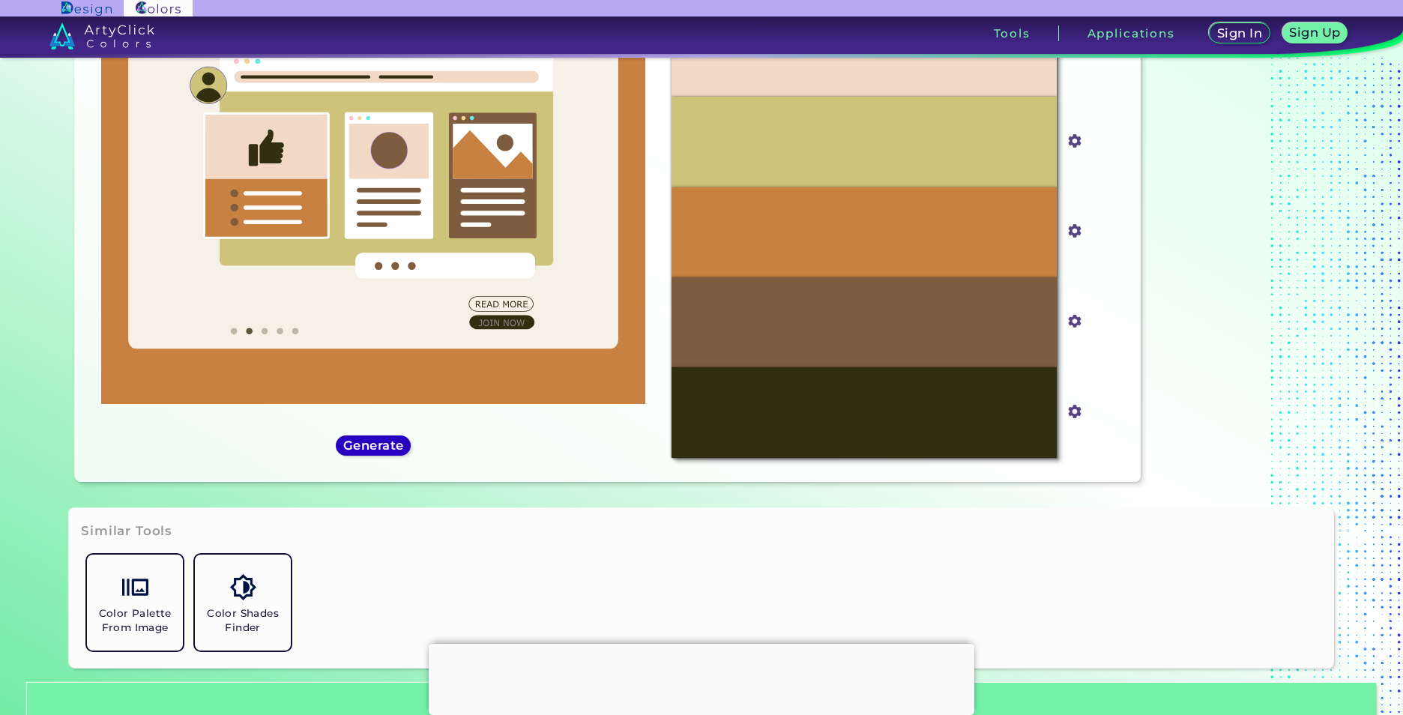
click at [374, 448] on h5 "Generate" at bounding box center [373, 445] width 63 height 13
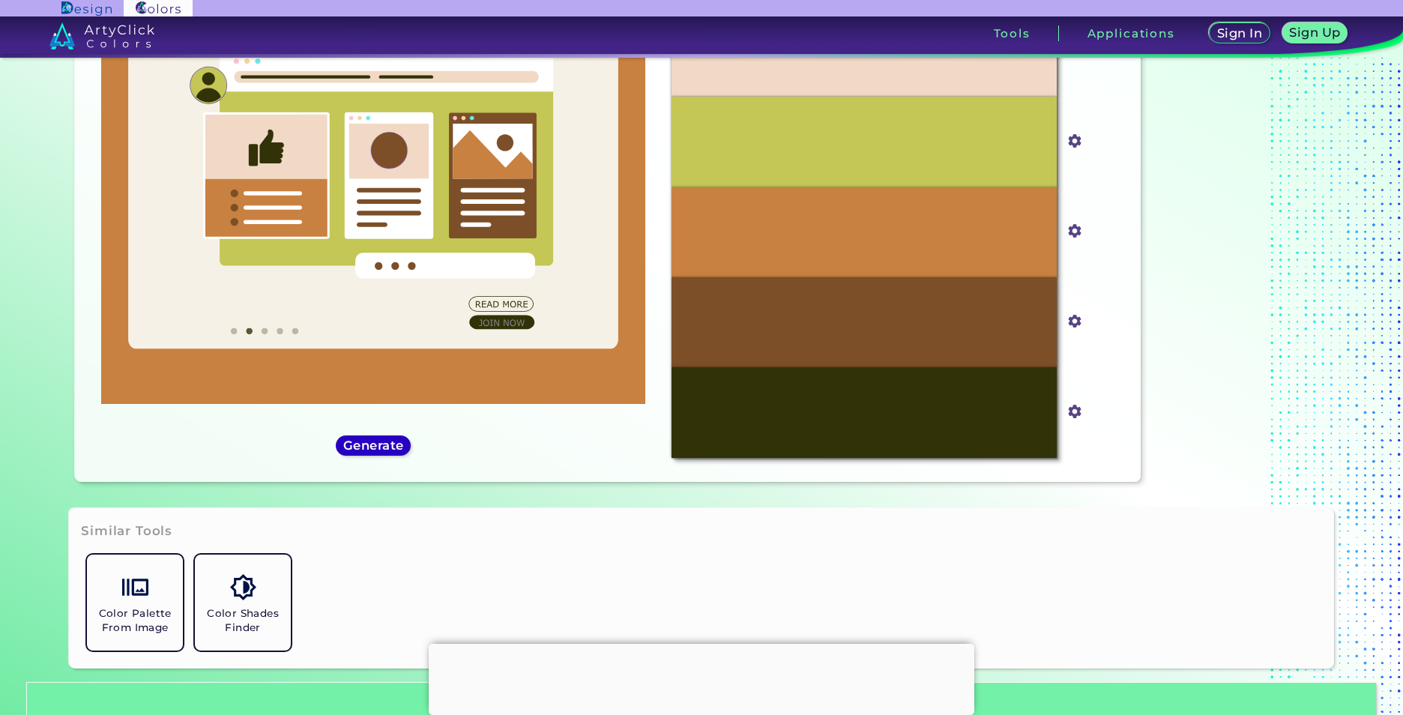
click at [379, 439] on h5 "Generate" at bounding box center [373, 445] width 61 height 13
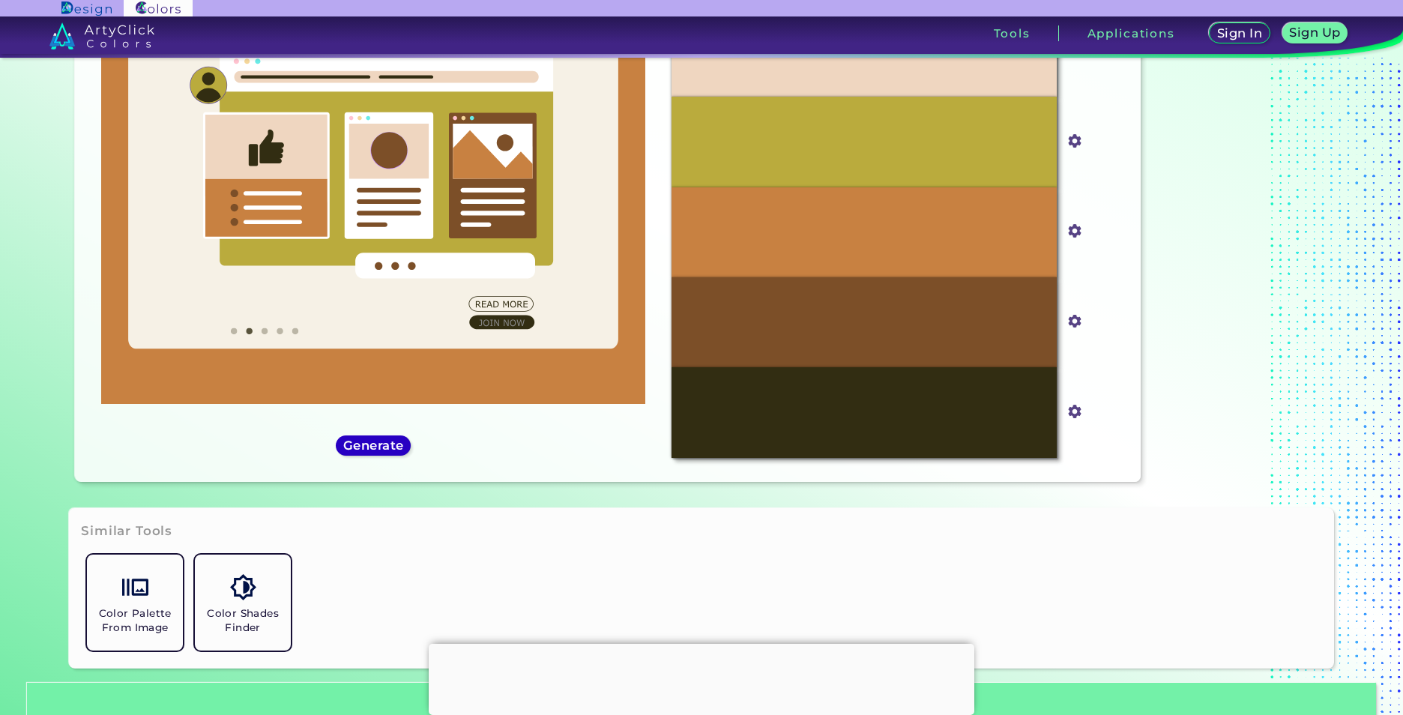
click at [379, 440] on h5 "Generate" at bounding box center [373, 445] width 57 height 11
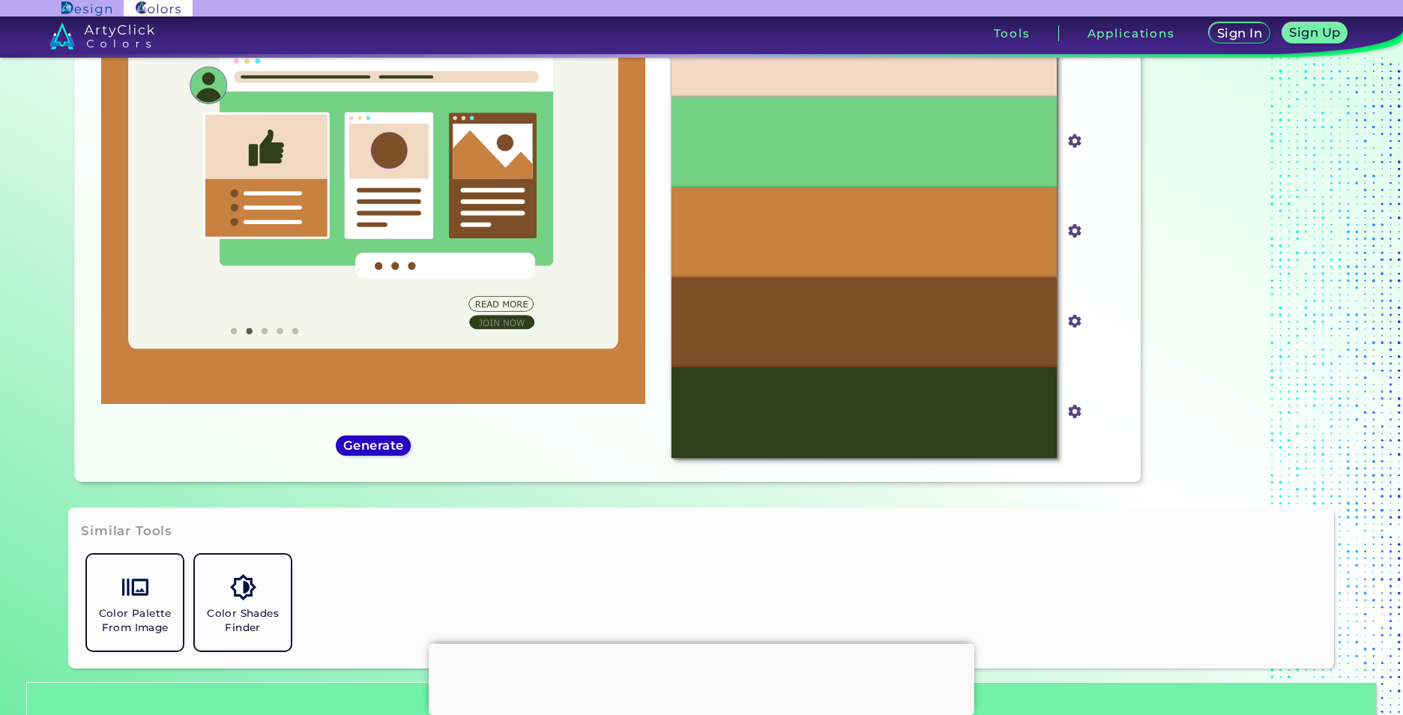
click at [379, 439] on h5 "Generate" at bounding box center [374, 445] width 64 height 13
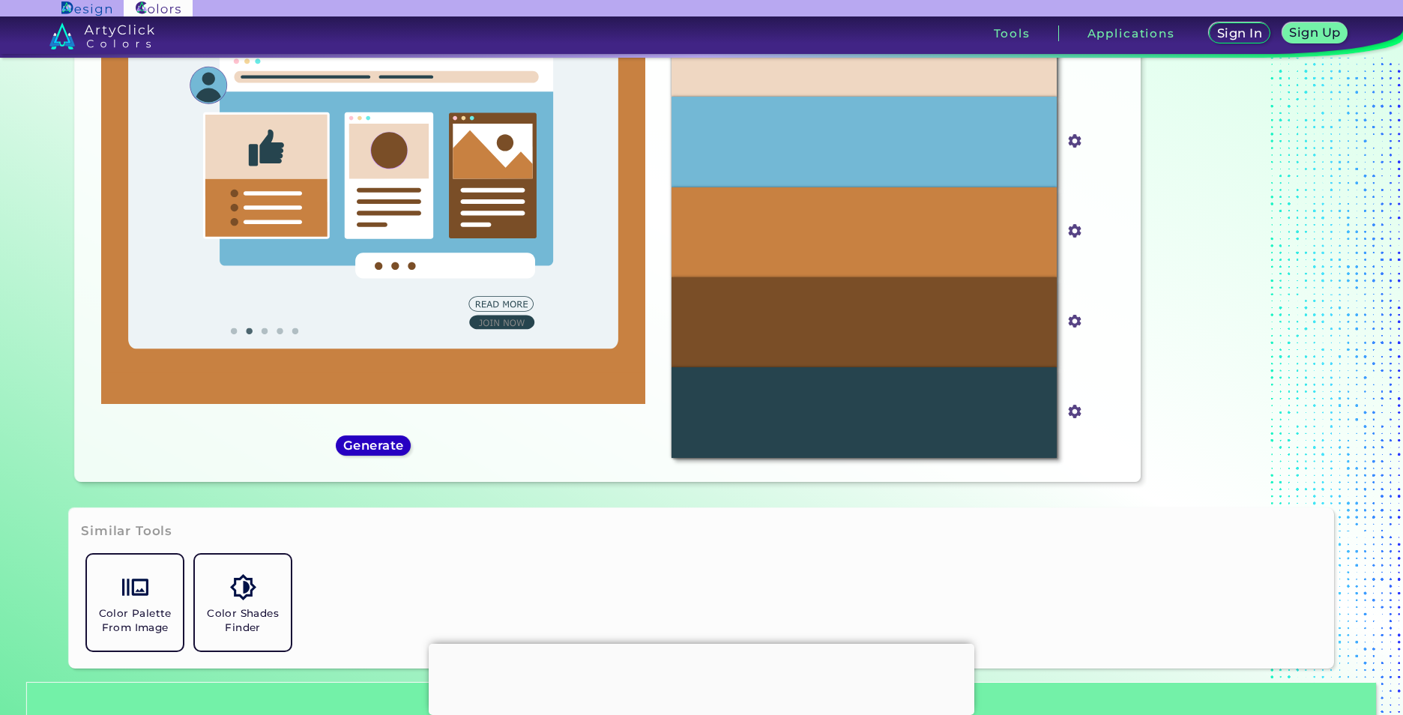
click at [379, 439] on h5 "Generate" at bounding box center [373, 445] width 60 height 12
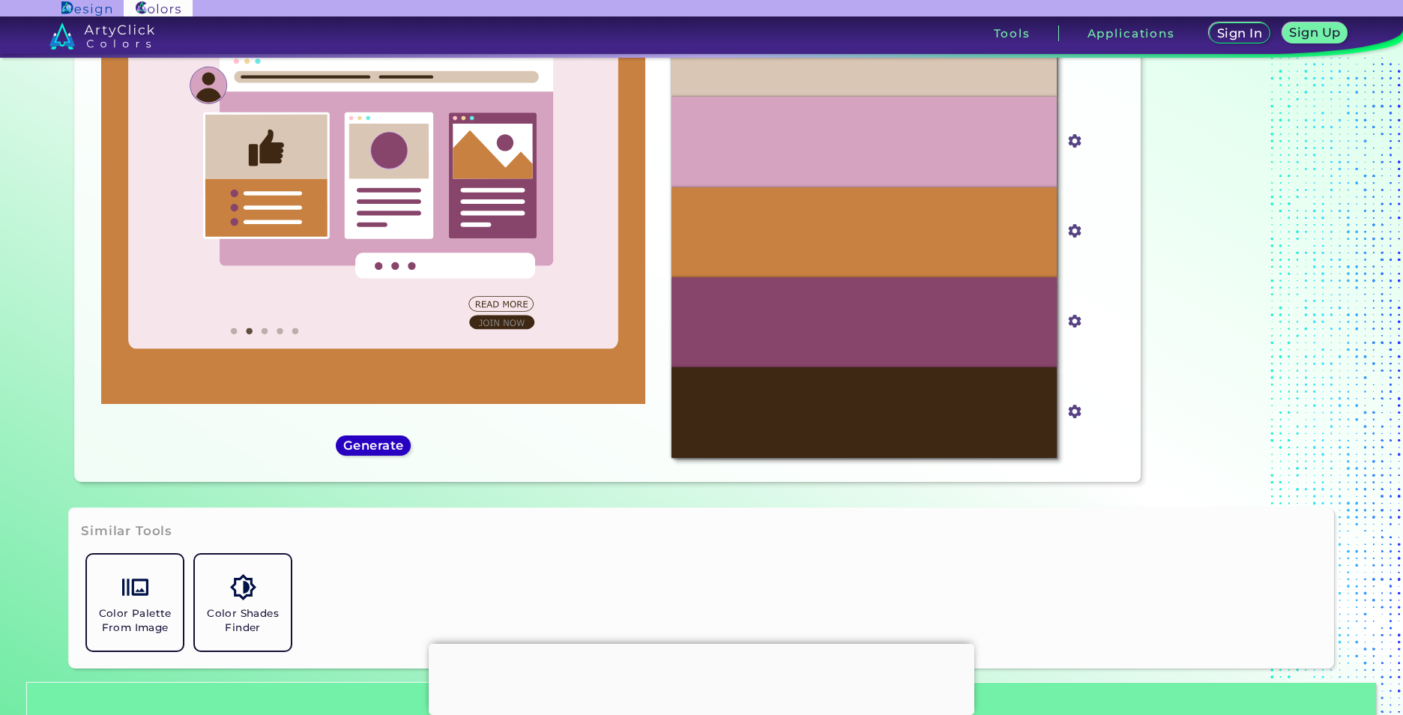
click at [379, 439] on h5 "Generate" at bounding box center [373, 445] width 59 height 12
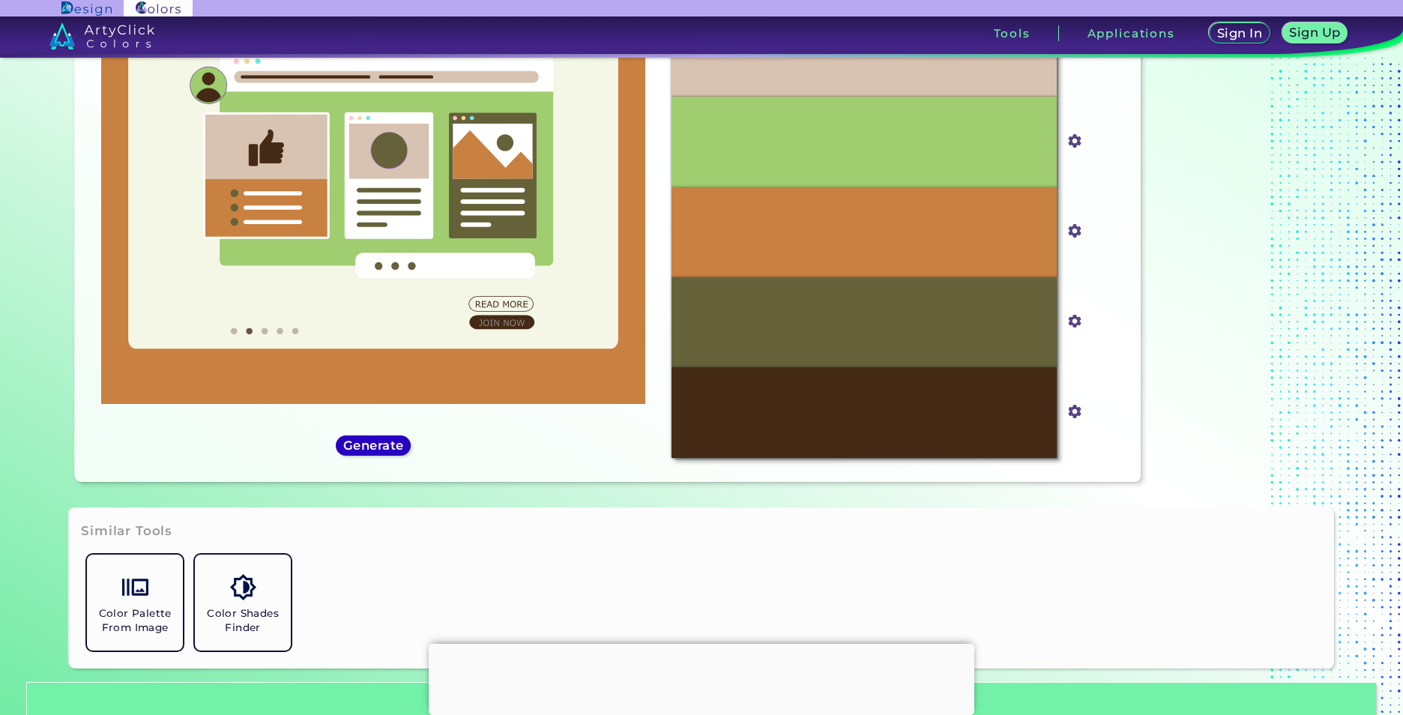
click at [379, 439] on h5 "Generate" at bounding box center [373, 445] width 63 height 13
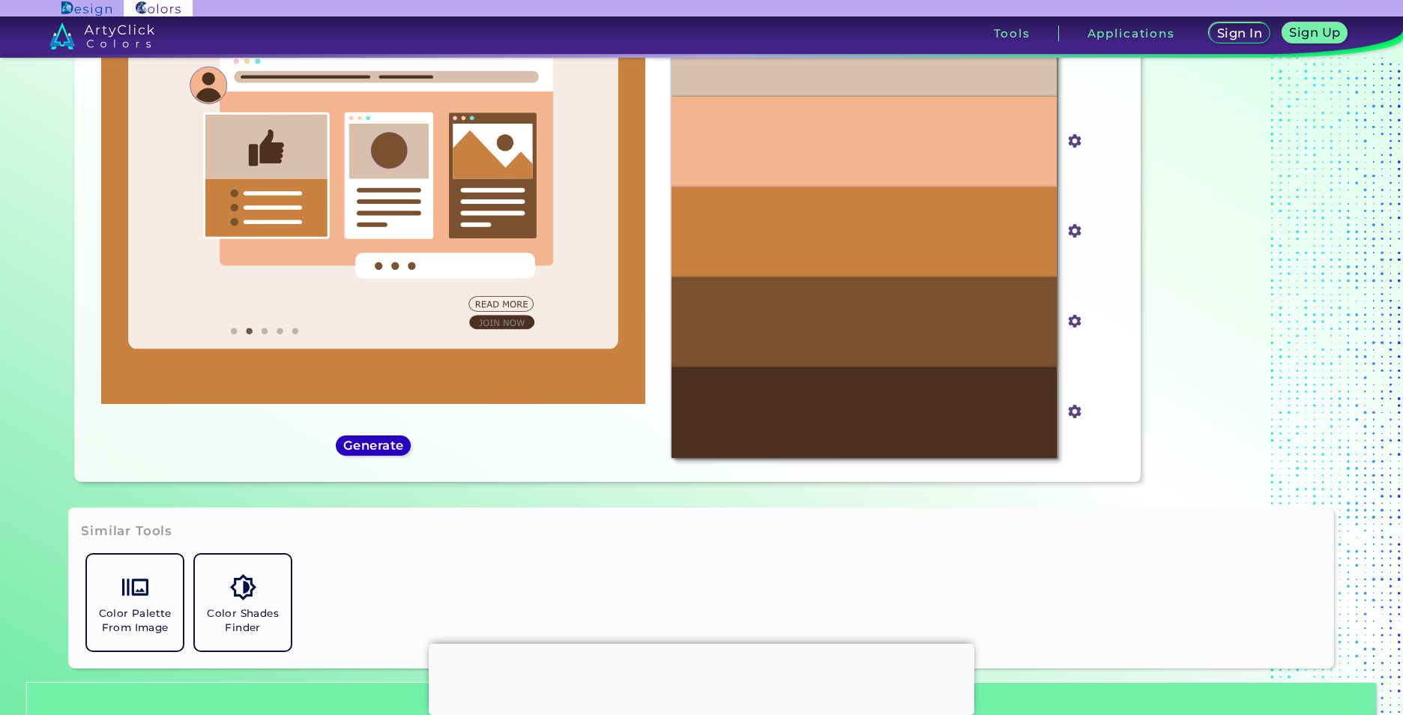
click at [379, 440] on h5 "Generate" at bounding box center [374, 446] width 58 height 12
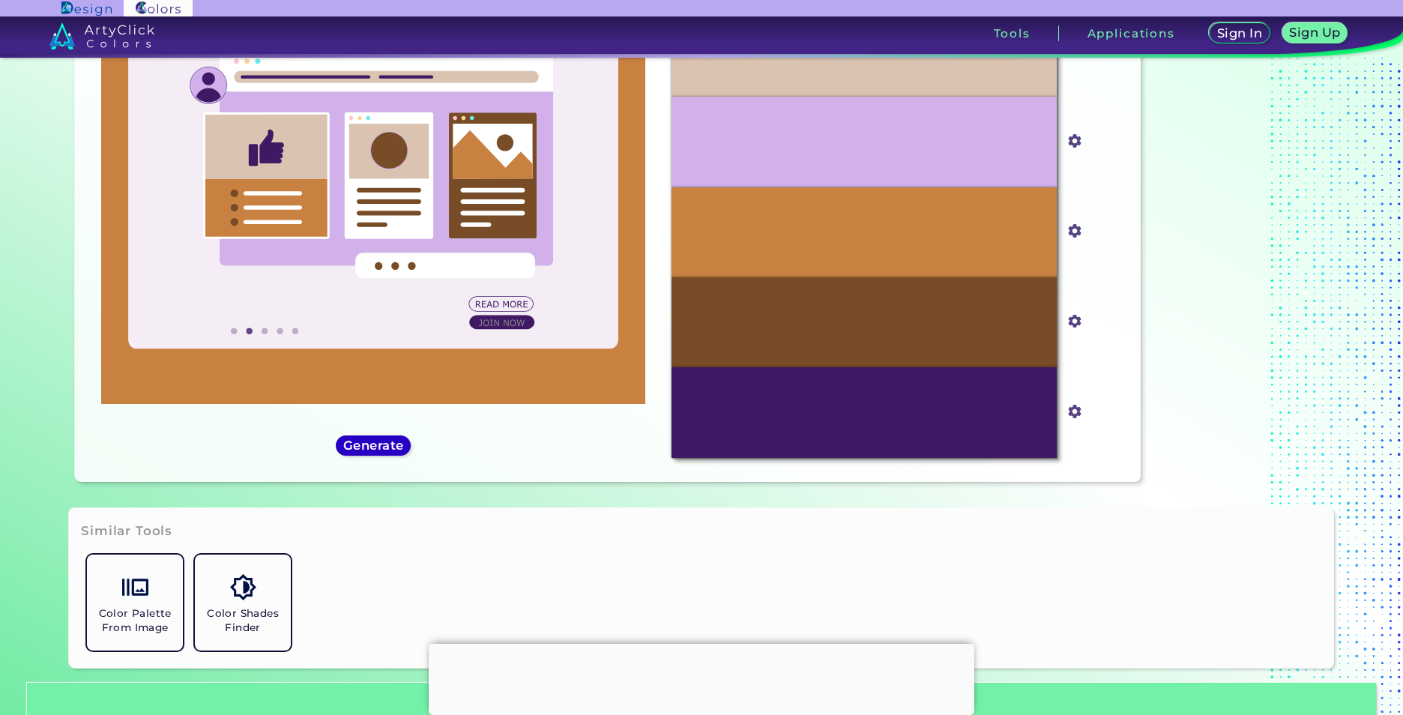
click at [379, 439] on h5 "Generate" at bounding box center [373, 445] width 63 height 13
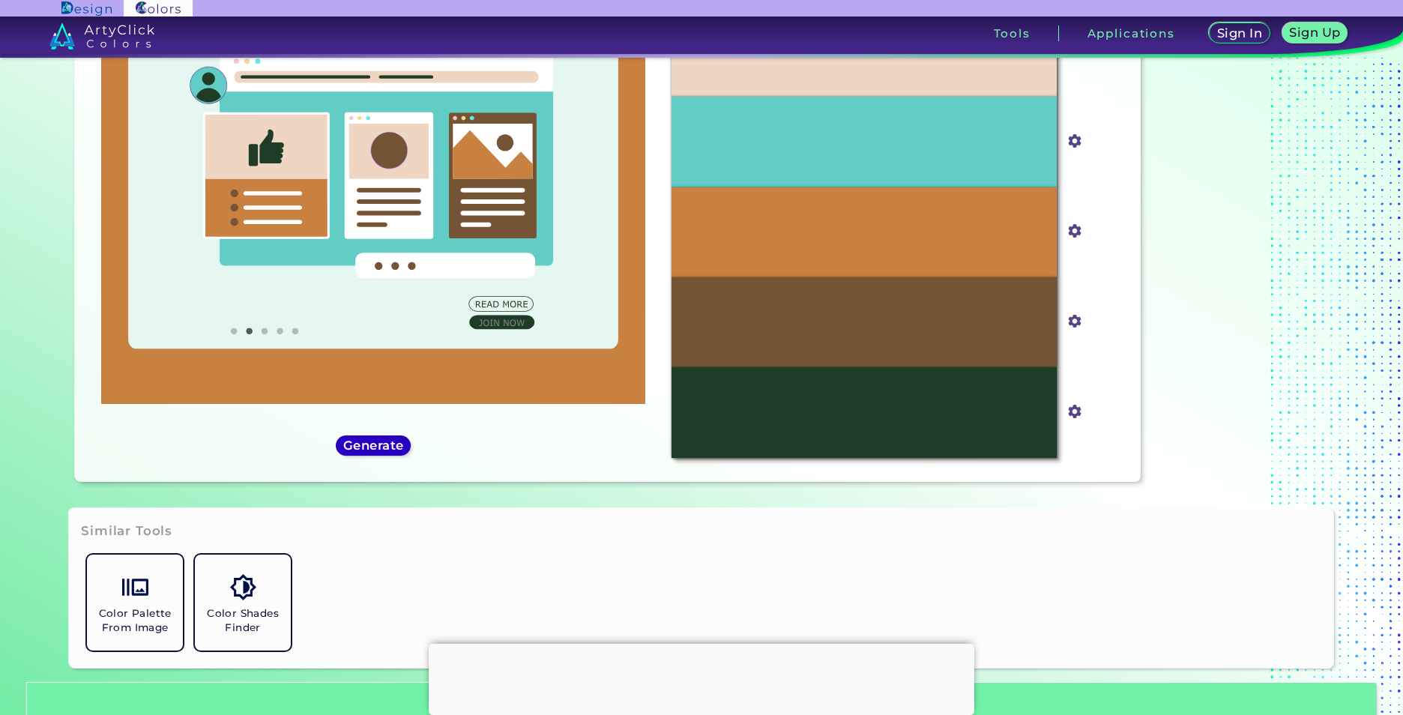
click at [379, 440] on h5 "Generate" at bounding box center [373, 445] width 55 height 11
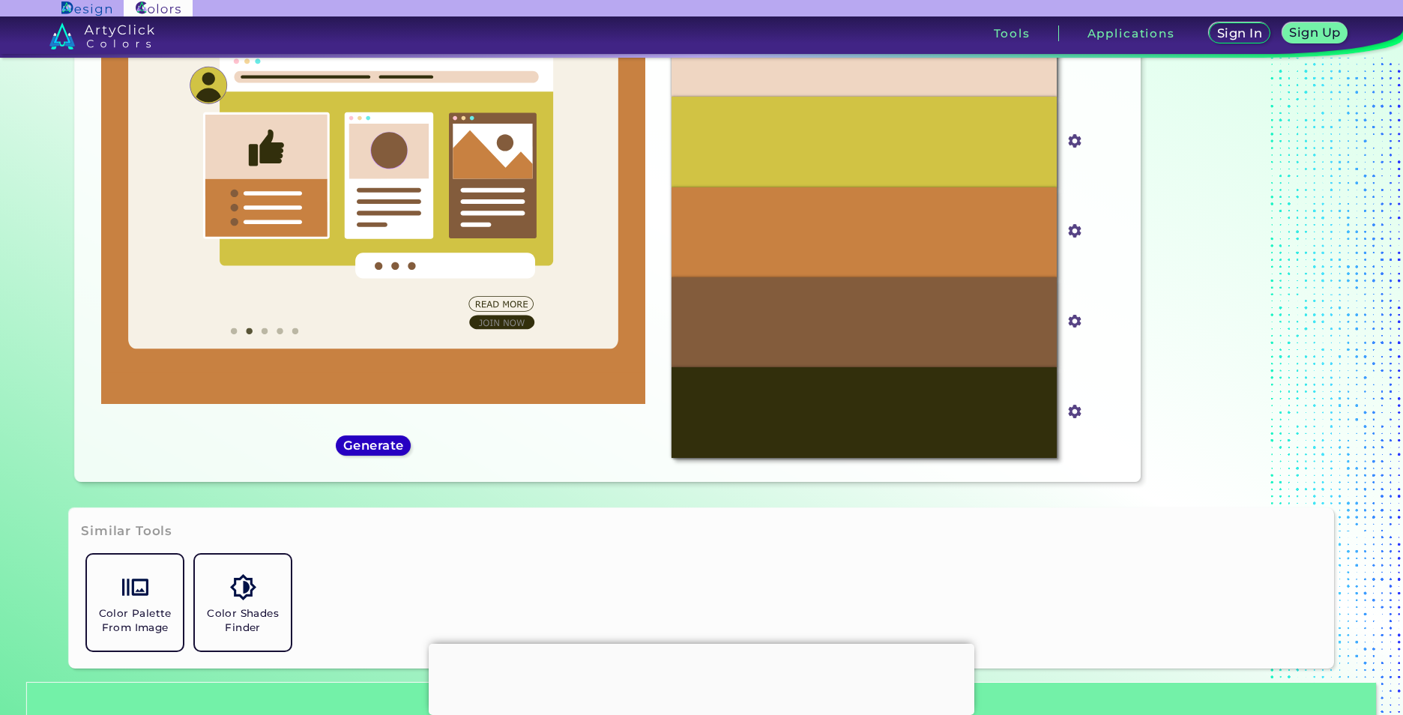
click at [379, 439] on h5 "Generate" at bounding box center [373, 445] width 60 height 12
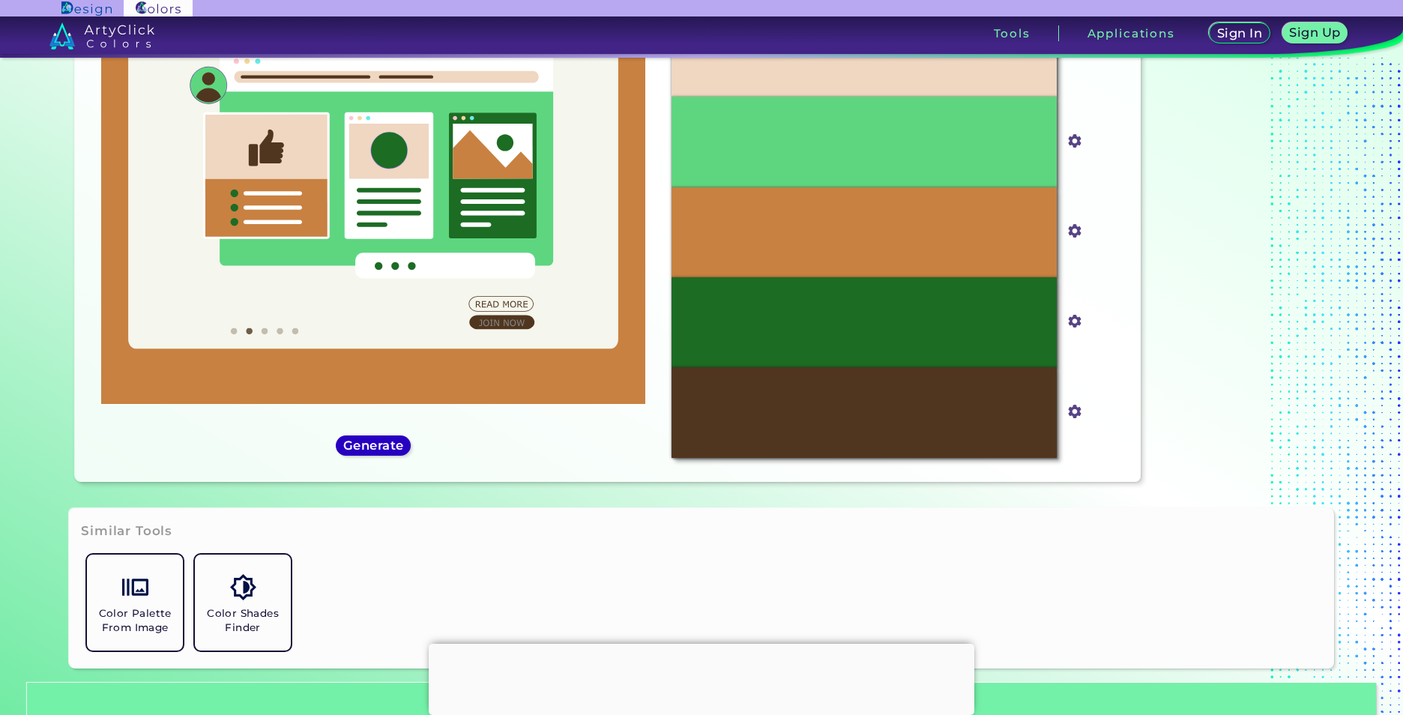
click at [379, 439] on h5 "Generate" at bounding box center [373, 445] width 63 height 13
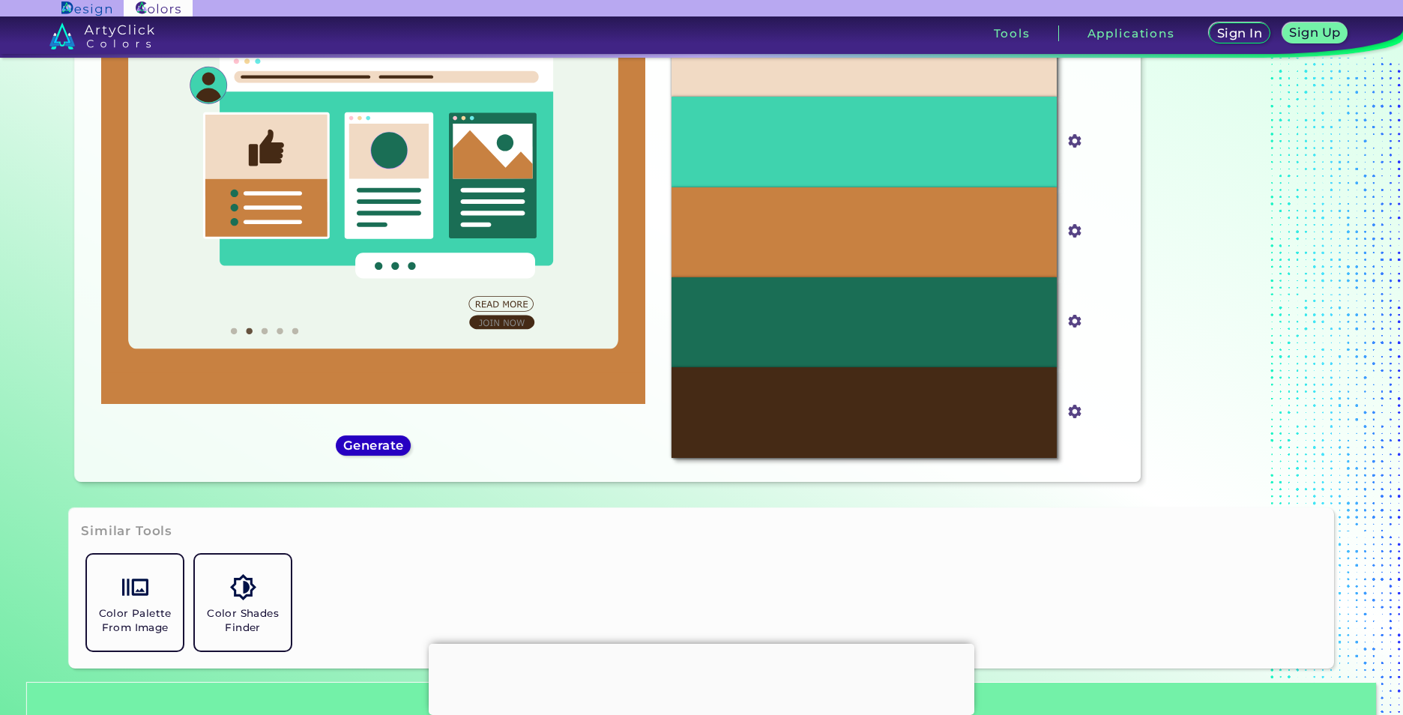
click at [379, 439] on h5 "Generate" at bounding box center [373, 445] width 61 height 13
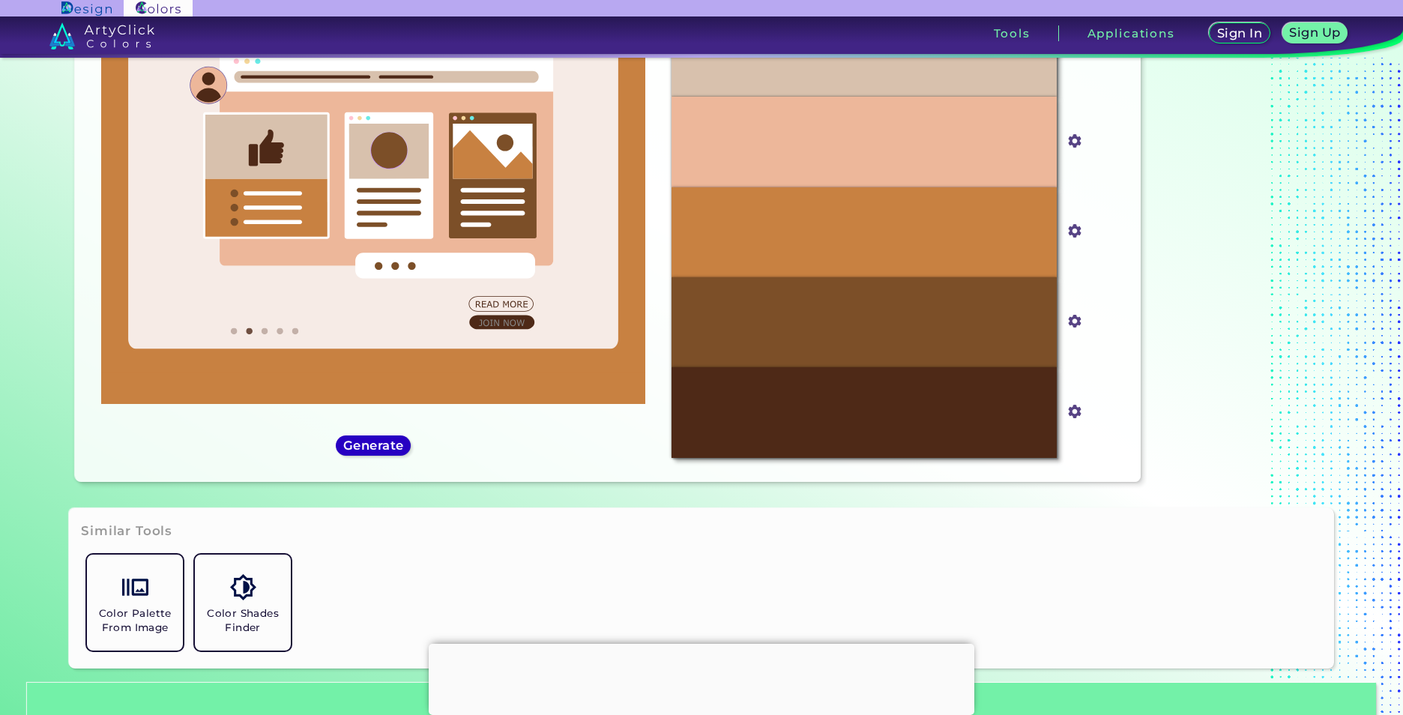
click at [379, 439] on h5 "Generate" at bounding box center [374, 445] width 64 height 13
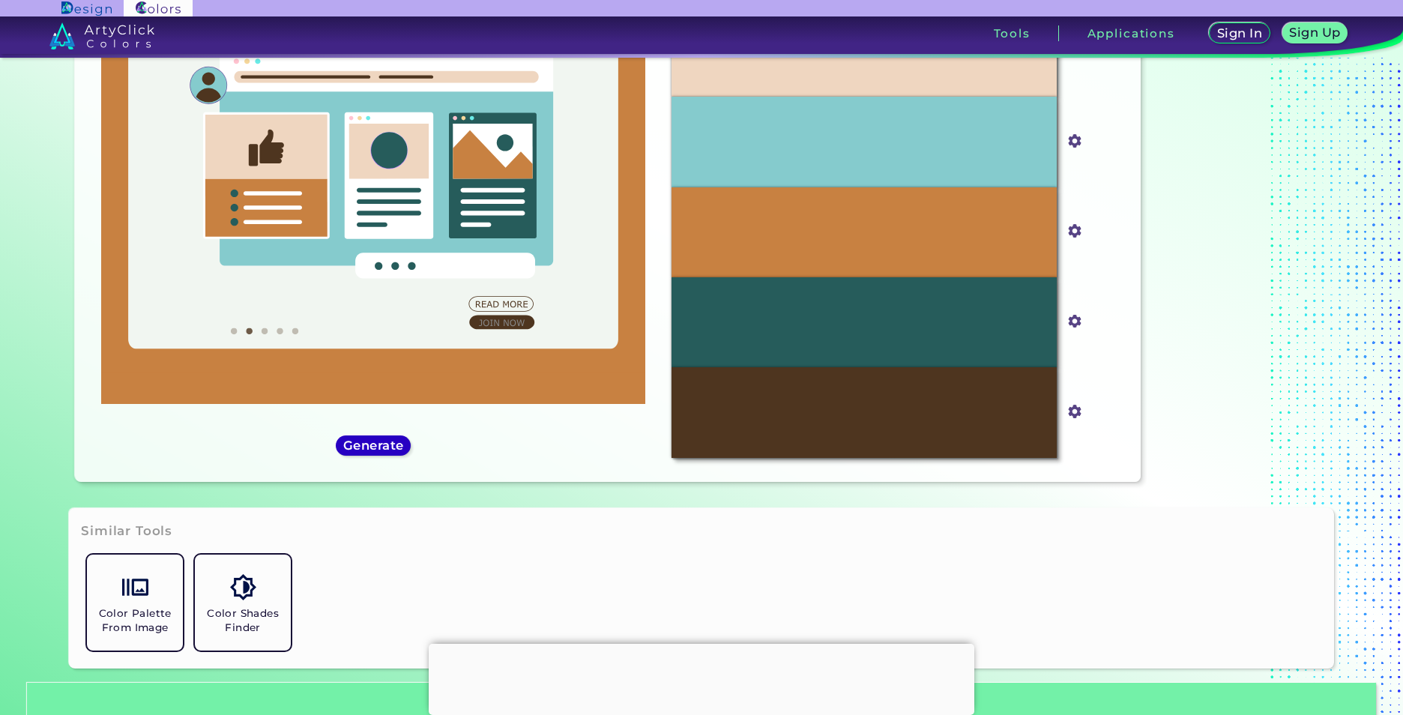
click at [379, 439] on h5 "Generate" at bounding box center [373, 445] width 63 height 13
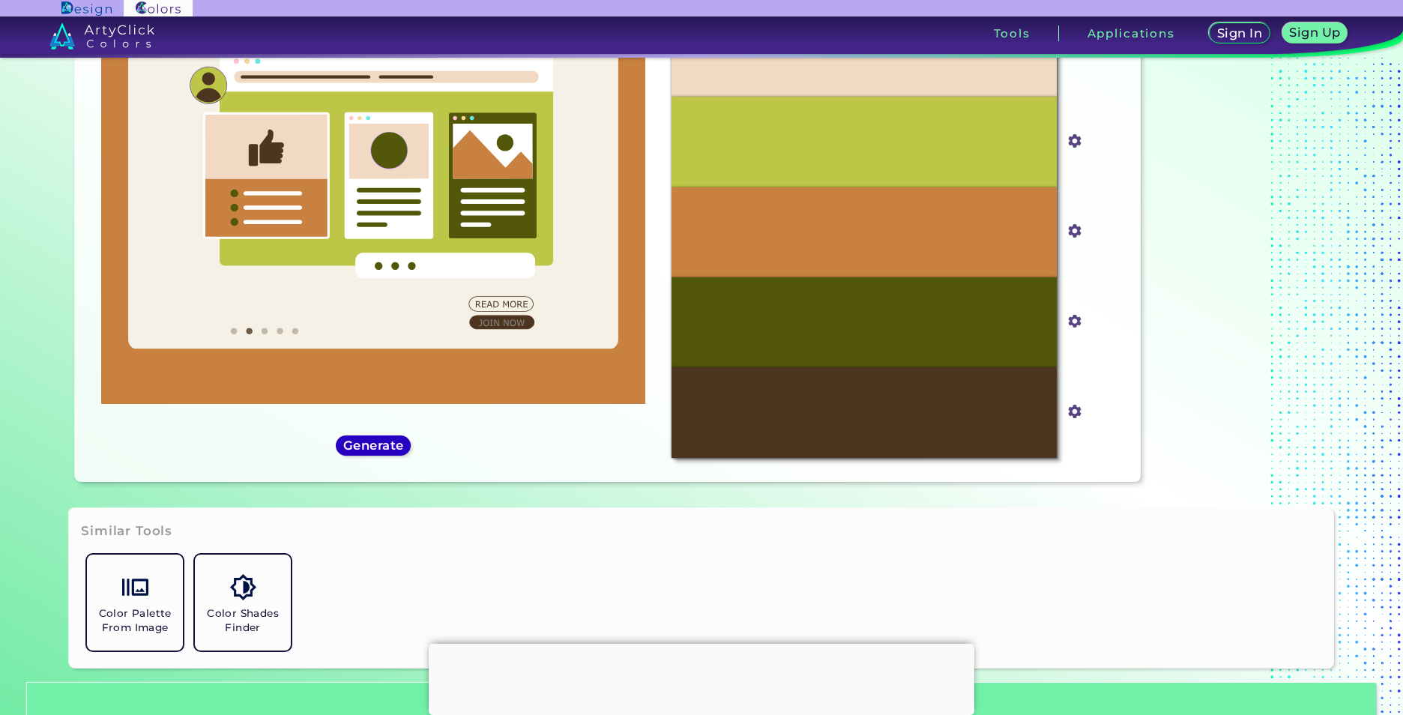
click at [379, 440] on h5 "Generate" at bounding box center [374, 445] width 56 height 11
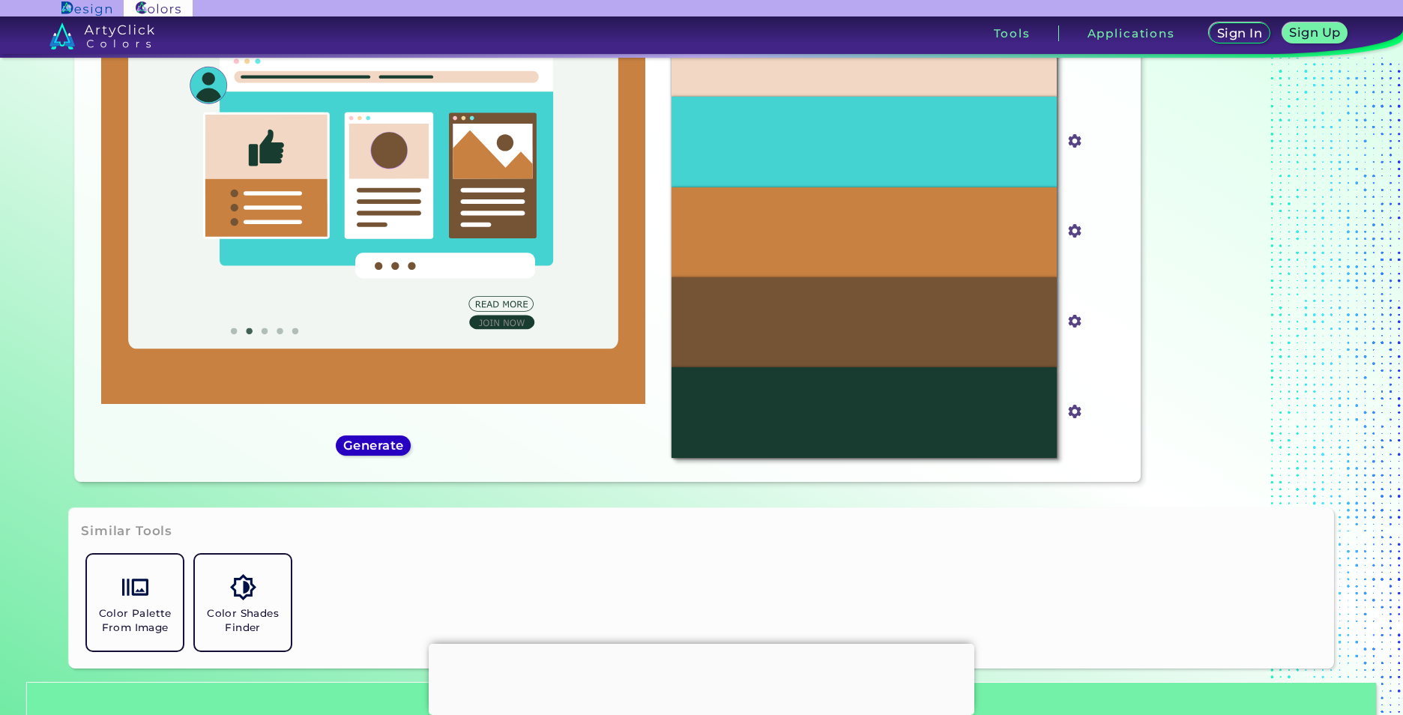
click at [379, 439] on h5 "Generate" at bounding box center [374, 445] width 63 height 13
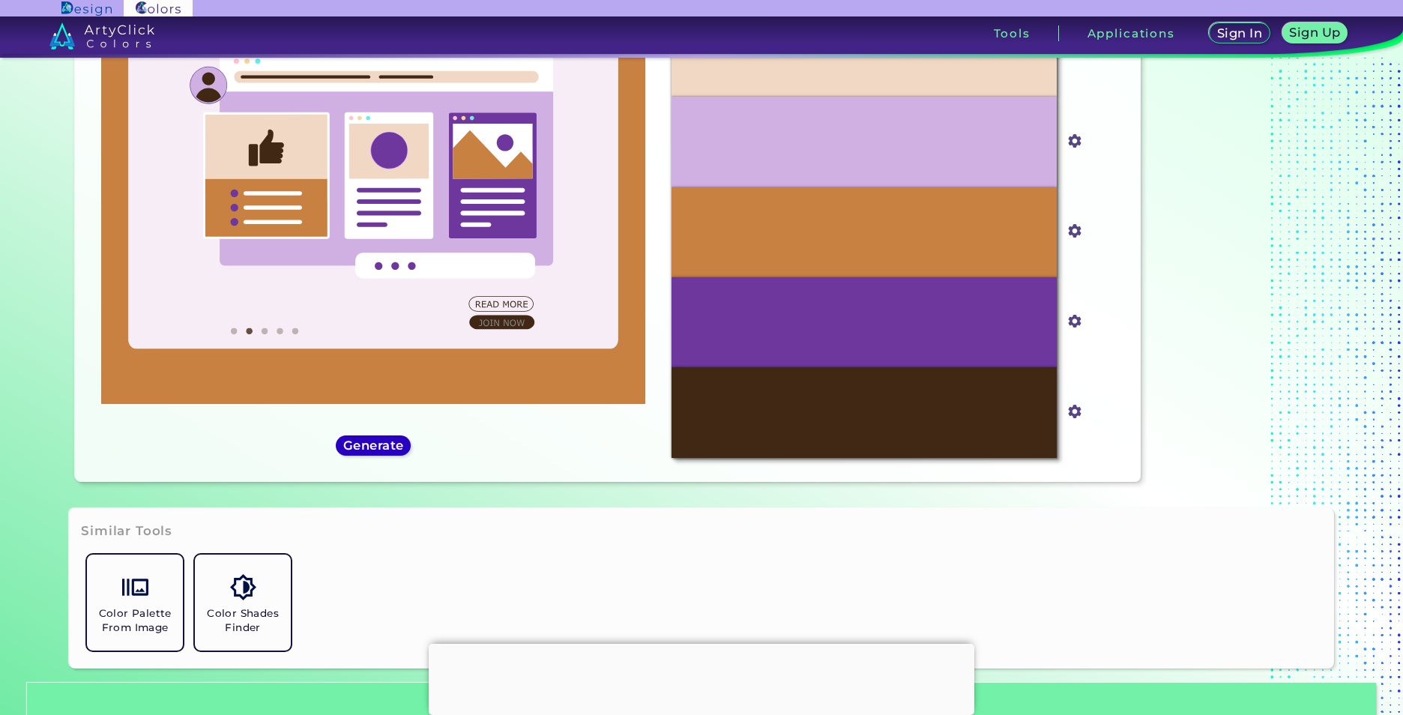
click at [379, 440] on h5 "Generate" at bounding box center [374, 445] width 57 height 11
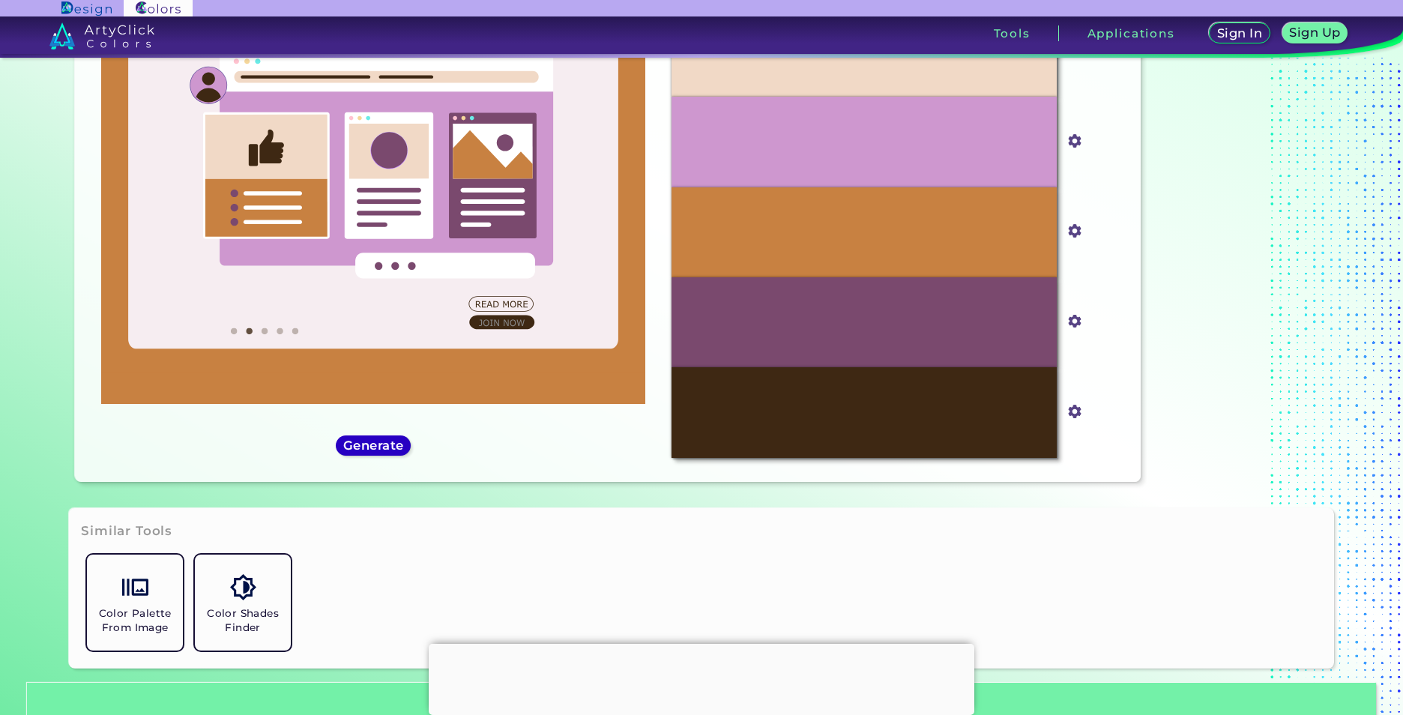
click at [379, 440] on h5 "Generate" at bounding box center [373, 445] width 55 height 11
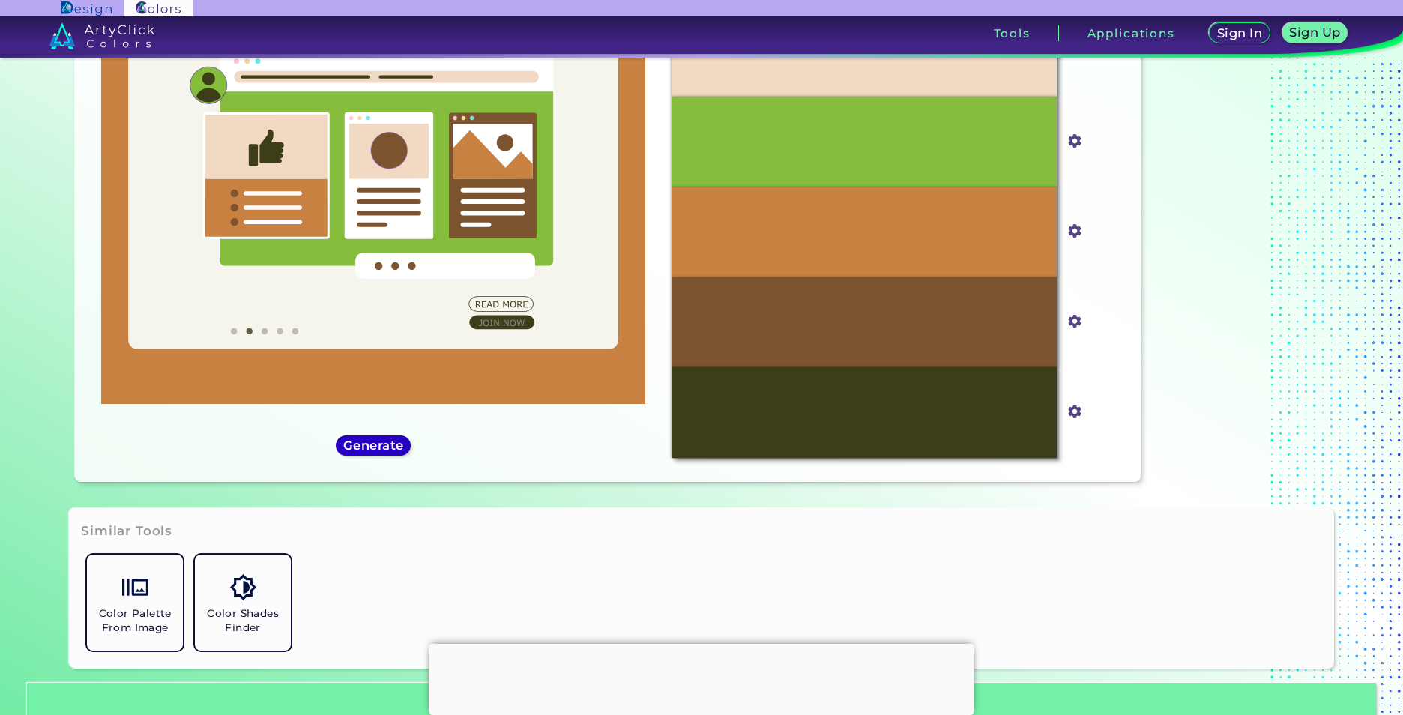
click at [379, 439] on h5 "Generate" at bounding box center [373, 445] width 61 height 12
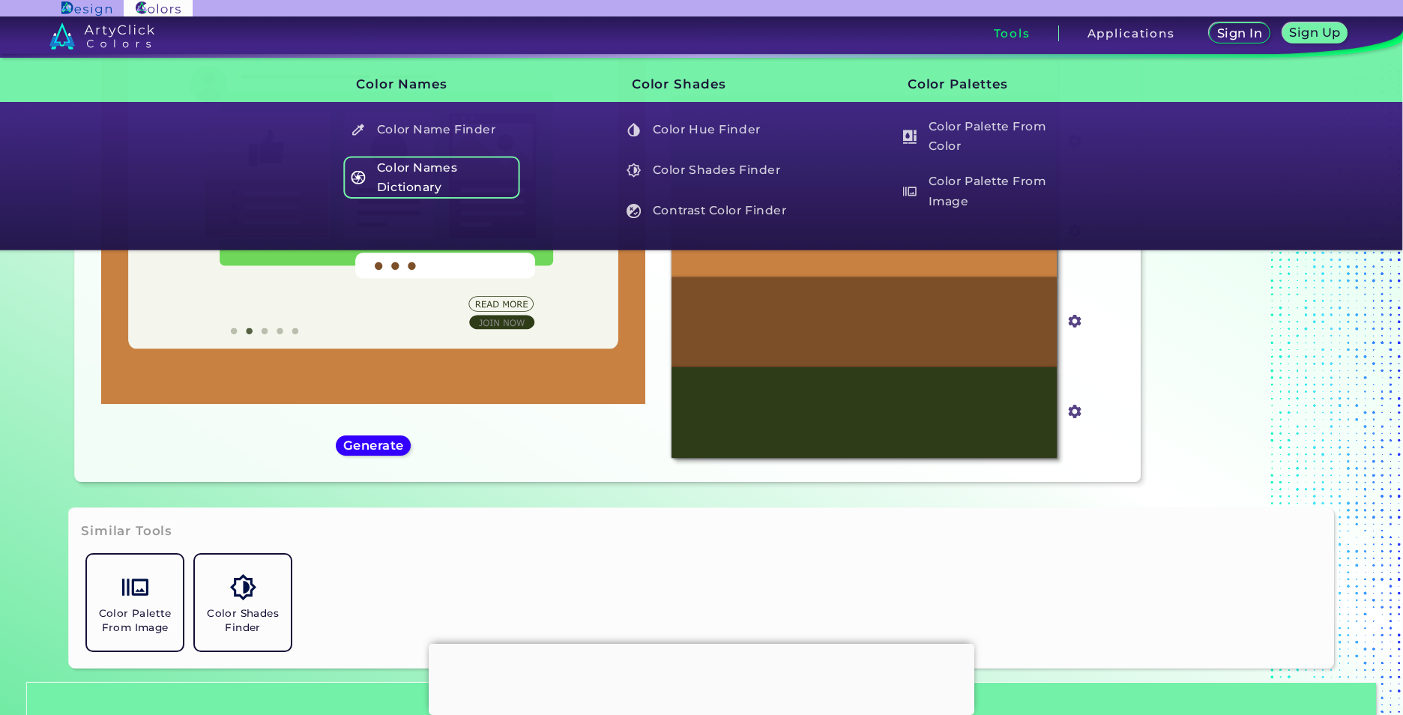
click at [448, 186] on h5 "Color Names Dictionary" at bounding box center [432, 177] width 176 height 43
